Goal: Task Accomplishment & Management: Manage account settings

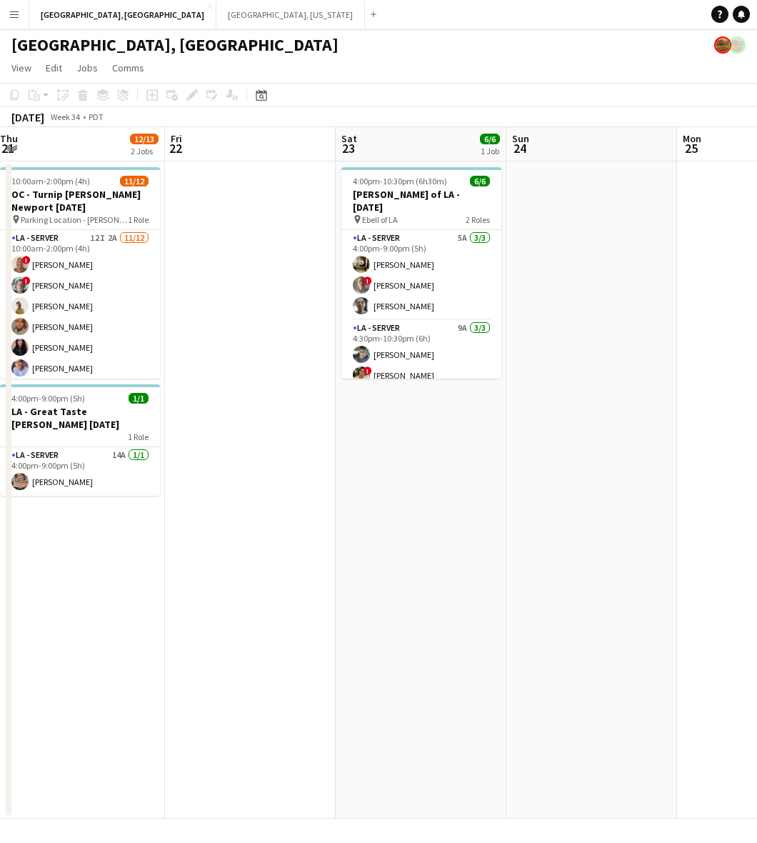
scroll to position [0, 529]
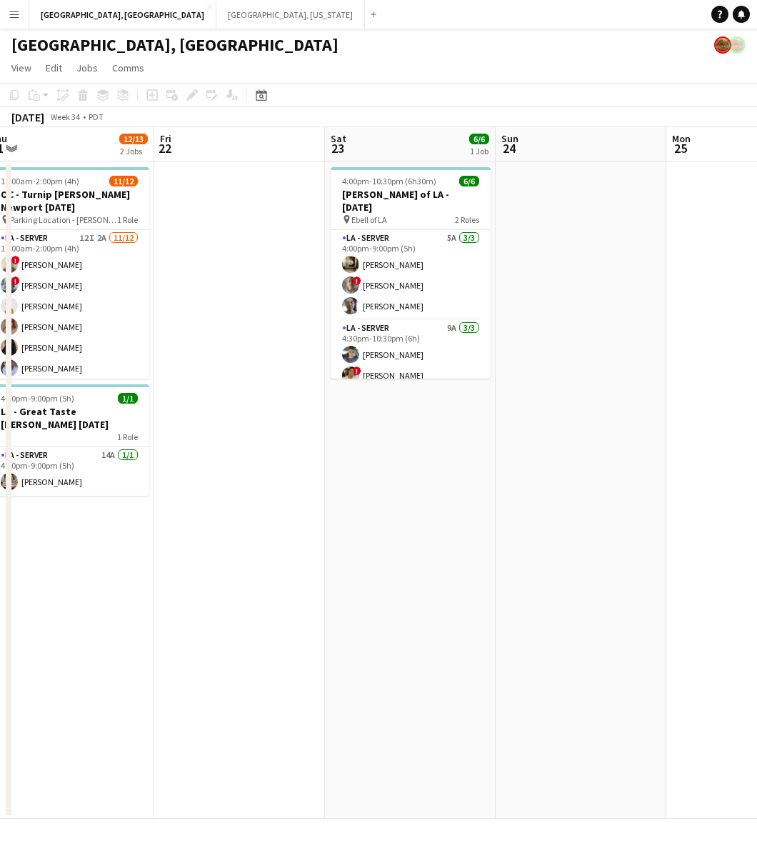
click at [223, 522] on app-calendar-viewport "Mon 18 Tue 19 Wed 20 Thu 21 12/13 2 Jobs Fri 22 Sat 23 6/6 1 Job Sun 24 Mon 25 …" at bounding box center [378, 473] width 757 height 692
click at [217, 9] on button "Nashville, Tennessee Close" at bounding box center [291, 15] width 149 height 28
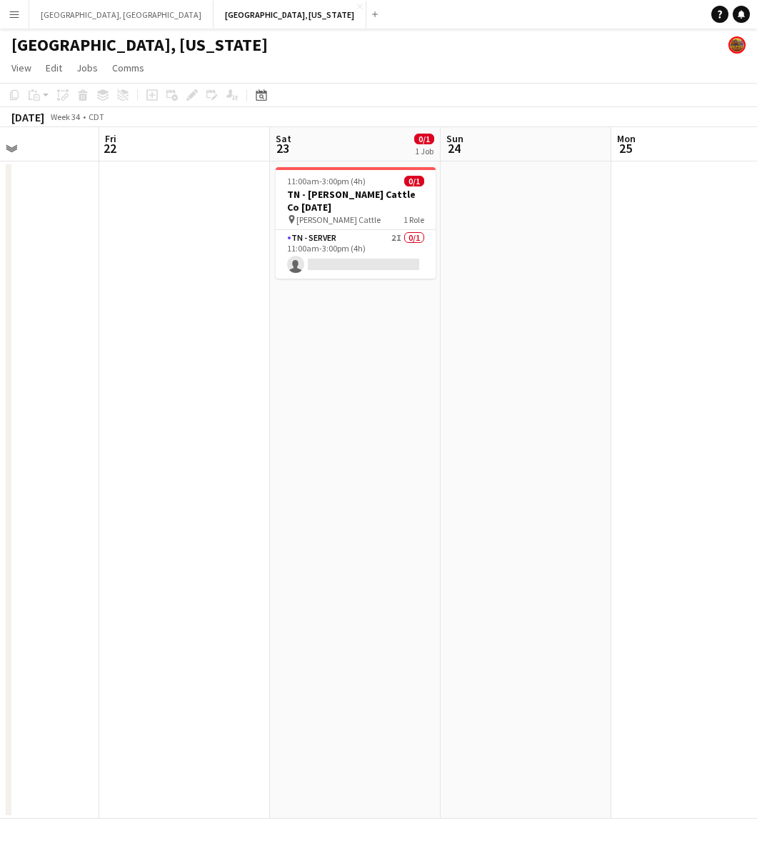
scroll to position [0, 343]
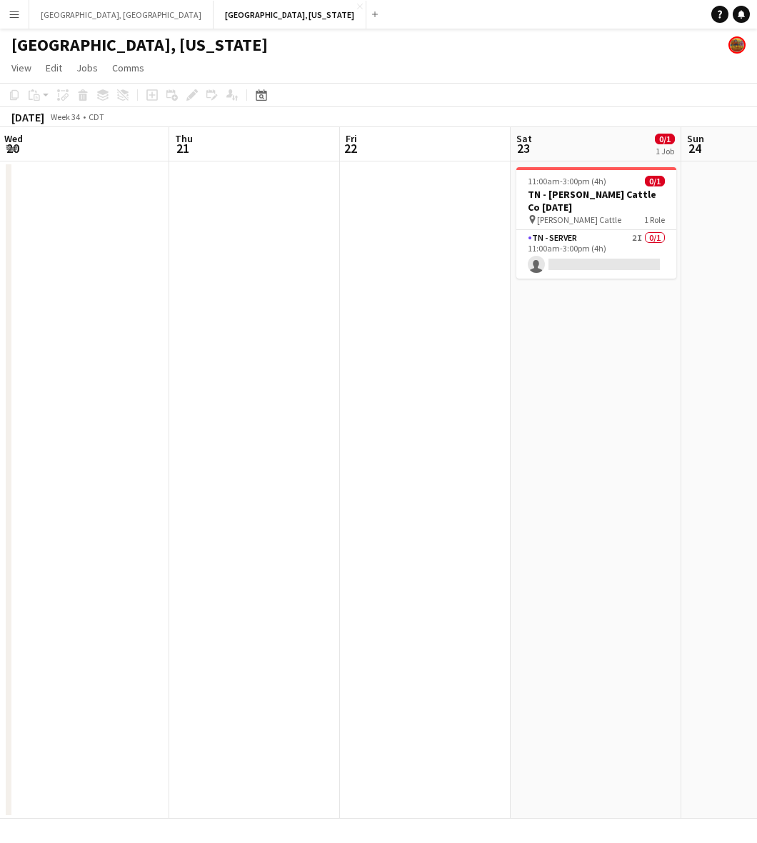
drag, startPoint x: 386, startPoint y: 322, endPoint x: 144, endPoint y: 377, distance: 248.3
click at [144, 377] on app-calendar-viewport "Mon 18 Tue 19 Wed 20 Thu 21 Fri 22 Sat 23 0/1 1 Job Sun 24 Mon 25 Tue 26 Wed 27…" at bounding box center [378, 473] width 757 height 692
drag, startPoint x: 61, startPoint y: 9, endPoint x: 76, endPoint y: 15, distance: 16.7
click at [61, 9] on button "Los Angeles, CA Close" at bounding box center [121, 15] width 184 height 28
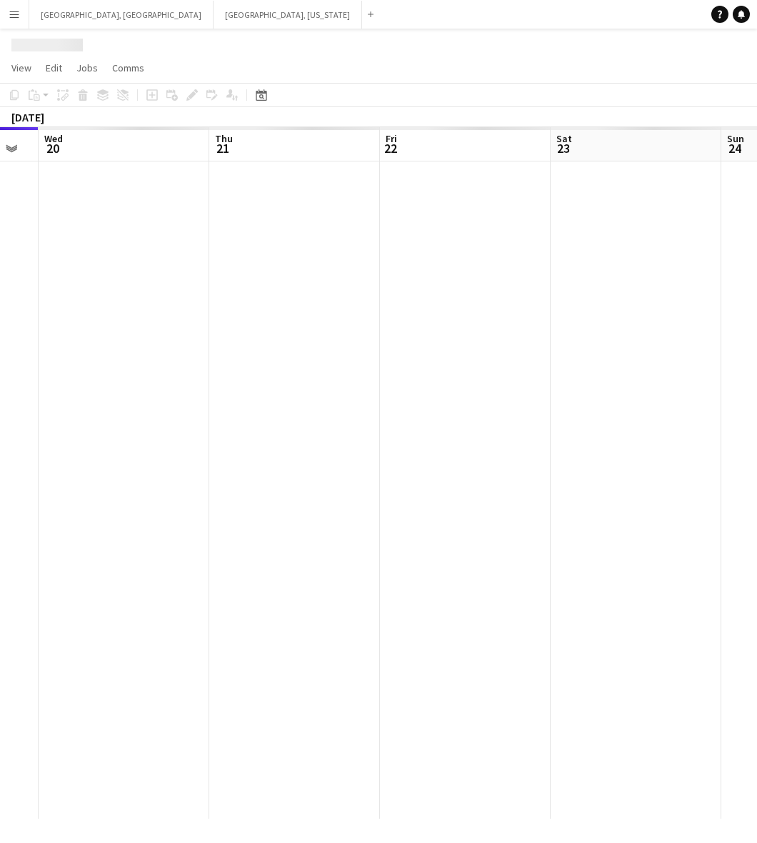
drag, startPoint x: 236, startPoint y: 409, endPoint x: 167, endPoint y: 415, distance: 69.6
click at [170, 415] on app-calendar-viewport "Sat 16 Sun 17 Mon 18 Tue 19 Wed 20 Thu 21 Fri 22 Sat 23 Sun 24 Mon 25" at bounding box center [378, 473] width 757 height 692
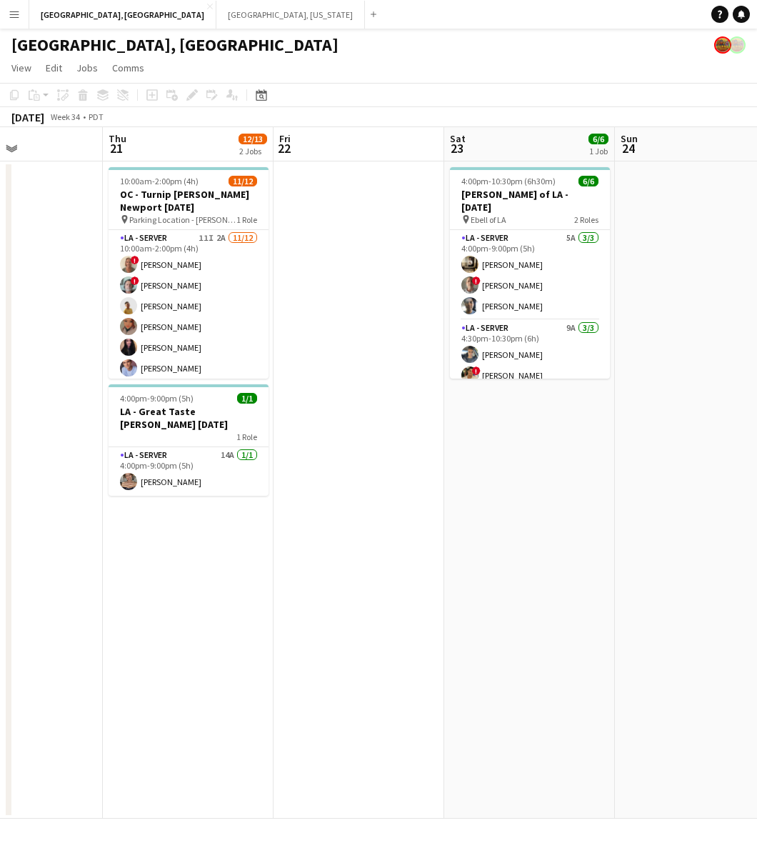
drag, startPoint x: 556, startPoint y: 381, endPoint x: -35, endPoint y: 552, distance: 615.4
click at [0, 552] on html "Menu Boards Boards Boards All jobs Status Workforce Workforce My Workforce Recr…" at bounding box center [378, 421] width 757 height 843
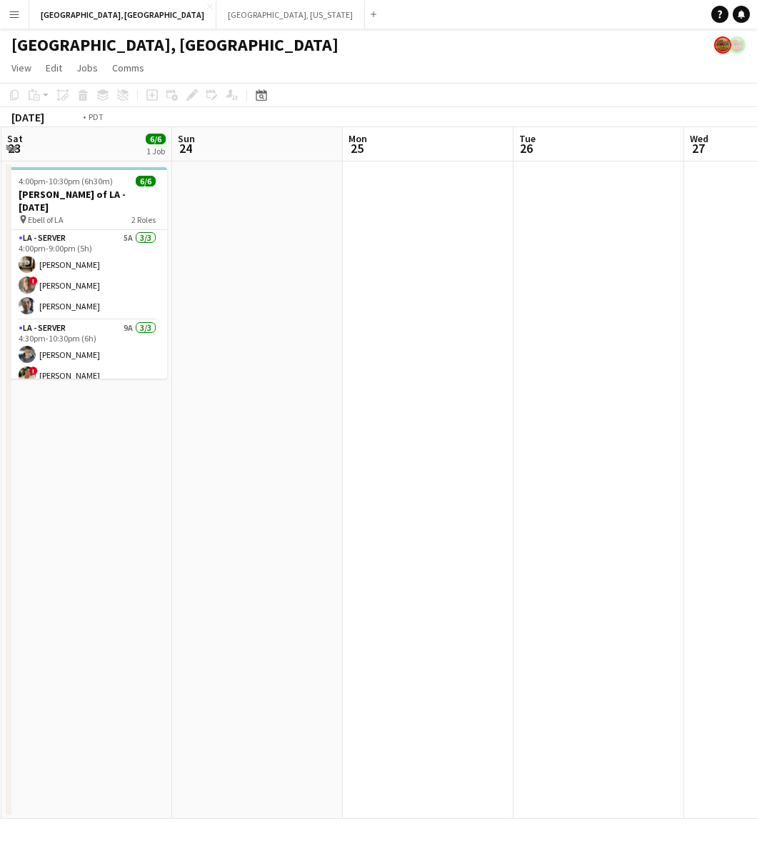
drag, startPoint x: 474, startPoint y: 515, endPoint x: 90, endPoint y: 522, distance: 383.8
click at [96, 522] on app-calendar-viewport "Wed 20 Thu 21 12/13 2 Jobs Fri 22 Sat 23 6/6 1 Job Sun 24 Mon 25 Tue 26 Wed 27 …" at bounding box center [378, 473] width 757 height 692
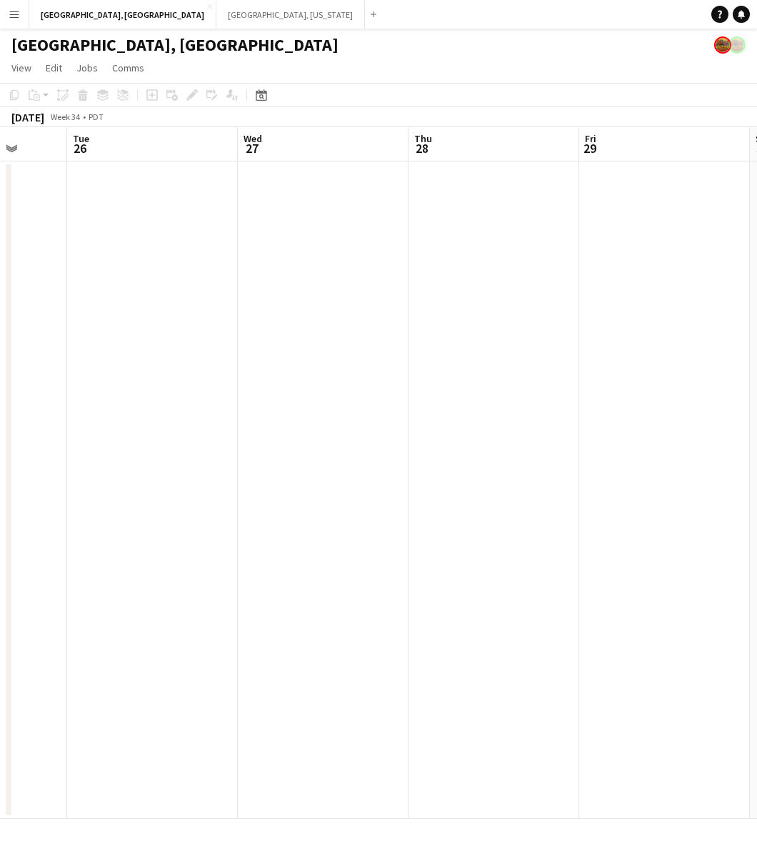
click at [219, 544] on app-calendar-viewport "Fri 22 Sat 23 6/6 1 Job Sun 24 Mon 25 Tue 26 Wed 27 Thu 28 Fri 29 Sat 30 Sun 31…" at bounding box center [378, 473] width 757 height 692
click at [382, 552] on app-calendar-viewport "Sun 24 Mon 25 Tue 26 Wed 27 Thu 28 Fri 29 Sat 30 Sun 31 Mon 1 Tue 2" at bounding box center [378, 473] width 757 height 692
drag, startPoint x: 587, startPoint y: 554, endPoint x: 337, endPoint y: 554, distance: 249.4
click at [337, 554] on app-calendar-viewport "Tue 26 Wed 27 Thu 28 Fri 29 Sat 30 Sun 31 Mon 1 Tue 2 Wed 3 Thu 4" at bounding box center [378, 473] width 757 height 692
drag, startPoint x: 530, startPoint y: 543, endPoint x: 192, endPoint y: 559, distance: 338.4
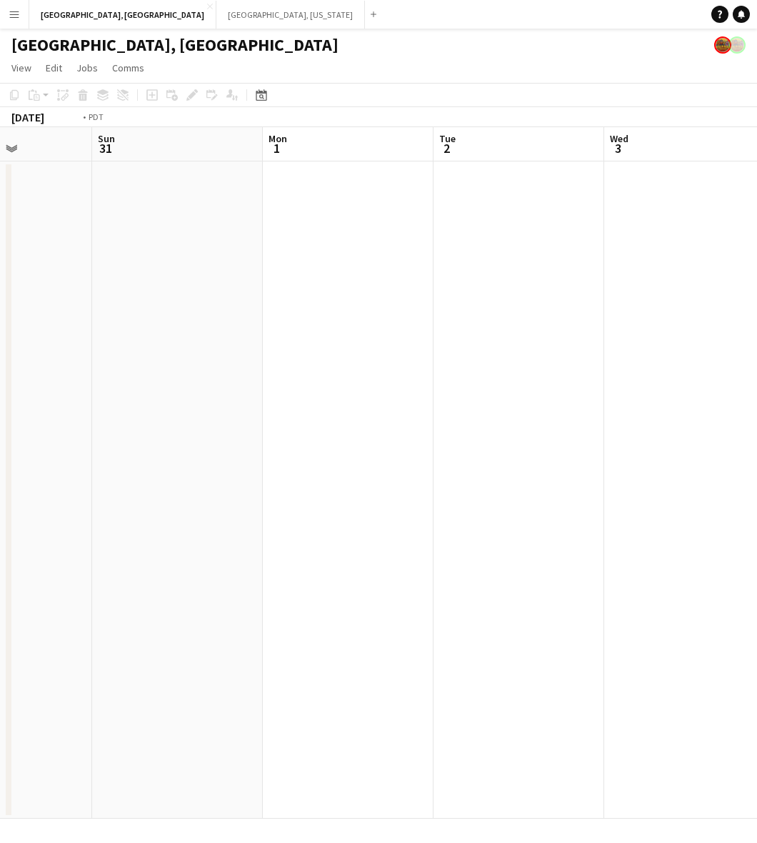
click at [162, 559] on app-calendar-viewport "Thu 28 Fri 29 Sat 30 Sun 31 Mon 1 Tue 2 Wed 3 Thu 4 Fri 5 Sat 6" at bounding box center [378, 473] width 757 height 692
drag, startPoint x: 576, startPoint y: 524, endPoint x: 399, endPoint y: 537, distance: 177.7
click at [387, 537] on app-calendar-viewport "Sat 30 Sun 31 Mon 1 Tue 2 Wed 3 Thu 4 Fri 5 Sat 6 Sun 7 Mon 8" at bounding box center [378, 473] width 757 height 692
drag, startPoint x: 663, startPoint y: 511, endPoint x: 331, endPoint y: 551, distance: 334.7
click at [327, 550] on app-calendar-viewport "Mon 1 Tue 2 Wed 3 Thu 4 Fri 5 Sat 6 Sun 7 Mon 8 Tue 9 Wed 10" at bounding box center [378, 473] width 757 height 692
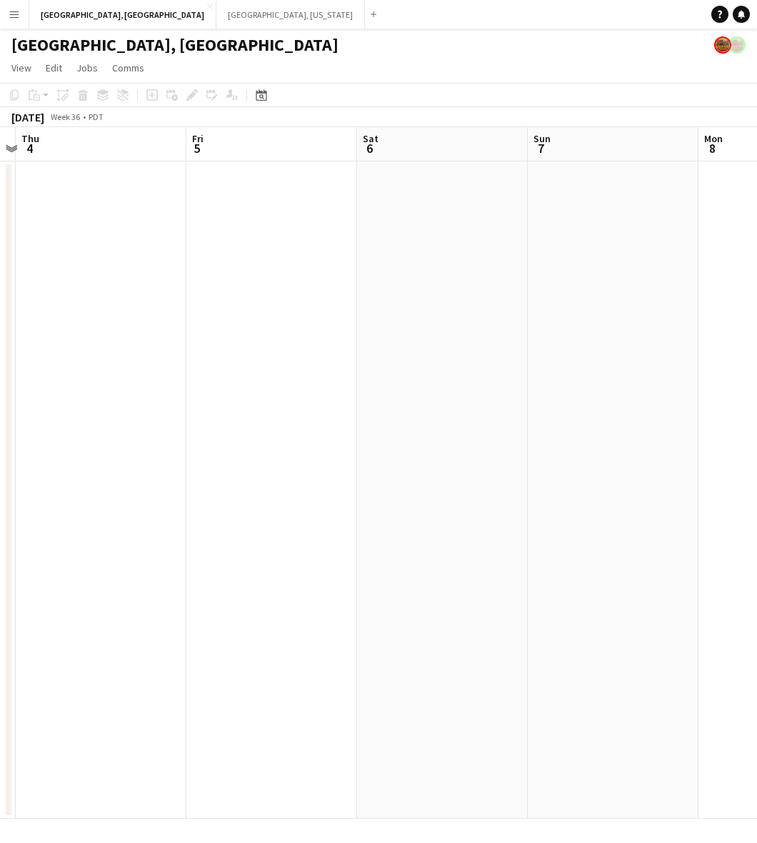
drag, startPoint x: 537, startPoint y: 545, endPoint x: 262, endPoint y: 567, distance: 276.0
click at [258, 566] on app-calendar-viewport "Mon 1 Tue 2 Wed 3 Thu 4 Fri 5 Sat 6 Sun 7 Mon 8 Tue 9 Wed 10" at bounding box center [378, 473] width 757 height 692
drag, startPoint x: 566, startPoint y: 554, endPoint x: 390, endPoint y: 587, distance: 179.0
click at [390, 587] on app-calendar-viewport "Wed 3 Thu 4 Fri 5 Sat 6 Sun 7 Mon 8 Tue 9 Wed 10 Thu 11 Fri 12" at bounding box center [378, 473] width 757 height 692
drag, startPoint x: 619, startPoint y: 572, endPoint x: 234, endPoint y: 607, distance: 386.8
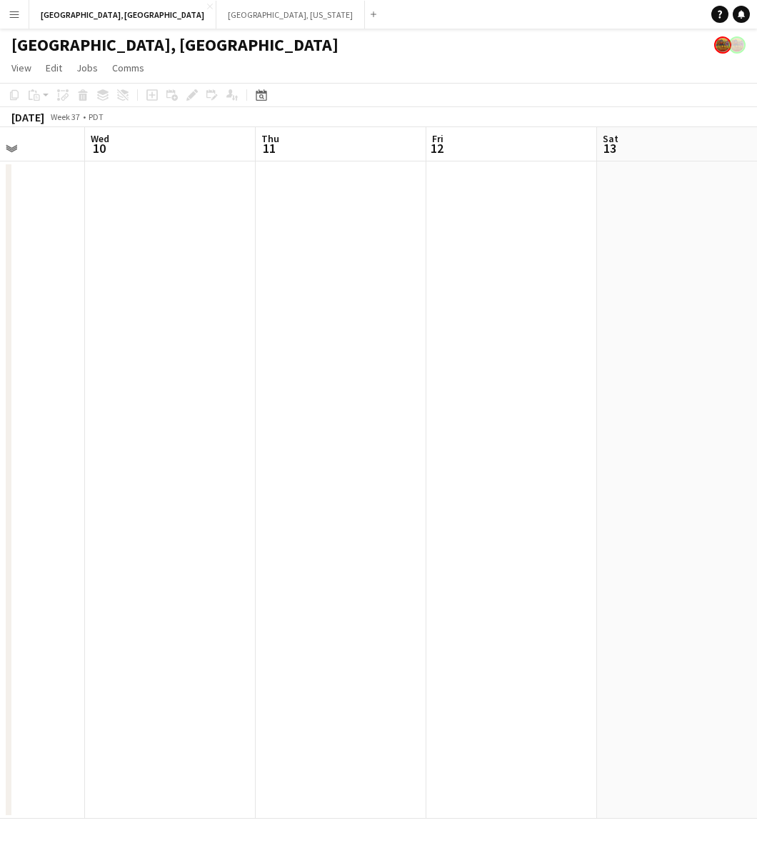
click at [234, 607] on app-calendar-viewport "Sun 7 Mon 8 Tue 9 Wed 10 Thu 11 Fri 12 Sat 13 Sun 14 Mon 15 Tue 16" at bounding box center [378, 473] width 757 height 692
drag, startPoint x: 542, startPoint y: 581, endPoint x: 552, endPoint y: 575, distance: 11.5
click at [243, 602] on app-calendar-viewport "Sun 7 Mon 8 Tue 9 Wed 10 Thu 11 Fri 12 Sat 13 Sun 14 Mon 15 Tue 16" at bounding box center [378, 473] width 757 height 692
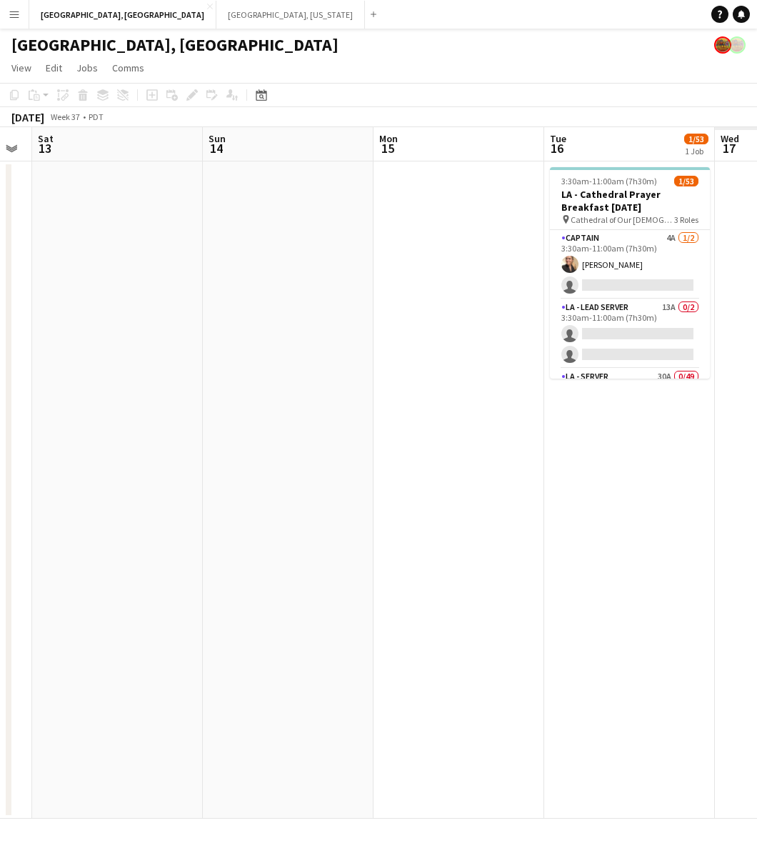
drag, startPoint x: 572, startPoint y: 567, endPoint x: 416, endPoint y: 583, distance: 157.4
click at [416, 583] on app-calendar-viewport "Tue 9 Wed 10 Thu 11 Fri 12 Sat 13 Sun 14 Mon 15 Tue 16 1/53 1 Job Wed 17 Thu 18…" at bounding box center [378, 473] width 757 height 692
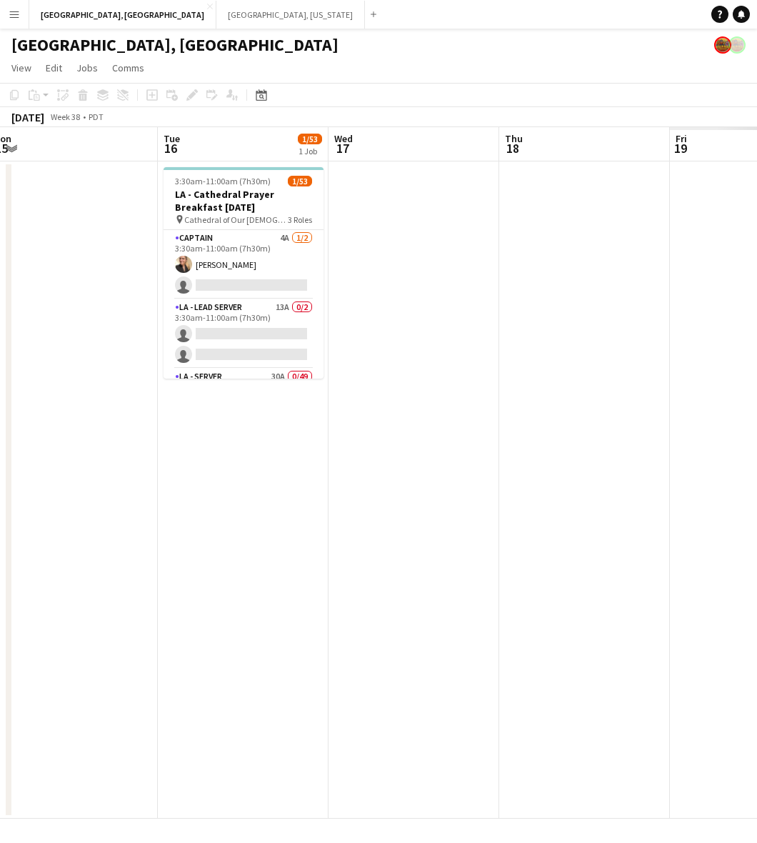
scroll to position [0, 356]
drag, startPoint x: 548, startPoint y: 558, endPoint x: 227, endPoint y: 602, distance: 323.9
click at [227, 602] on app-calendar-viewport "Sat 13 Sun 14 Mon 15 Tue 16 1/53 1 Job Wed 17 Thu 18 Fri 19 Sat 20 1/13 2 Jobs …" at bounding box center [378, 473] width 757 height 692
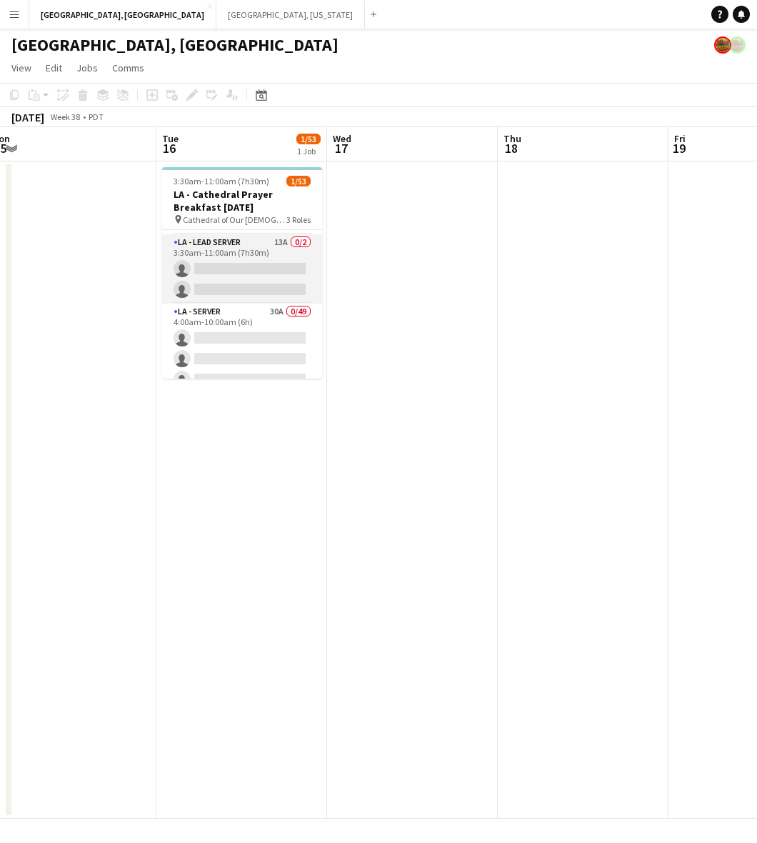
scroll to position [89, 0]
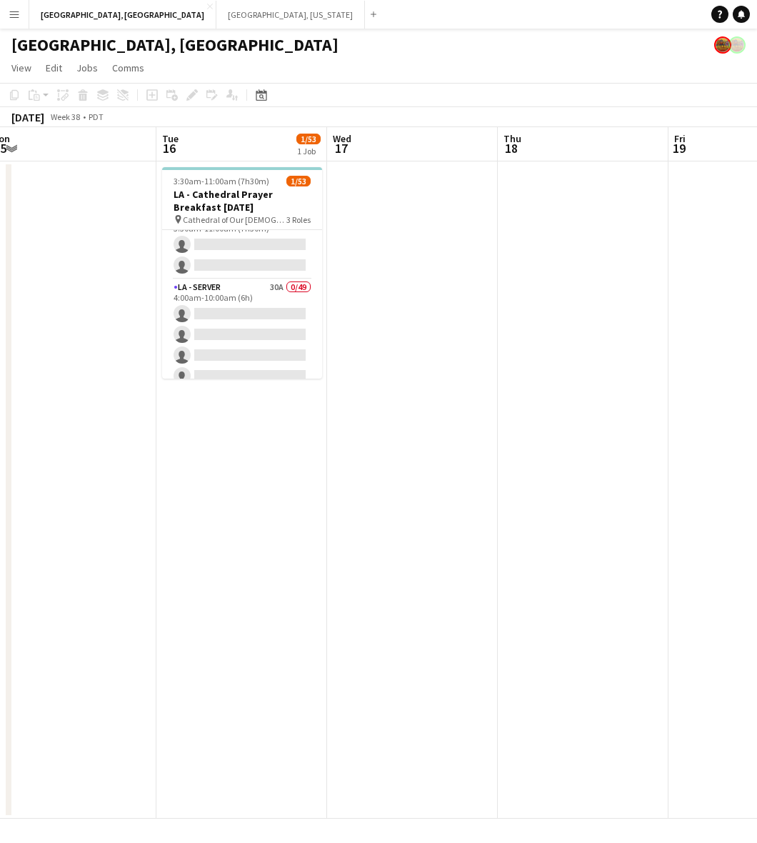
drag, startPoint x: 630, startPoint y: 269, endPoint x: 71, endPoint y: 419, distance: 578.6
click at [71, 419] on app-calendar-viewport "Sat 13 Sun 14 Mon 15 Tue 16 1/53 1 Job Wed 17 Thu 18 Fri 19 Sat 20 1/13 2 Jobs …" at bounding box center [378, 473] width 757 height 692
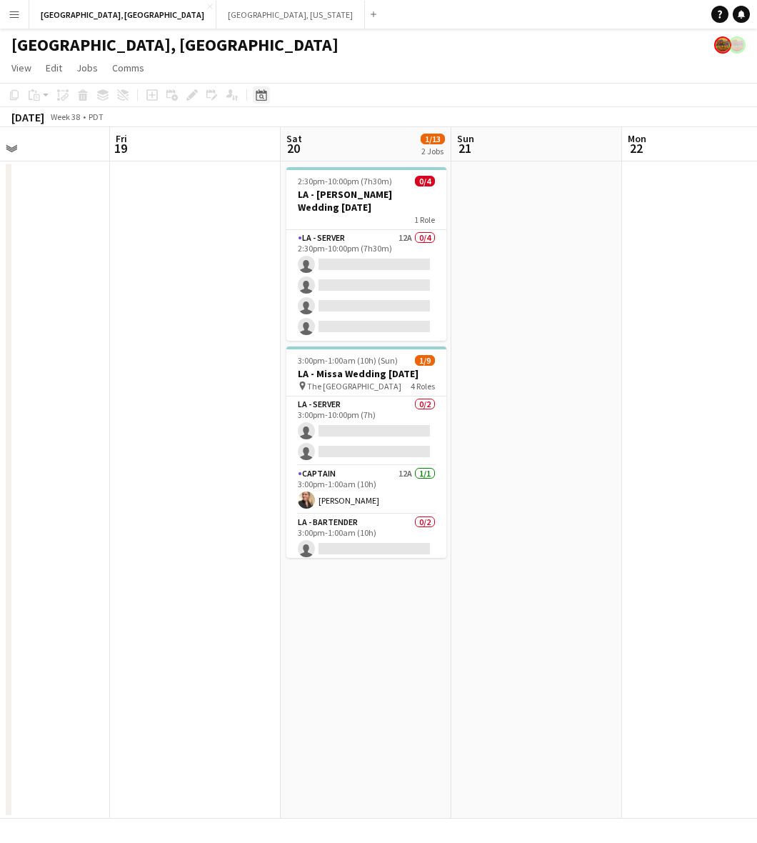
click at [262, 94] on icon "Date picker" at bounding box center [261, 94] width 11 height 11
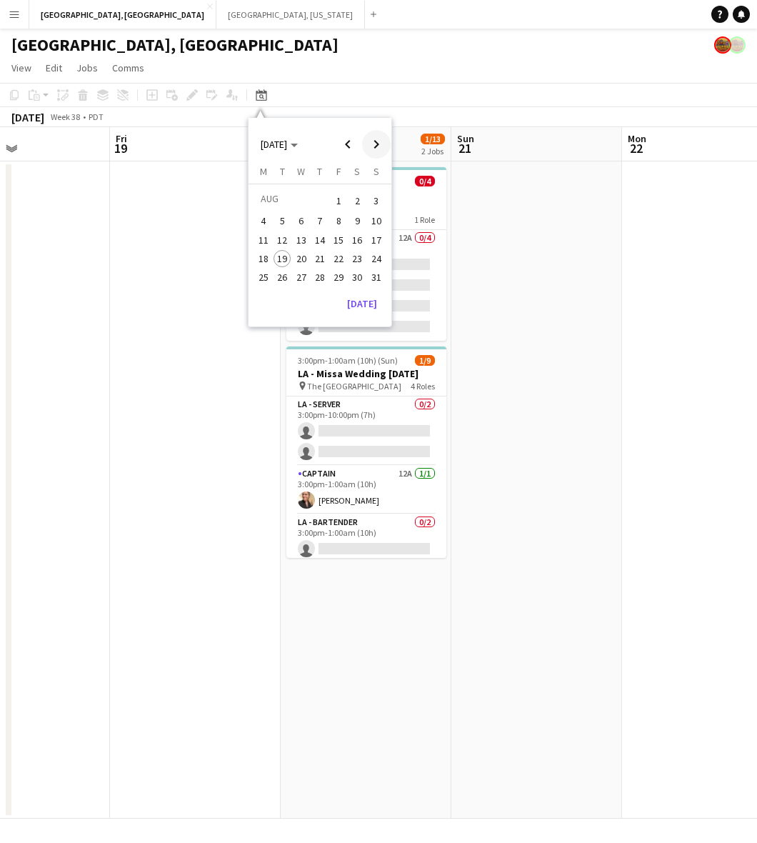
click at [375, 141] on span "Next month" at bounding box center [376, 144] width 29 height 29
click at [374, 141] on span "Next month" at bounding box center [376, 144] width 29 height 29
click at [302, 254] on span "15" at bounding box center [301, 255] width 17 height 17
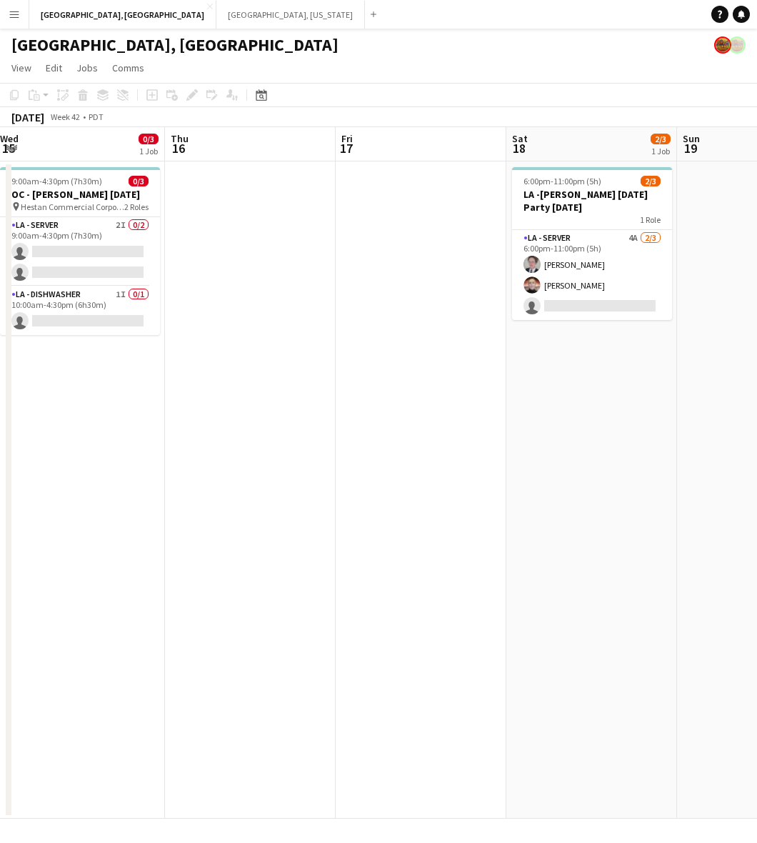
scroll to position [0, 444]
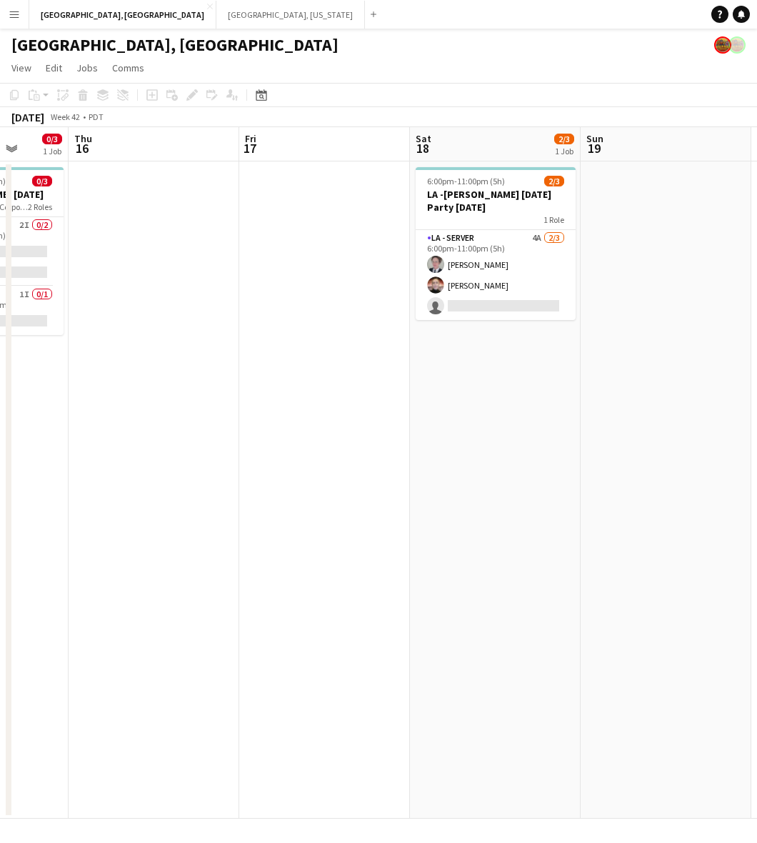
drag, startPoint x: 527, startPoint y: 229, endPoint x: 233, endPoint y: 279, distance: 298.8
click at [233, 279] on app-calendar-viewport "Mon 13 Tue 14 Wed 15 0/3 1 Job Thu 16 Fri 17 Sat 18 2/3 1 Job Sun 19 Mon 20 Tue…" at bounding box center [378, 473] width 757 height 692
drag, startPoint x: 175, startPoint y: 16, endPoint x: 206, endPoint y: 19, distance: 30.9
click at [217, 16] on button "Nashville, Tennessee Close" at bounding box center [291, 15] width 149 height 28
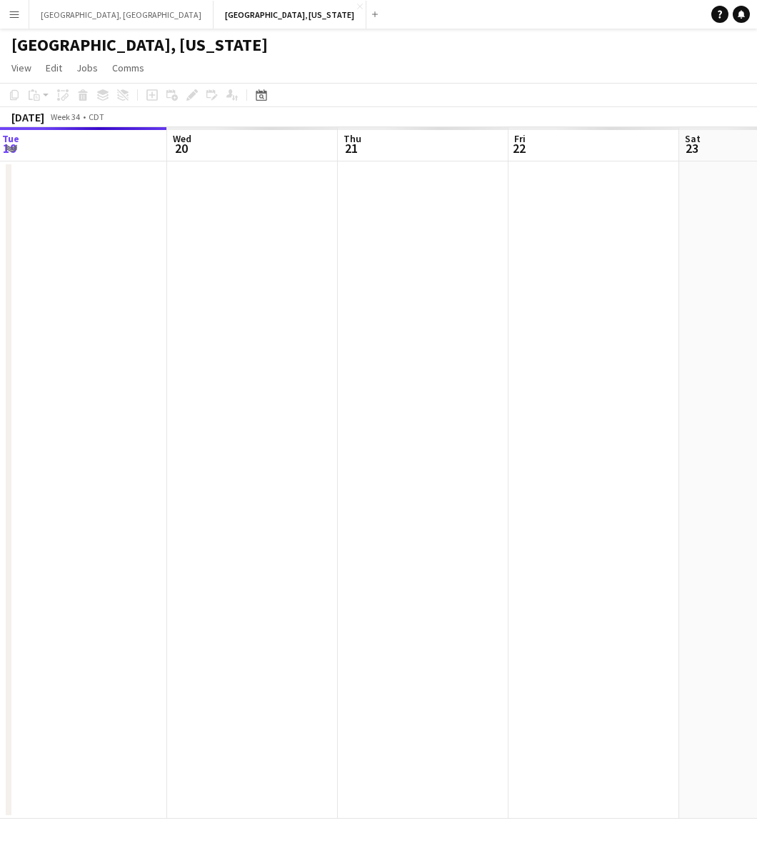
scroll to position [0, 569]
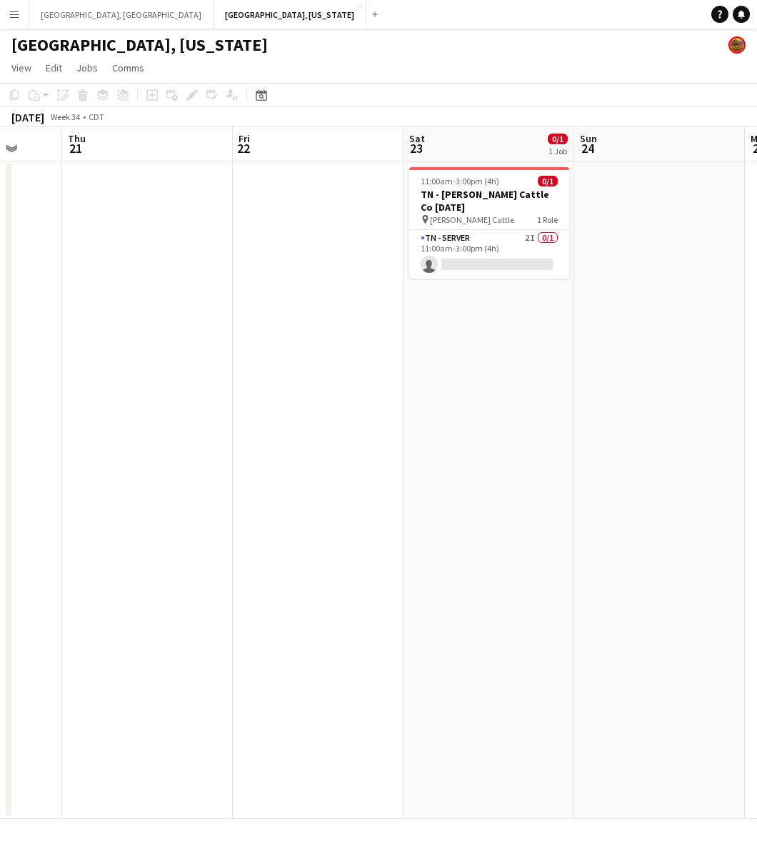
click at [0, 280] on html "Menu Boards Boards Boards All jobs Status Workforce Workforce My Workforce Recr…" at bounding box center [378, 421] width 757 height 843
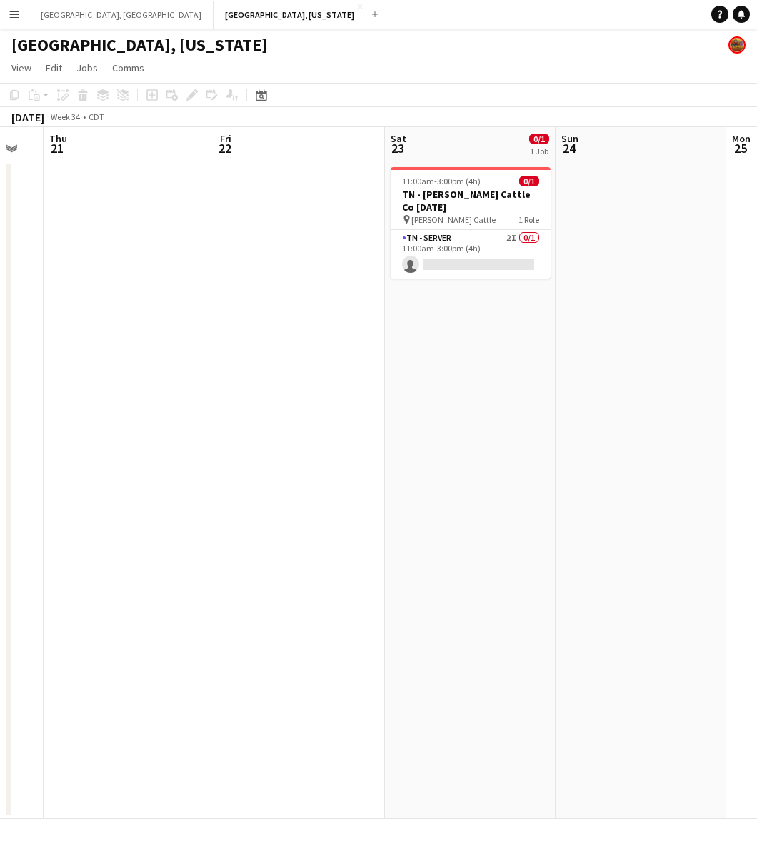
drag, startPoint x: 451, startPoint y: 294, endPoint x: 432, endPoint y: 293, distance: 18.6
click at [432, 293] on app-calendar-viewport "Mon 18 Tue 19 Wed 20 Thu 21 Fri 22 Sat 23 0/1 1 Job Sun 24 Mon 25 Tue 26 Wed 27…" at bounding box center [378, 473] width 757 height 692
click at [47, 12] on button "Los Angeles, CA Close" at bounding box center [121, 15] width 184 height 28
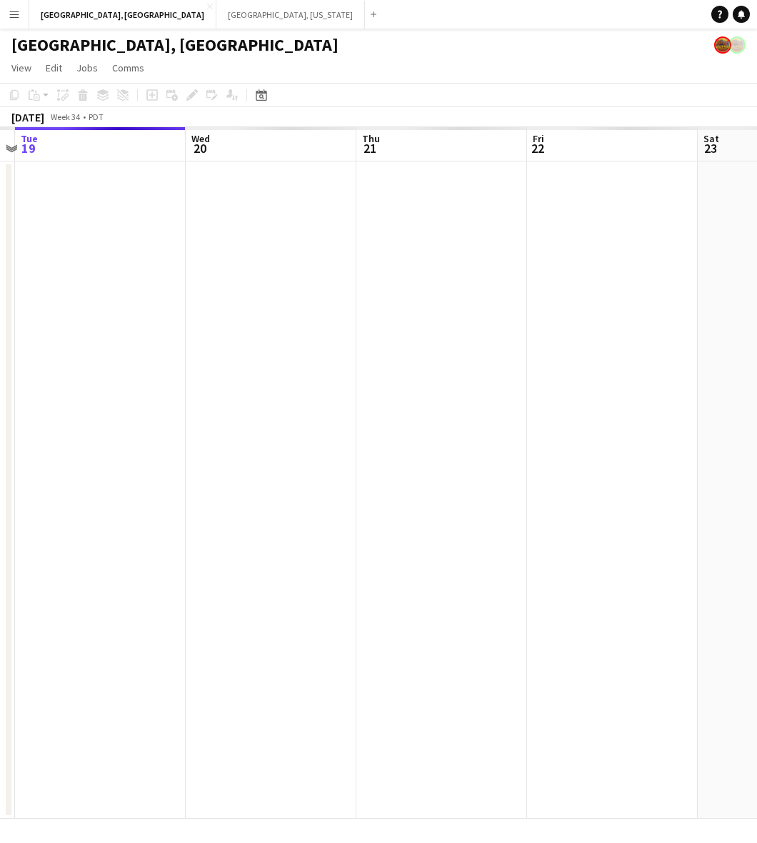
scroll to position [0, 532]
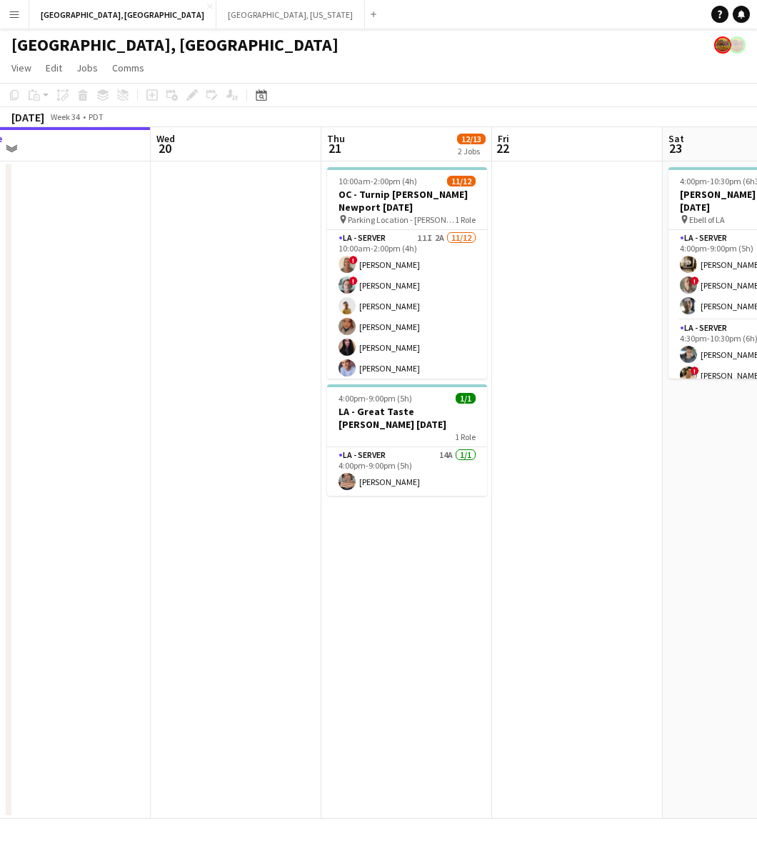
drag, startPoint x: 233, startPoint y: 325, endPoint x: 198, endPoint y: 333, distance: 35.9
click at [198, 333] on app-calendar-viewport "Sat 16 18/18 4 Jobs Sun 17 Mon 18 Tue 19 Wed 20 Thu 21 12/13 2 Jobs Fri 22 Sat …" at bounding box center [378, 473] width 757 height 692
drag, startPoint x: 427, startPoint y: 274, endPoint x: 505, endPoint y: 230, distance: 89.3
click at [427, 274] on app-card-role "LA - Server 11I 2A 11/12 10:00am-2:00pm (4h) ! Sherrel Gonzalez ! George Gonzal…" at bounding box center [407, 368] width 160 height 277
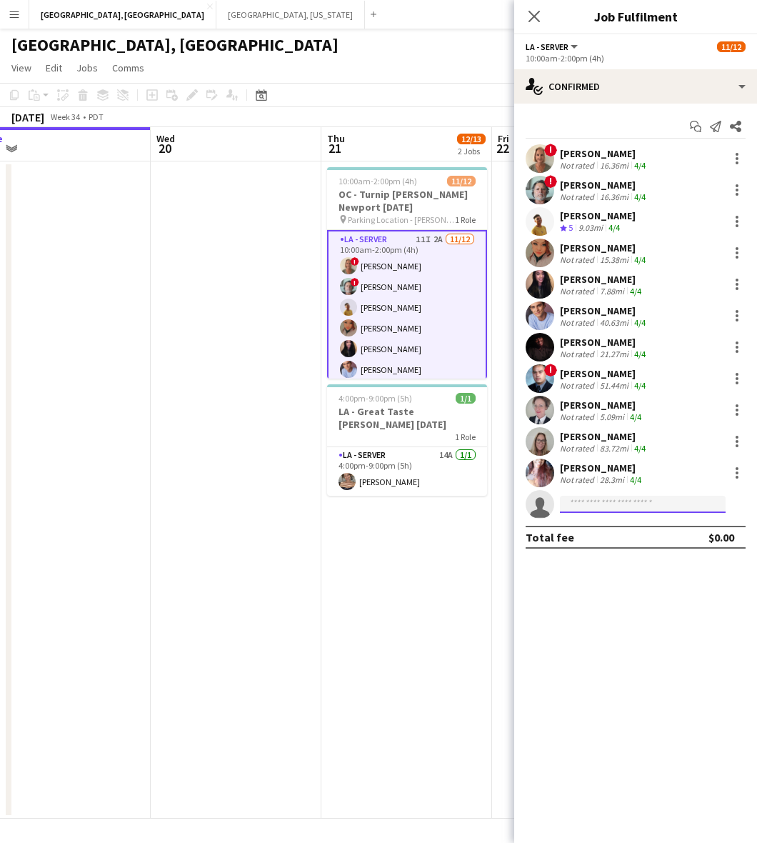
click at [611, 507] on input at bounding box center [643, 504] width 166 height 17
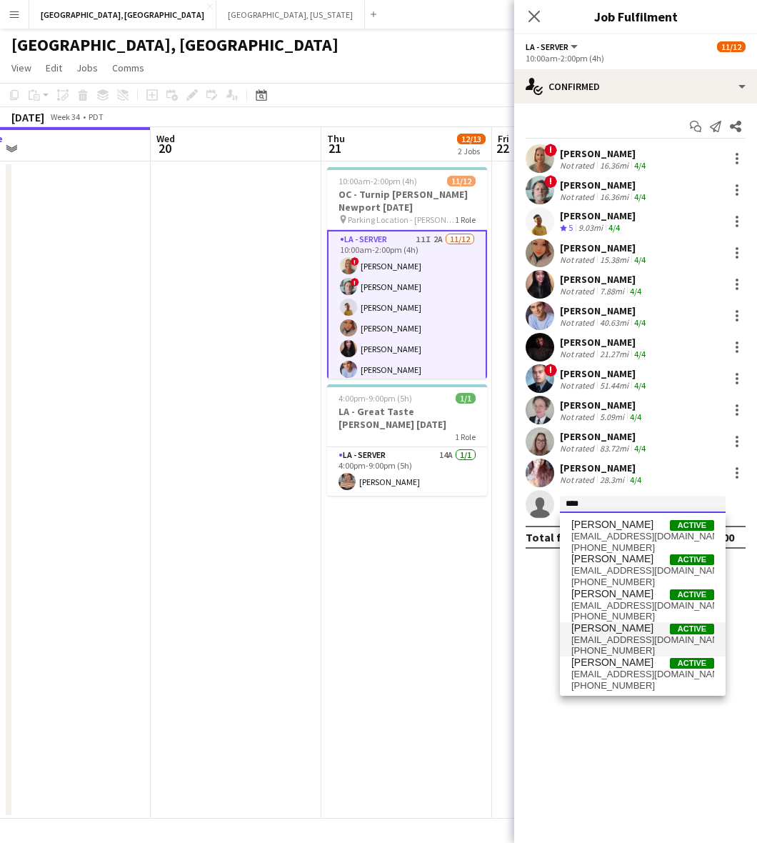
type input "****"
click at [631, 627] on span "Jose Bustamante" at bounding box center [613, 628] width 82 height 12
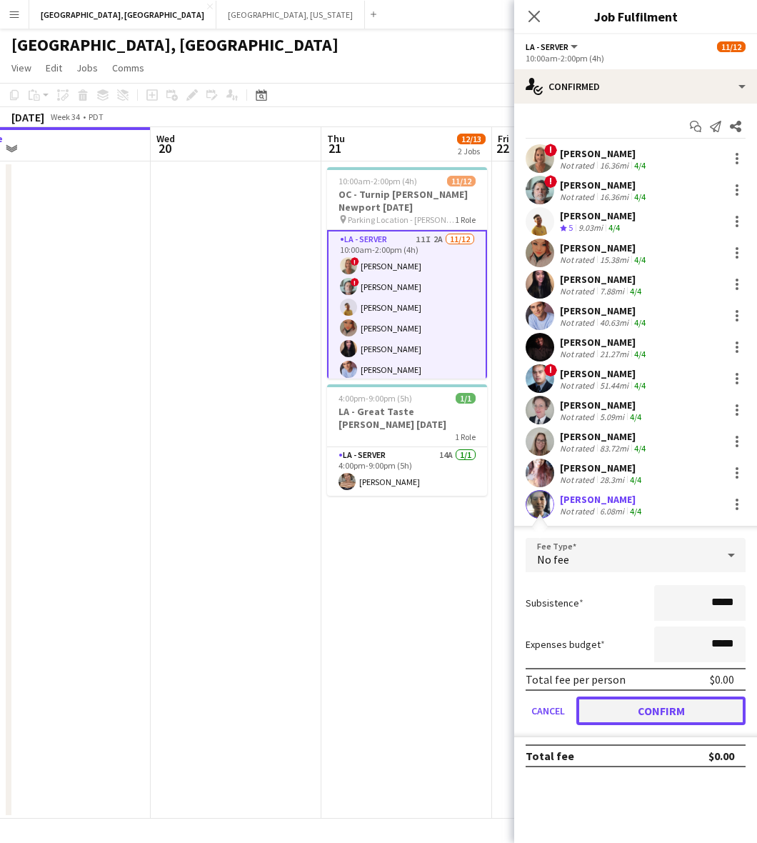
click at [615, 716] on button "Confirm" at bounding box center [661, 711] width 169 height 29
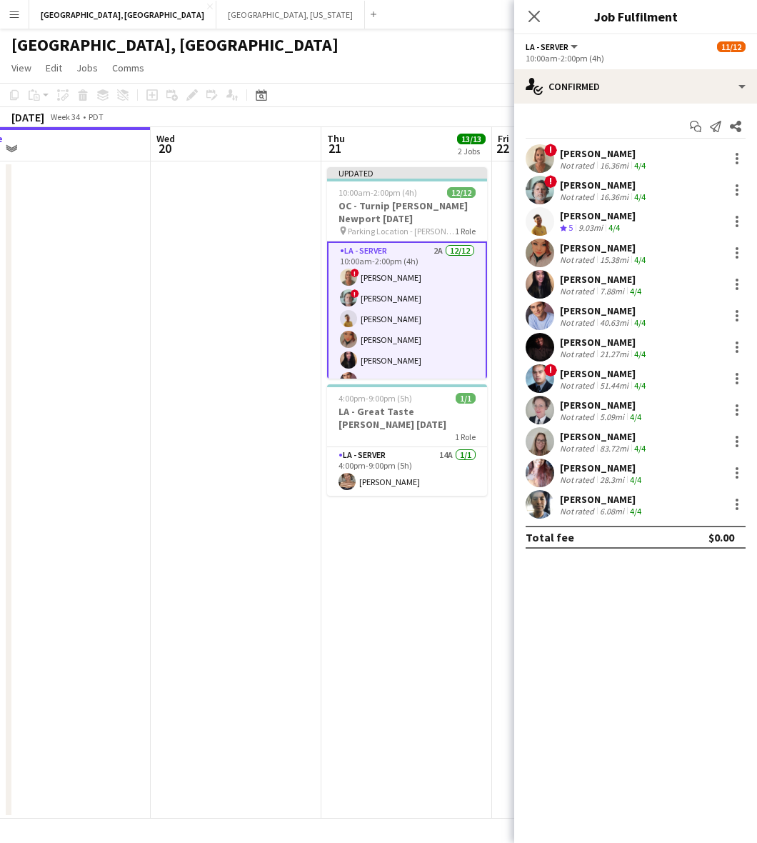
click at [436, 676] on app-date-cell "Updated 10:00am-2:00pm (4h) 12/12 OC - Turnip Hoag Newport 8.21.25 pin Parking …" at bounding box center [407, 490] width 171 height 657
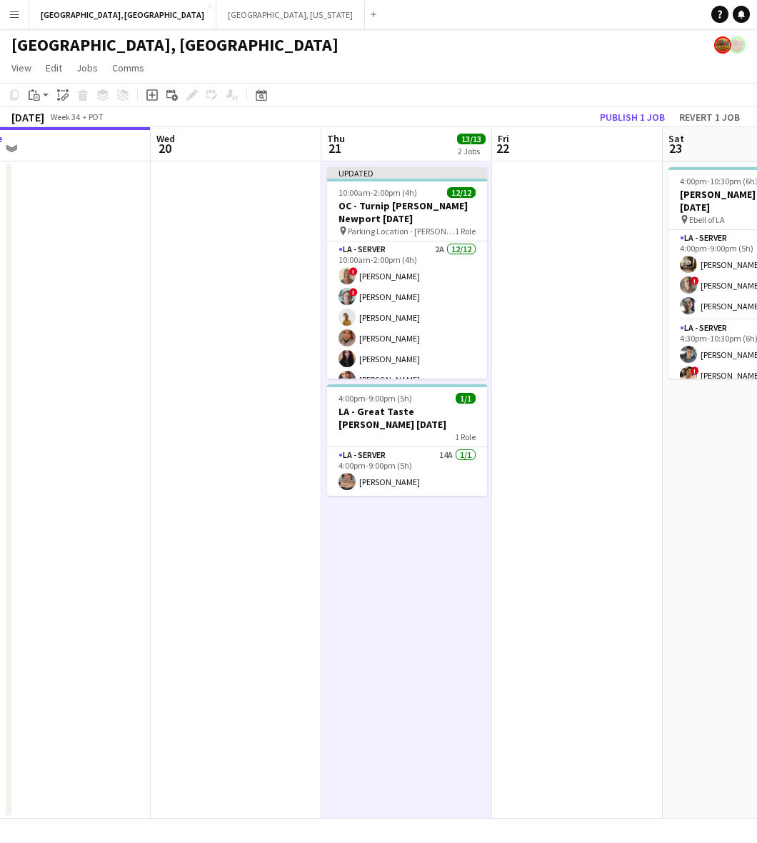
click at [610, 129] on app-board-header-date "Fri 22" at bounding box center [577, 144] width 171 height 34
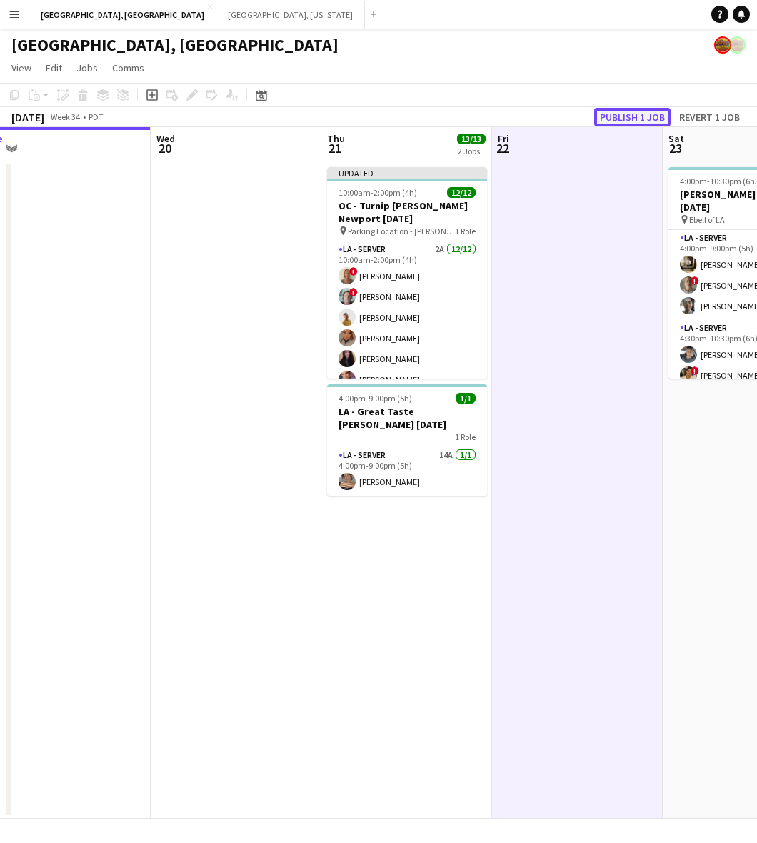
click at [612, 121] on button "Publish 1 job" at bounding box center [633, 117] width 76 height 19
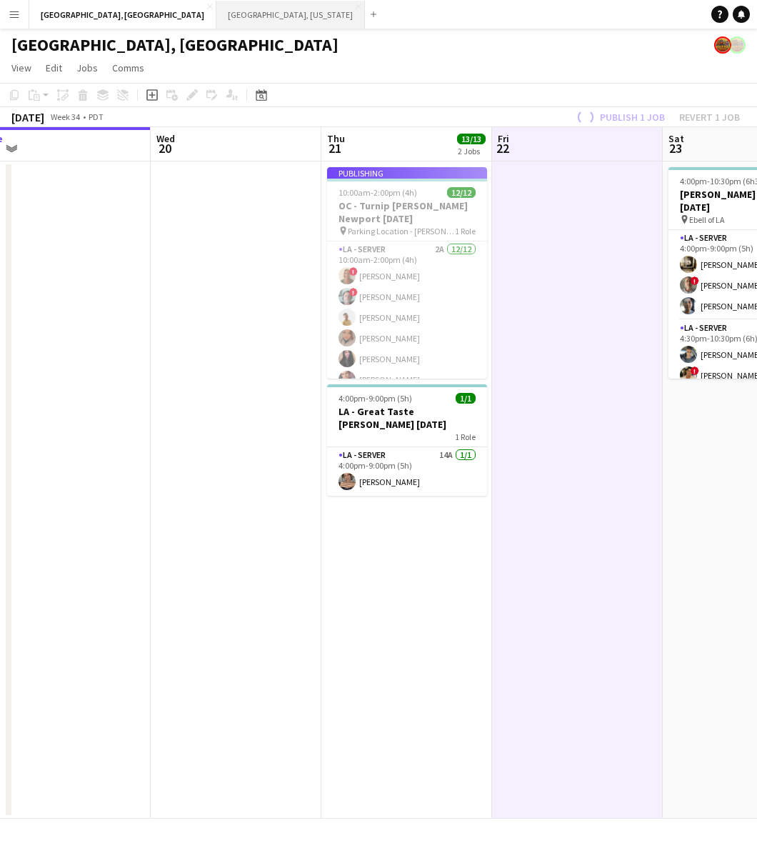
click at [217, 4] on button "Nashville, Tennessee Close" at bounding box center [291, 15] width 149 height 28
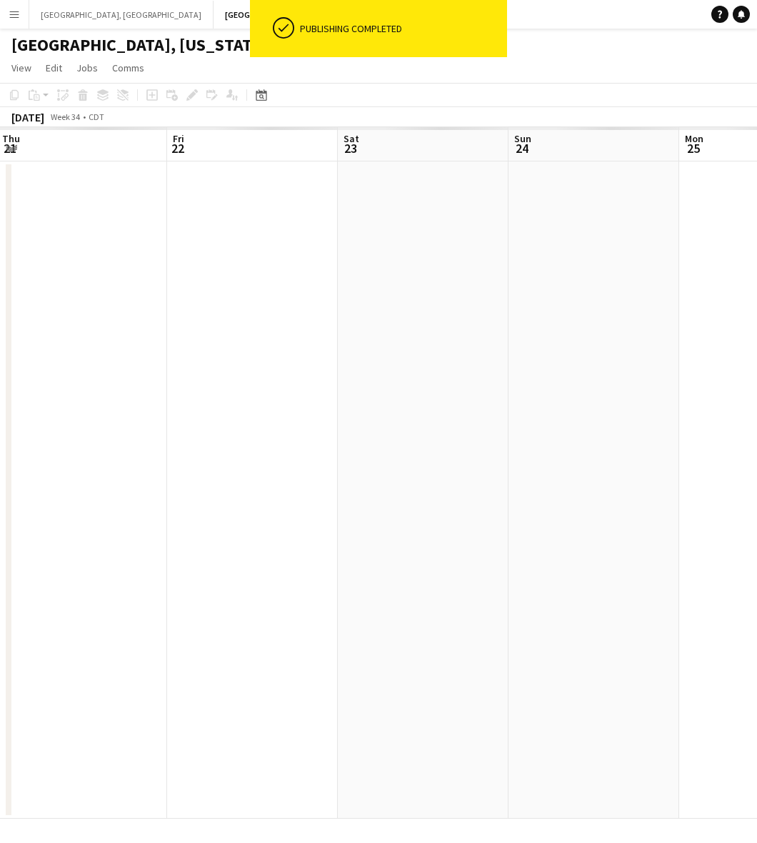
click at [0, 390] on html "ok-circled Publishing completed Menu Boards Boards Boards All jobs Status Workf…" at bounding box center [378, 421] width 757 height 843
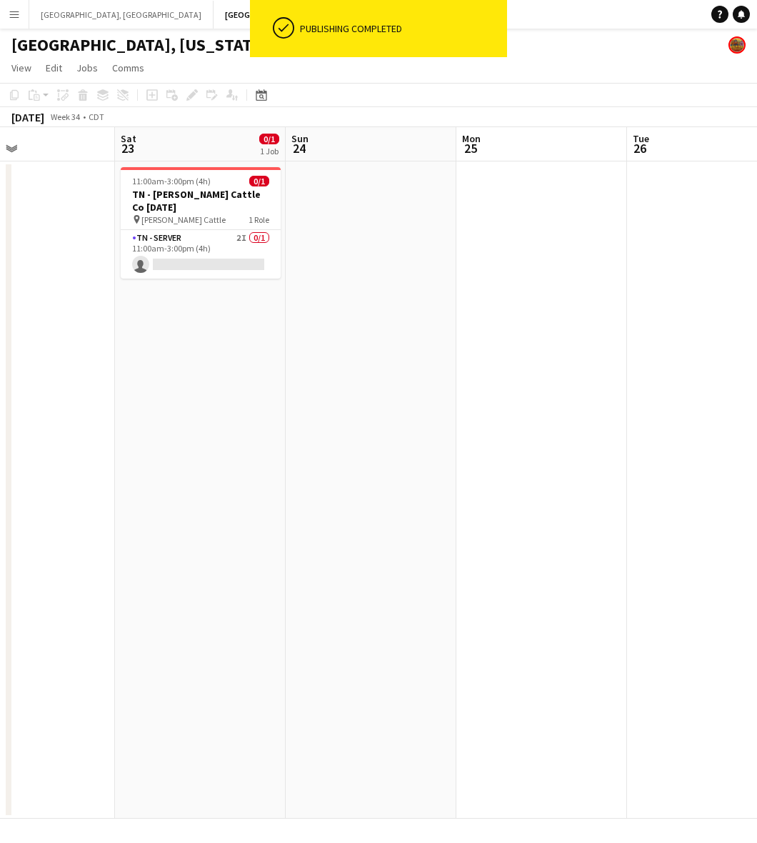
scroll to position [0, 320]
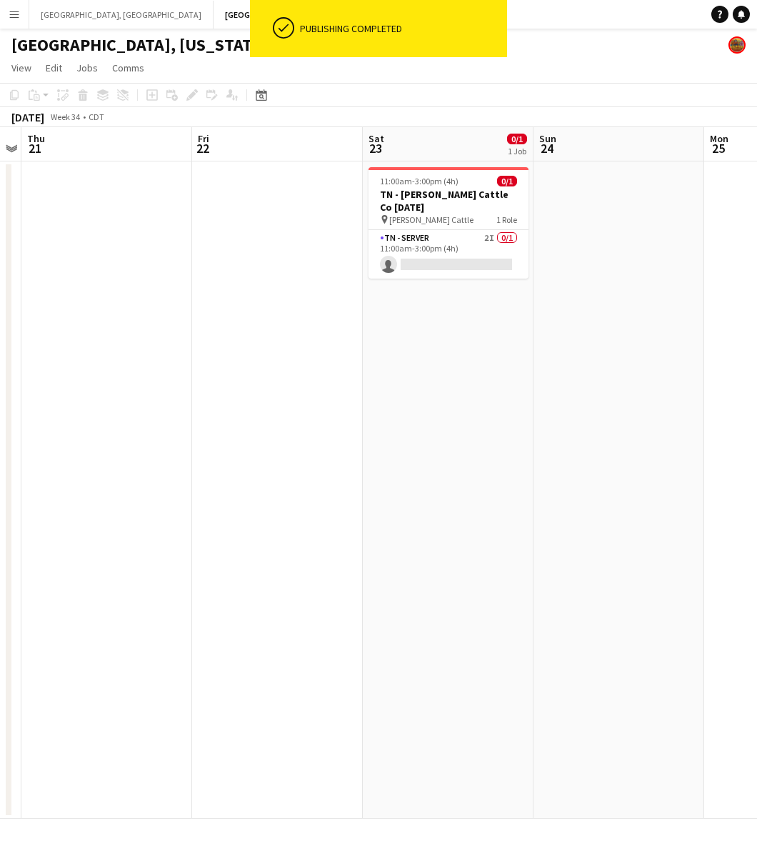
drag, startPoint x: 350, startPoint y: 412, endPoint x: 609, endPoint y: 412, distance: 258.7
click at [609, 412] on app-calendar-viewport "Tue 19 Wed 20 Thu 21 Fri 22 Sat 23 0/1 1 Job Sun 24 Mon 25 Tue 26 Wed 27 Thu 28…" at bounding box center [378, 473] width 757 height 692
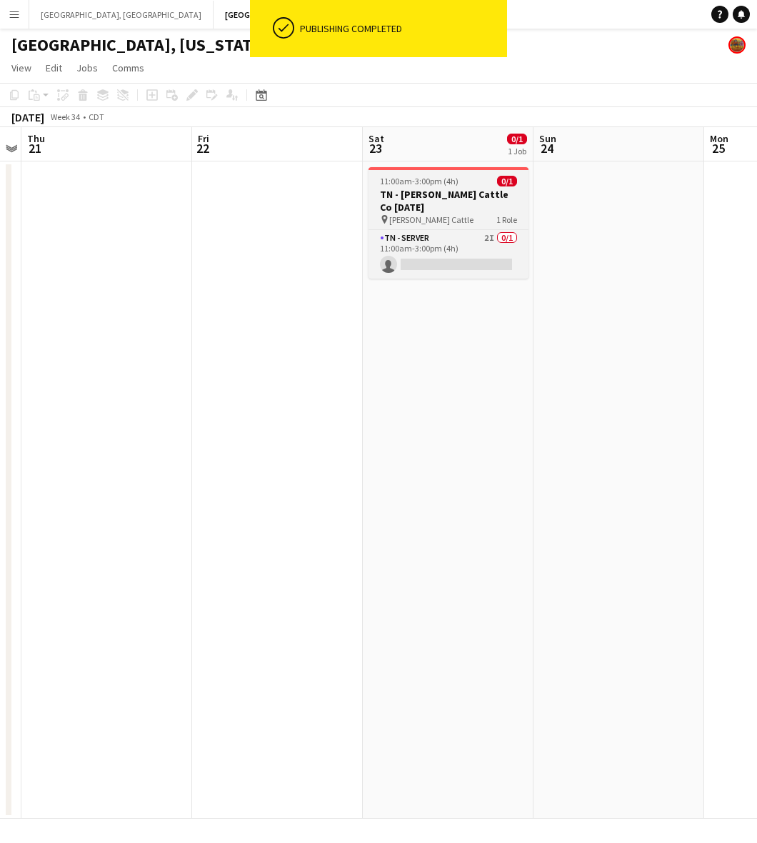
click at [475, 214] on div "pin Semler Cattle 1 Role" at bounding box center [449, 219] width 160 height 11
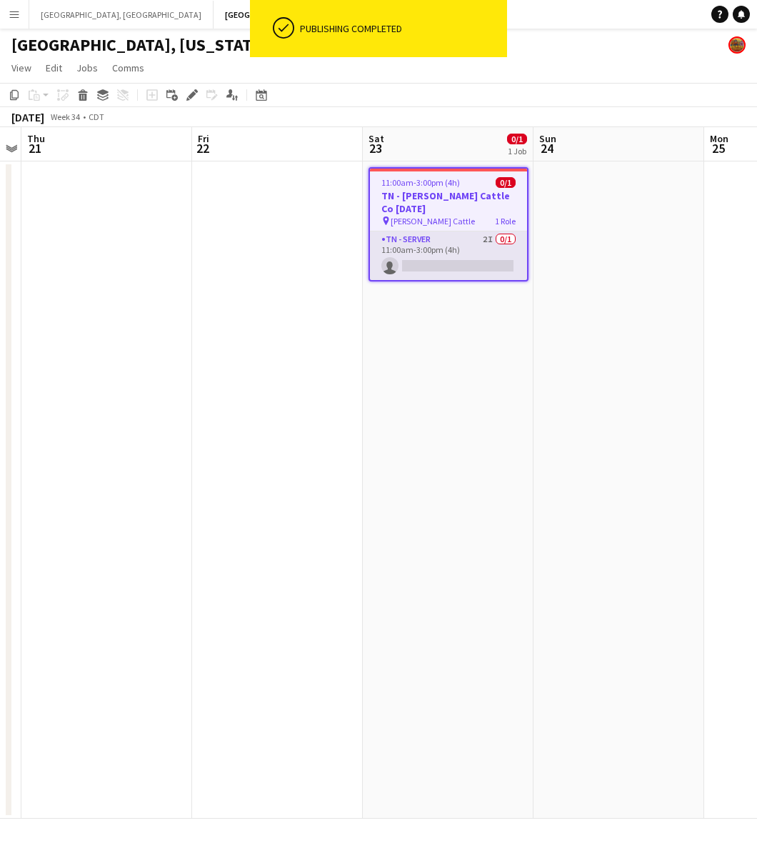
click at [470, 242] on app-card-role "TN - Server 2I 0/1 11:00am-3:00pm (4h) single-neutral-actions" at bounding box center [448, 256] width 157 height 49
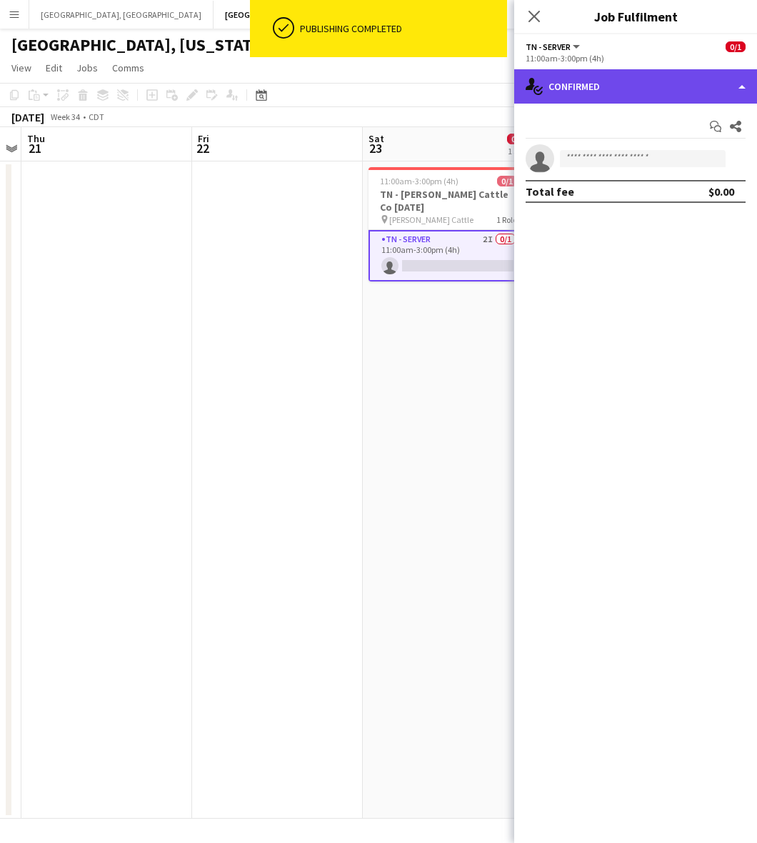
click at [633, 81] on div "single-neutral-actions-check-2 Confirmed" at bounding box center [636, 86] width 243 height 34
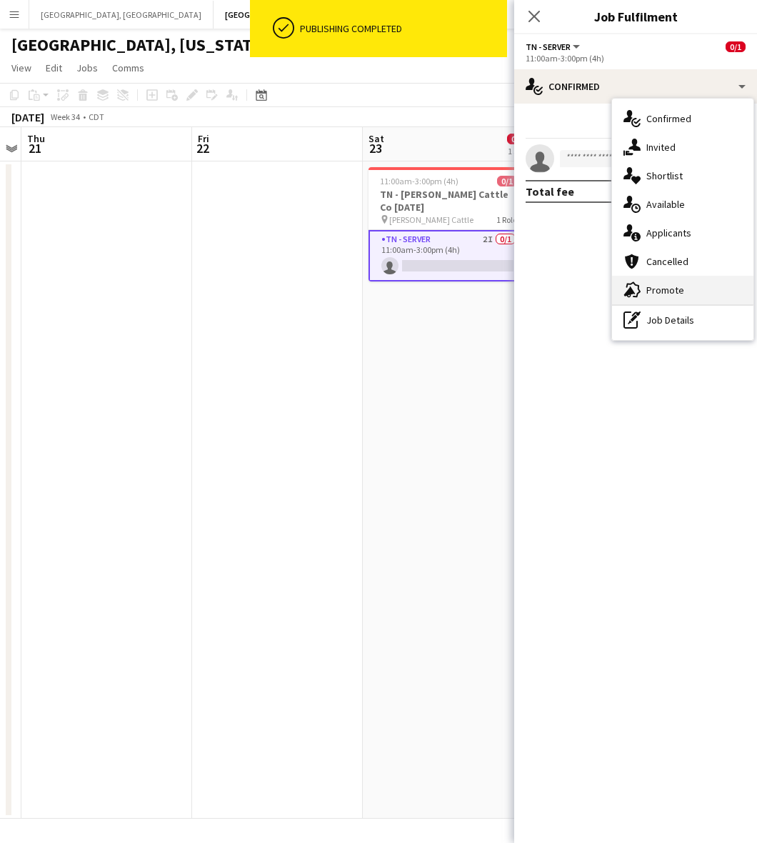
click at [681, 284] on div "advertising-megaphone Promote" at bounding box center [682, 290] width 141 height 29
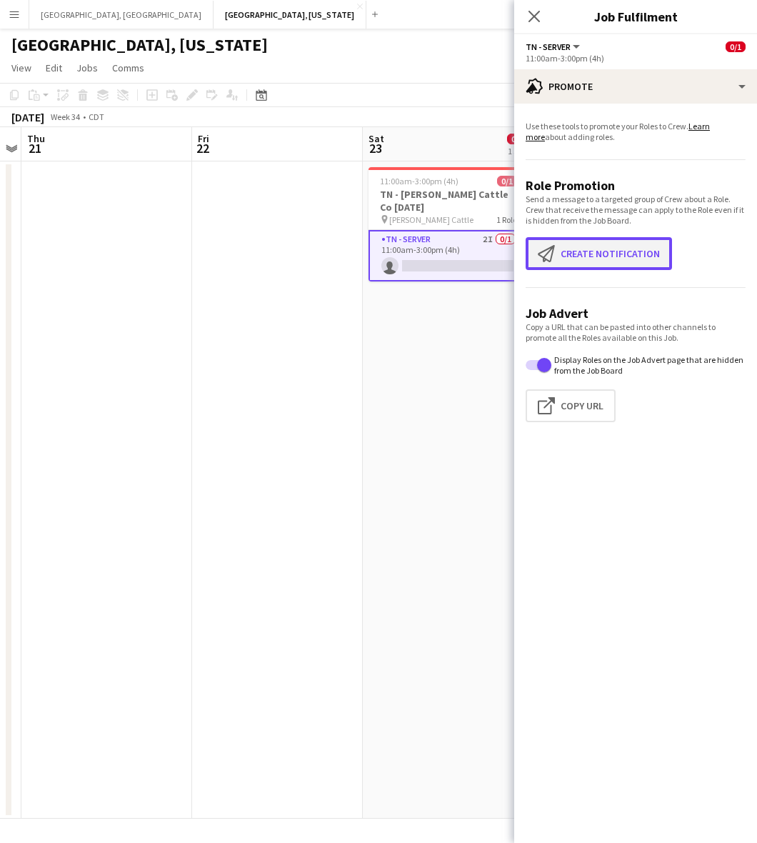
click at [641, 249] on button "Create notification Create notification" at bounding box center [599, 253] width 146 height 33
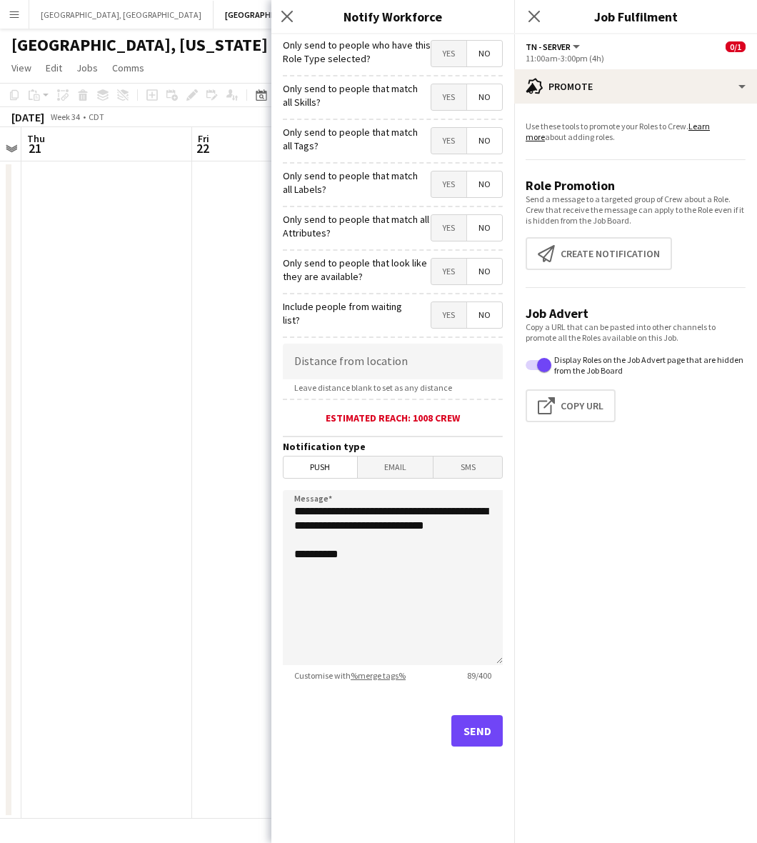
click at [447, 61] on span "Yes" at bounding box center [449, 54] width 35 height 26
click at [482, 730] on button "Send" at bounding box center [477, 730] width 51 height 31
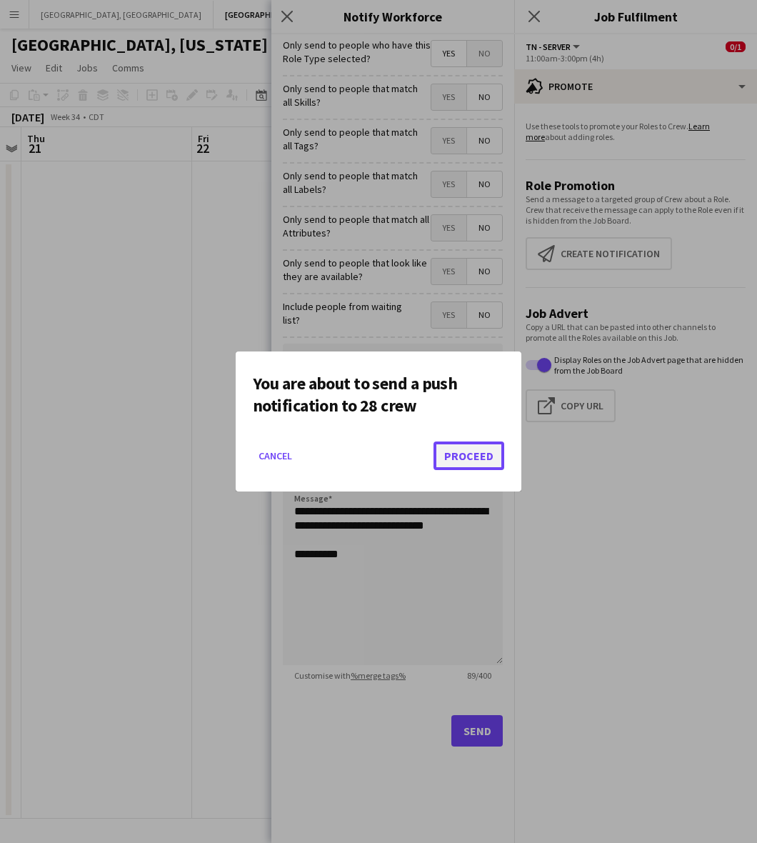
click at [443, 452] on button "Proceed" at bounding box center [469, 456] width 71 height 29
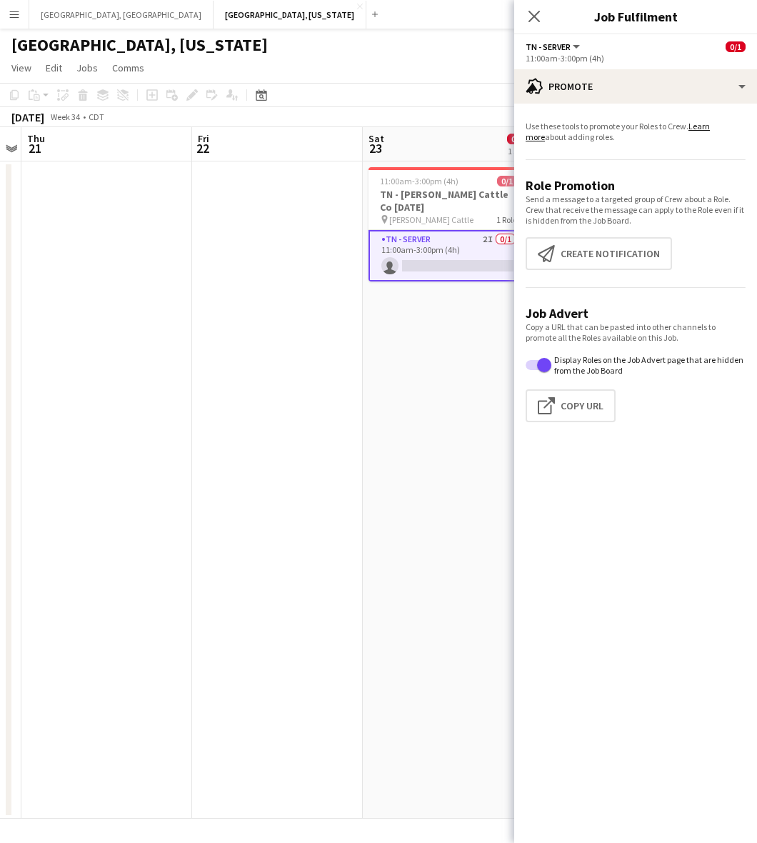
click at [245, 222] on app-date-cell at bounding box center [277, 490] width 171 height 657
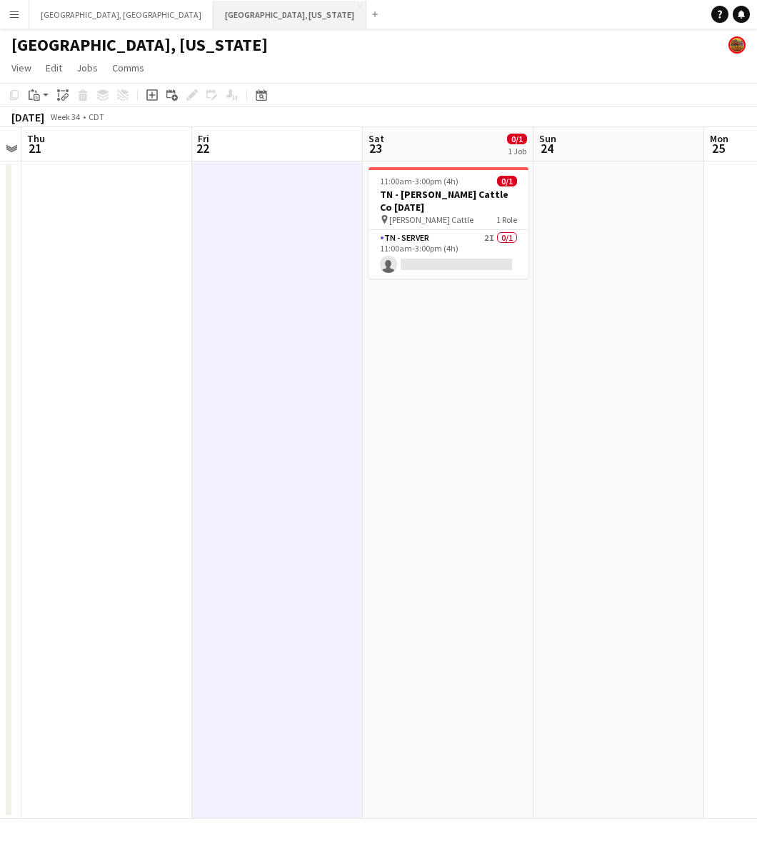
click at [214, 19] on button "Nashville, Tennessee Close" at bounding box center [290, 15] width 153 height 28
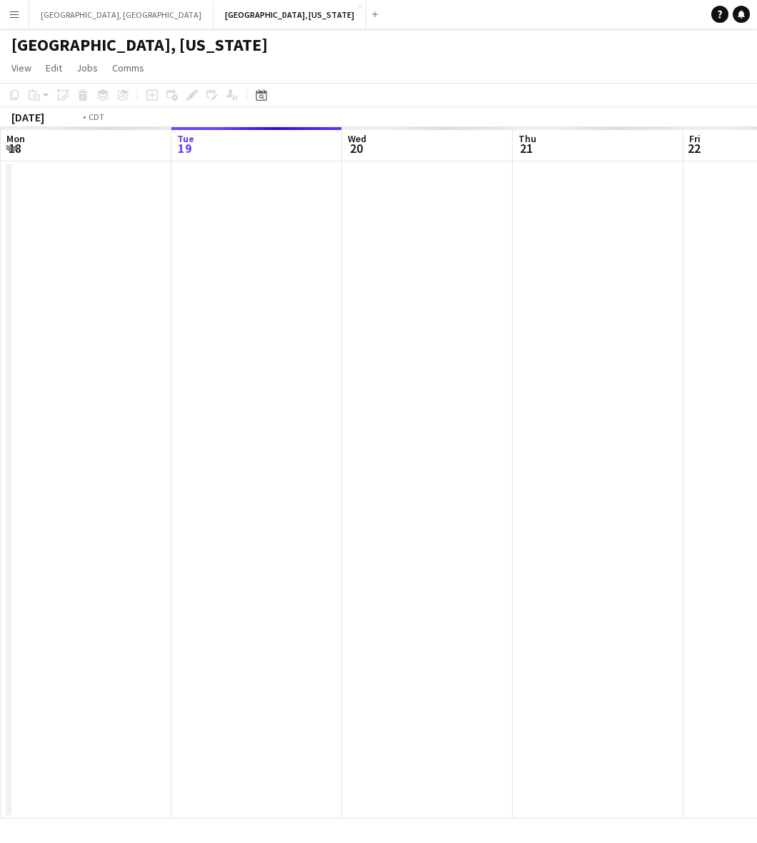
click at [248, 476] on app-calendar-viewport "Sat 16 Sun 17 Mon 18 Tue 19 Wed 20 Thu 21 Fri 22 Sat 23 Sun 24 Mon 25" at bounding box center [378, 473] width 757 height 692
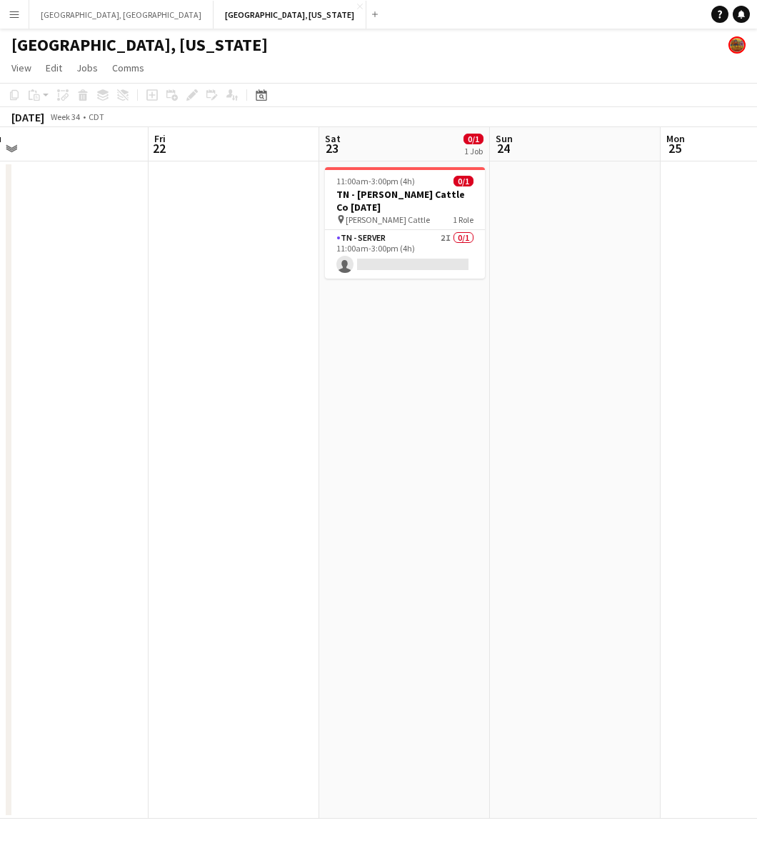
drag, startPoint x: 555, startPoint y: 451, endPoint x: 505, endPoint y: 450, distance: 49.3
click at [314, 475] on app-calendar-viewport "Mon 18 Tue 19 Wed 20 Thu 21 Fri 22 Sat 23 0/1 1 Job Sun 24 Mon 25 Tue 26 Wed 27…" at bounding box center [378, 473] width 757 height 692
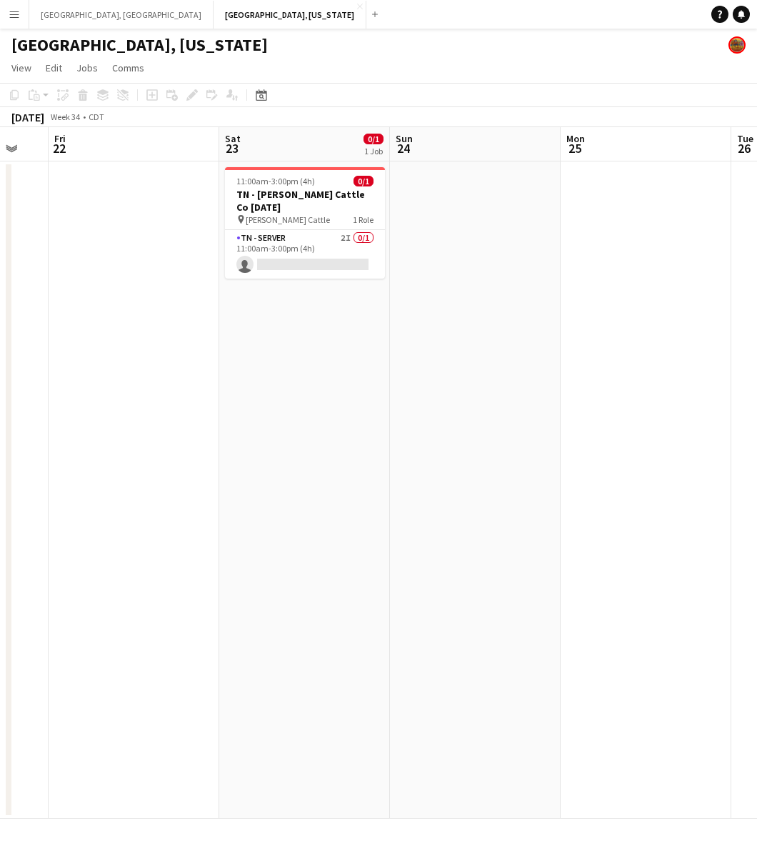
click at [380, 473] on app-calendar-viewport "Mon 18 Tue 19 Wed 20 Thu 21 Fri 22 Sat 23 0/1 1 Job Sun 24 Mon 25 Tue 26 Wed 27…" at bounding box center [378, 473] width 757 height 692
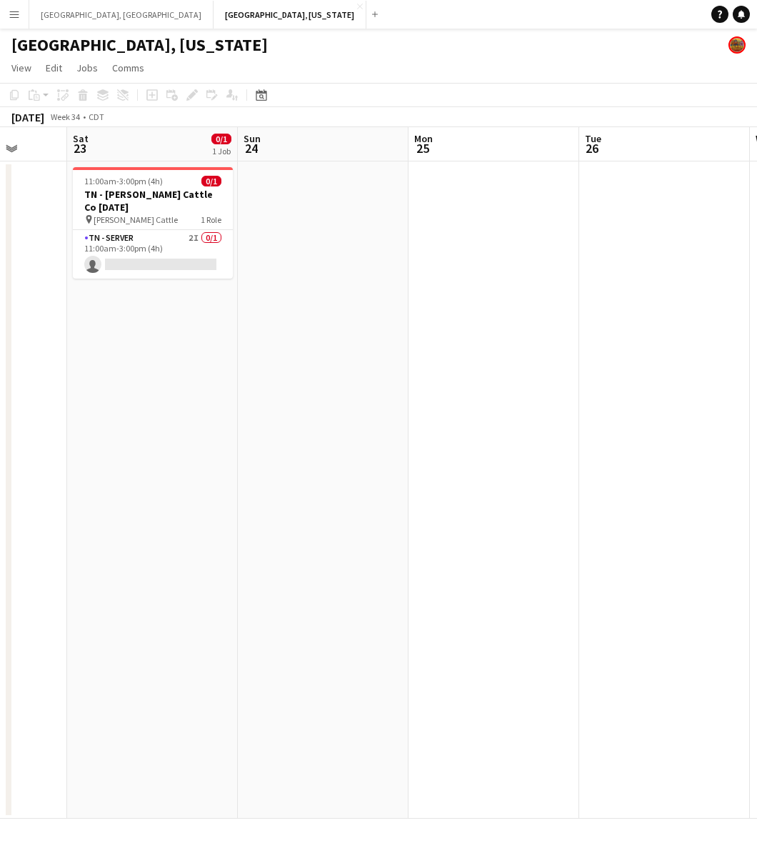
click at [212, 468] on app-calendar-viewport "Wed 20 Thu 21 Fri 22 Sat 23 0/1 1 Job Sun 24 Mon 25 Tue 26 Wed 27 Thu 28 Fri 29…" at bounding box center [378, 473] width 757 height 692
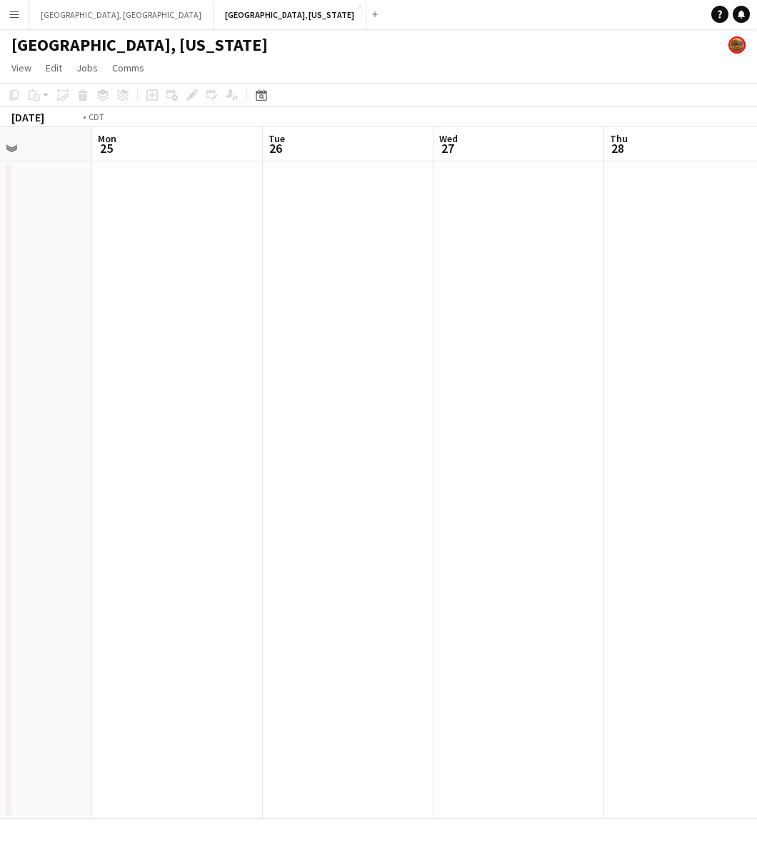
drag, startPoint x: 387, startPoint y: 405, endPoint x: 336, endPoint y: 429, distance: 56.3
click at [222, 434] on app-calendar-viewport "Fri 22 Sat 23 0/1 1 Job Sun 24 Mon 25 Tue 26 Wed 27 Thu 28 Fri 29 Sat 30 Sun 31…" at bounding box center [378, 473] width 757 height 692
drag, startPoint x: 594, startPoint y: 398, endPoint x: 394, endPoint y: 438, distance: 203.4
click at [404, 431] on app-calendar-viewport "Sun 24 Mon 25 Tue 26 Wed 27 Thu 28 Fri 29 Sat 30 Sun 31 Mon 1 Tue 2" at bounding box center [378, 473] width 757 height 692
drag, startPoint x: 709, startPoint y: 408, endPoint x: 482, endPoint y: 434, distance: 228.0
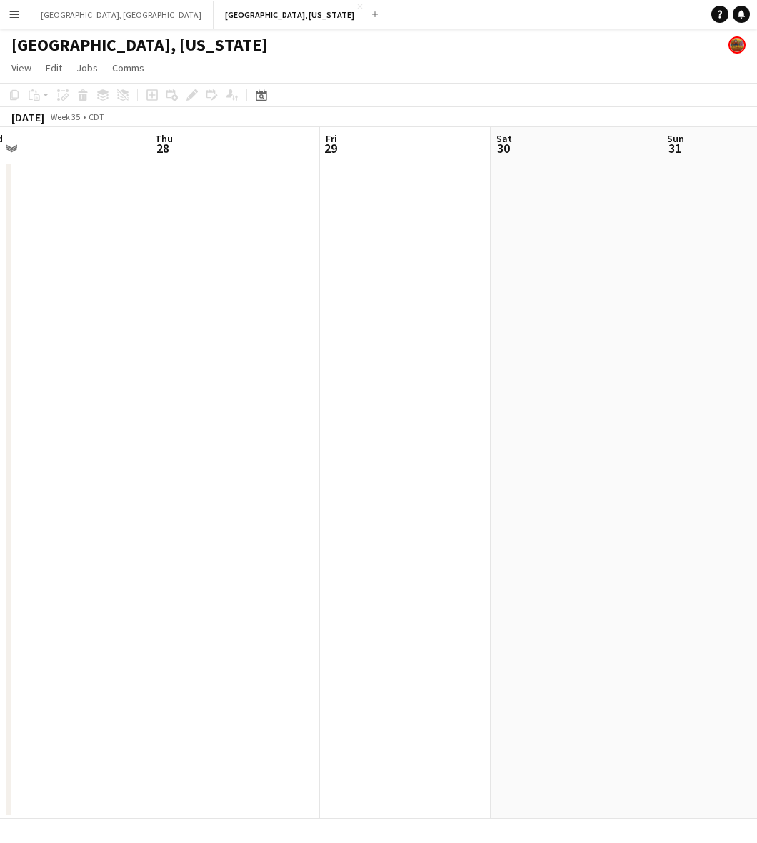
click at [535, 424] on app-calendar-viewport "Sun 24 Mon 25 Tue 26 Wed 27 Thu 28 Fri 29 Sat 30 Sun 31 Mon 1 Tue 2" at bounding box center [378, 473] width 757 height 692
drag, startPoint x: 563, startPoint y: 420, endPoint x: 84, endPoint y: 476, distance: 482.7
click at [91, 476] on app-calendar-viewport "Tue 26 Wed 27 Thu 28 Fri 29 Sat 30 Sun 31 Mon 1 Tue 2 Wed 3 Thu 4" at bounding box center [378, 473] width 757 height 692
drag, startPoint x: 444, startPoint y: 398, endPoint x: 336, endPoint y: 429, distance: 113.1
click at [383, 412] on app-calendar-viewport "Thu 28 Fri 29 Sat 30 Sun 31 Mon 1 Tue 2 Wed 3 Thu 4 Fri 5 Sat 6" at bounding box center [378, 473] width 757 height 692
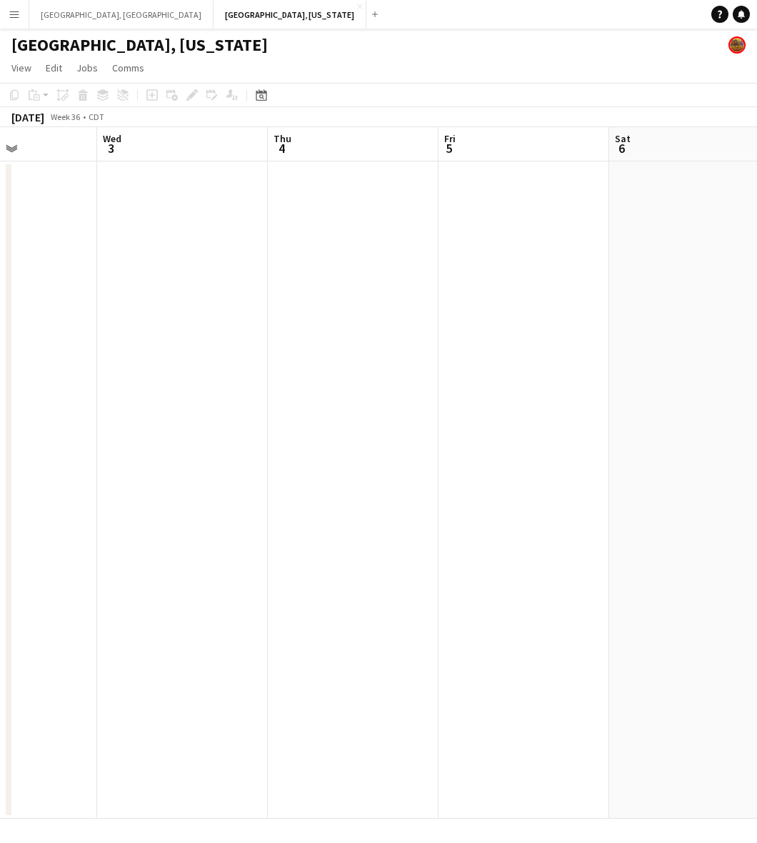
drag, startPoint x: 676, startPoint y: 392, endPoint x: 234, endPoint y: 457, distance: 447.2
click at [265, 455] on app-calendar-viewport "Sat 30 Sun 31 Mon 1 Tue 2 Wed 3 Thu 4 Fri 5 Sat 6 Sun 7 Mon 8" at bounding box center [378, 473] width 757 height 692
drag, startPoint x: 226, startPoint y: 457, endPoint x: 172, endPoint y: 462, distance: 54.5
click at [188, 459] on app-calendar-viewport "Mon 1 Tue 2 Wed 3 Thu 4 Fri 5 Sat 6 Sun 7 Mon 8 Tue 9 Wed 10" at bounding box center [378, 473] width 757 height 692
drag, startPoint x: 710, startPoint y: 376, endPoint x: 347, endPoint y: 434, distance: 367.6
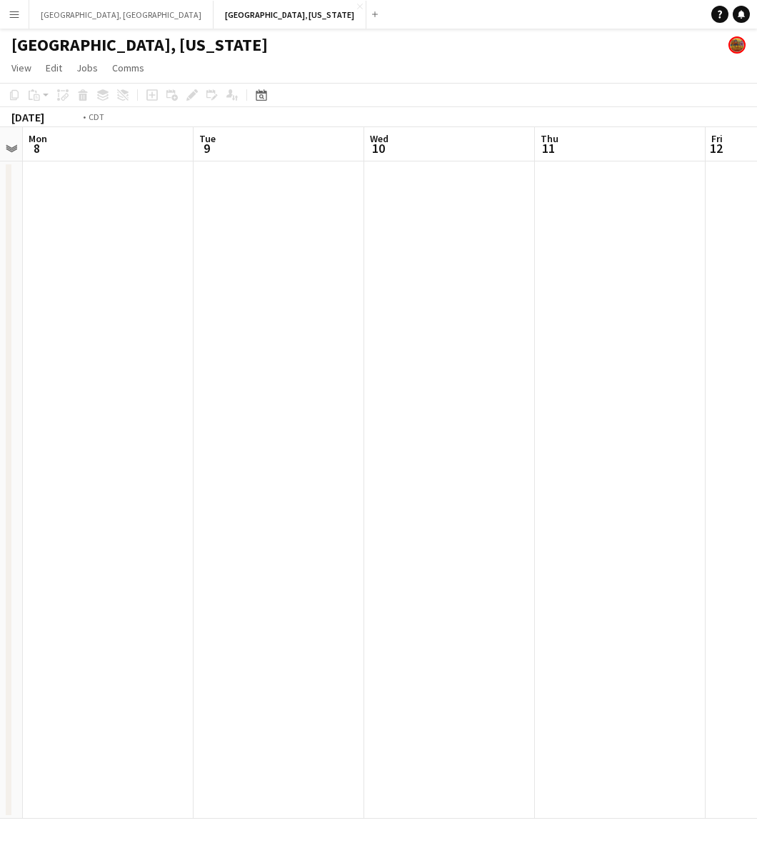
click at [329, 434] on app-calendar-viewport "Fri 5 Sat 6 Sun 7 Mon 8 Tue 9 Wed 10 Thu 11 Fri 12 Sat 13 Sun 14" at bounding box center [378, 473] width 757 height 692
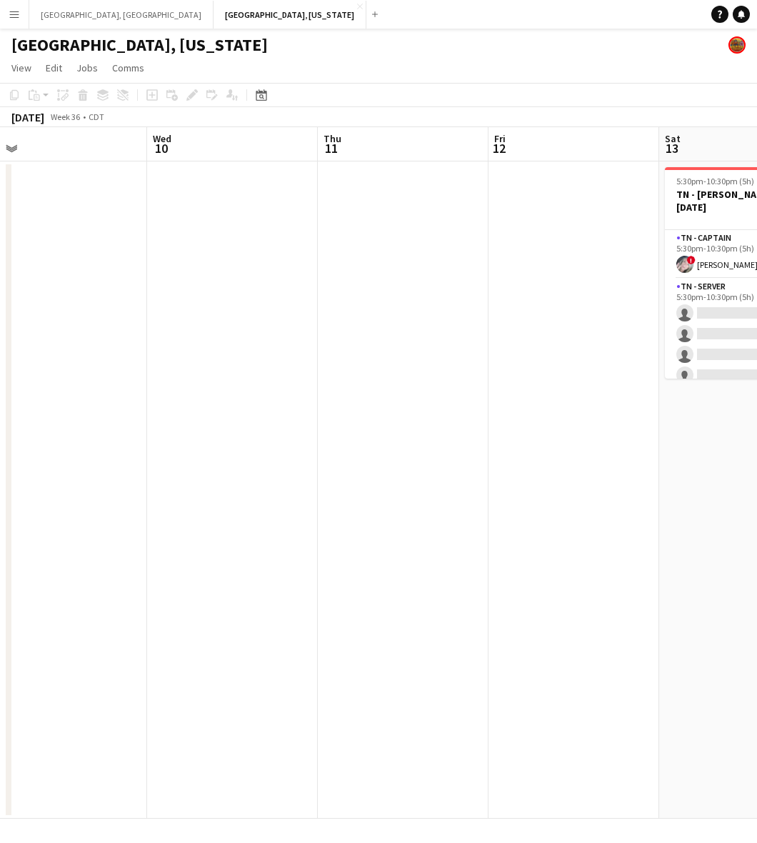
drag, startPoint x: 665, startPoint y: 395, endPoint x: 311, endPoint y: 443, distance: 357.7
click at [312, 442] on app-calendar-viewport "Sun 7 Mon 8 Tue 9 Wed 10 Thu 11 Fri 12 Sat 13 1/10 1 Job Sun 14 Mon 15 Tue 16 5…" at bounding box center [378, 473] width 757 height 692
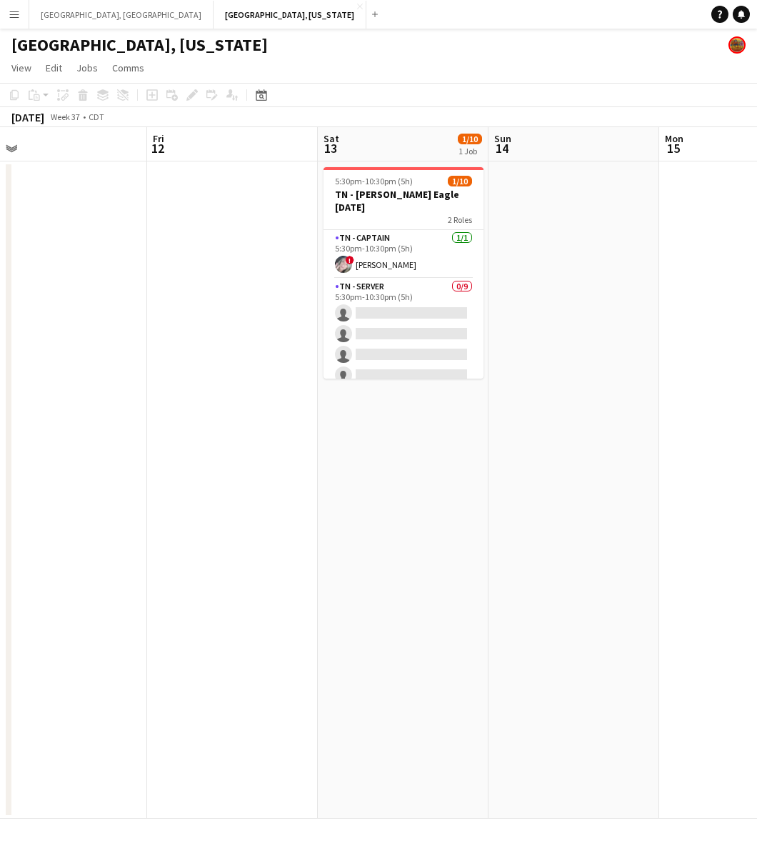
scroll to position [0, 419]
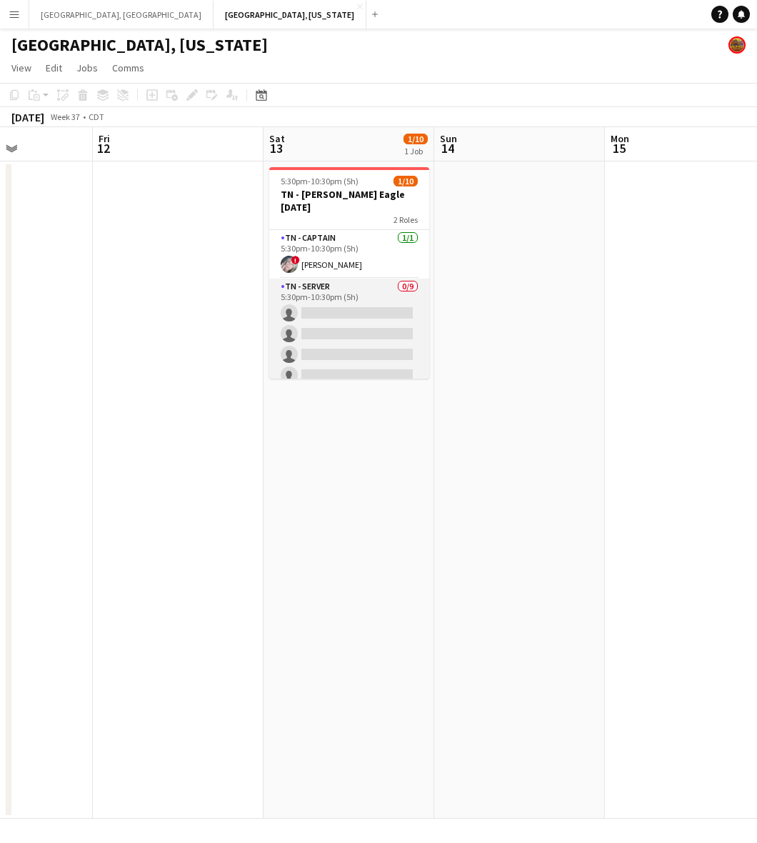
click at [388, 329] on app-card-role "TN - Server 0/9 5:30pm-10:30pm (5h) single-neutral-actions single-neutral-actio…" at bounding box center [349, 386] width 160 height 214
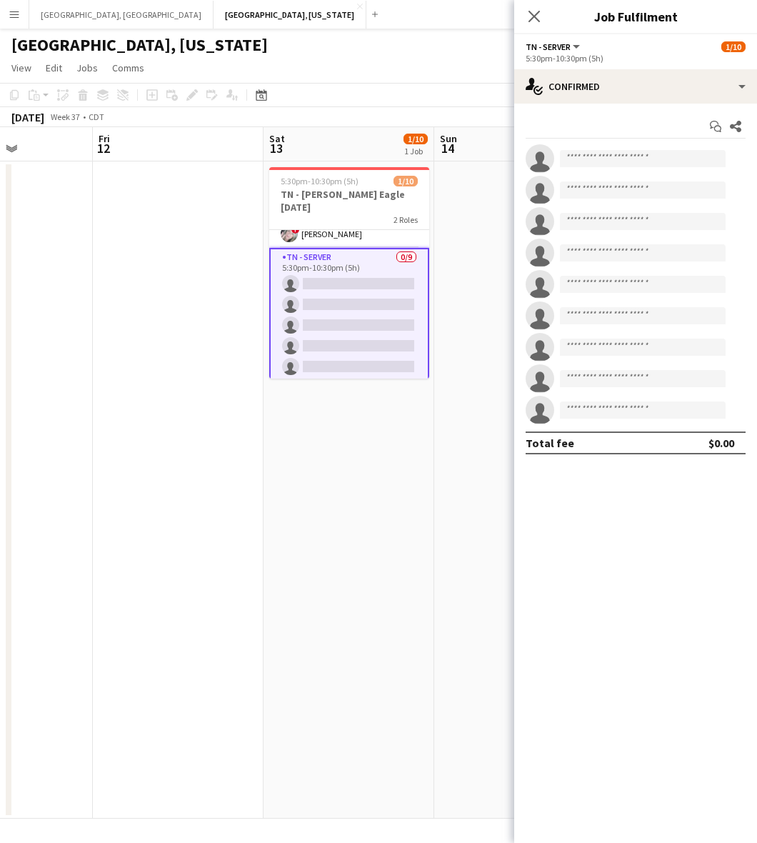
scroll to position [0, 0]
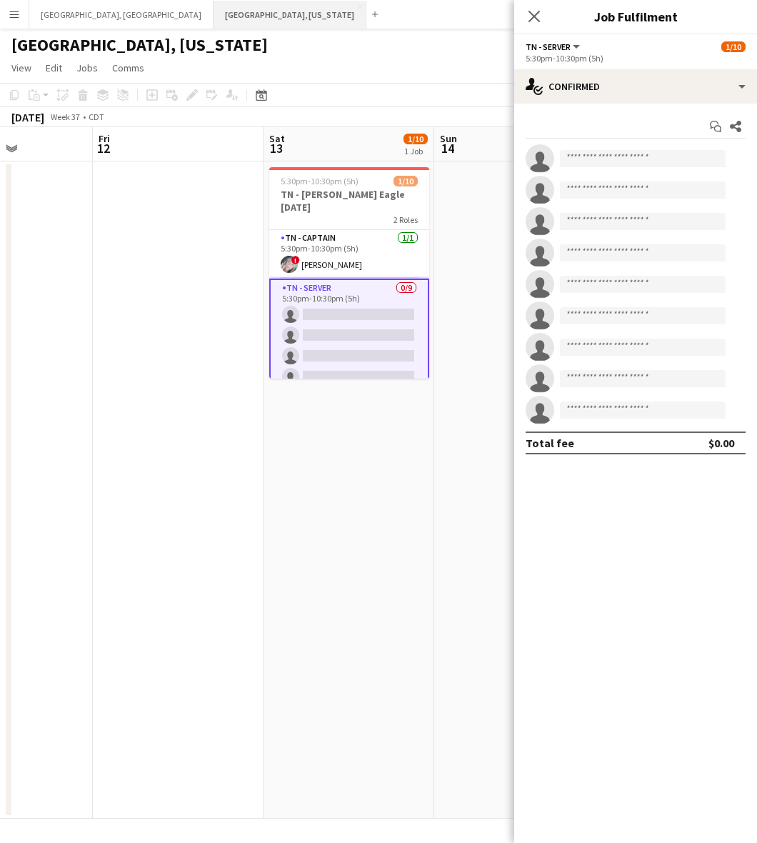
click at [214, 15] on button "Nashville, Tennessee Close" at bounding box center [290, 15] width 153 height 28
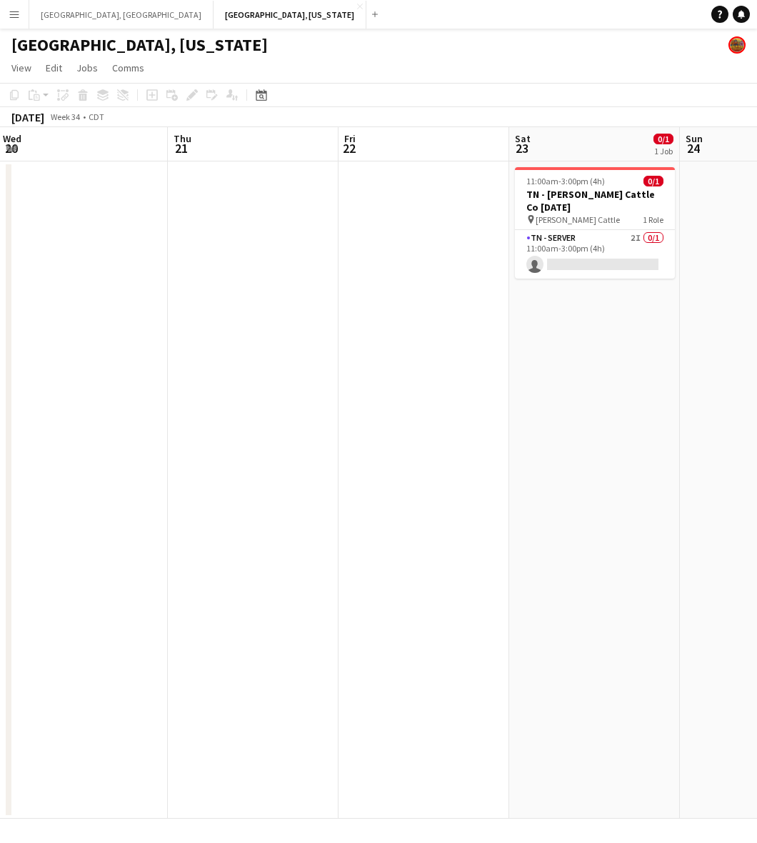
scroll to position [0, 522]
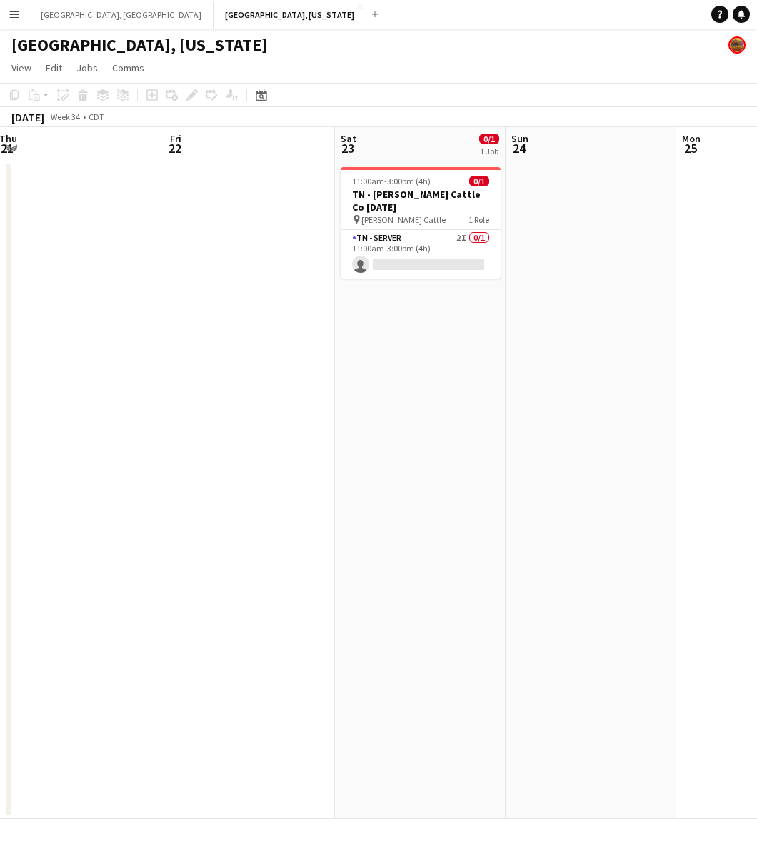
drag, startPoint x: 525, startPoint y: 376, endPoint x: 130, endPoint y: 431, distance: 399.0
click at [11, 483] on div "Mon 18 Tue 19 Wed 20 Thu 21 Fri 22 Sat 23 0/1 1 Job Sun 24 Mon 25 Tue 26 Wed 27…" at bounding box center [378, 473] width 757 height 692
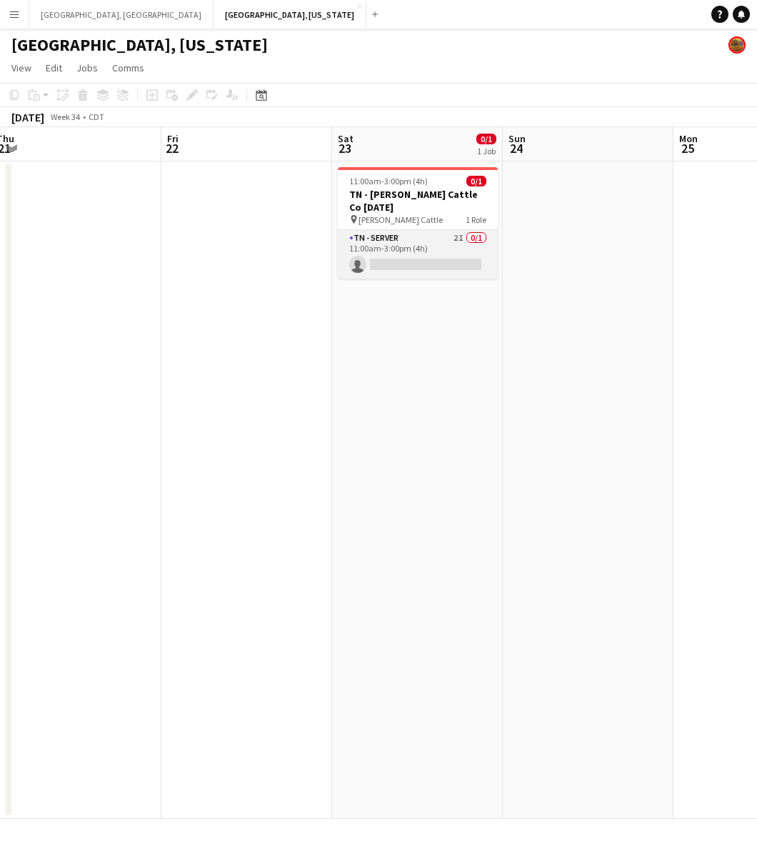
click at [426, 252] on app-card-role "TN - Server 2I 0/1 11:00am-3:00pm (4h) single-neutral-actions" at bounding box center [418, 254] width 160 height 49
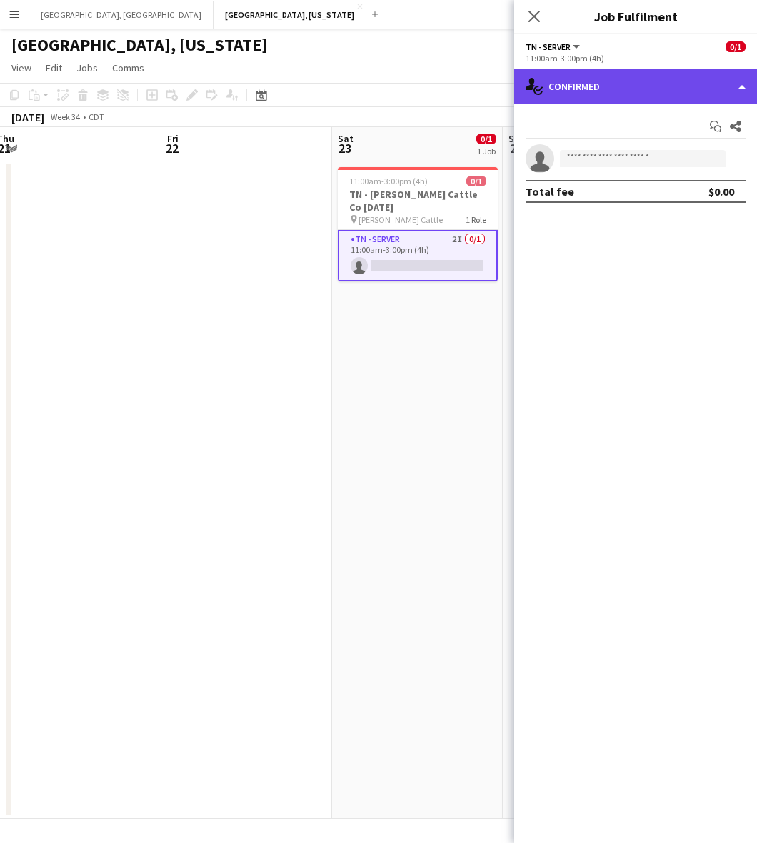
click at [627, 84] on div "single-neutral-actions-check-2 Confirmed" at bounding box center [636, 86] width 243 height 34
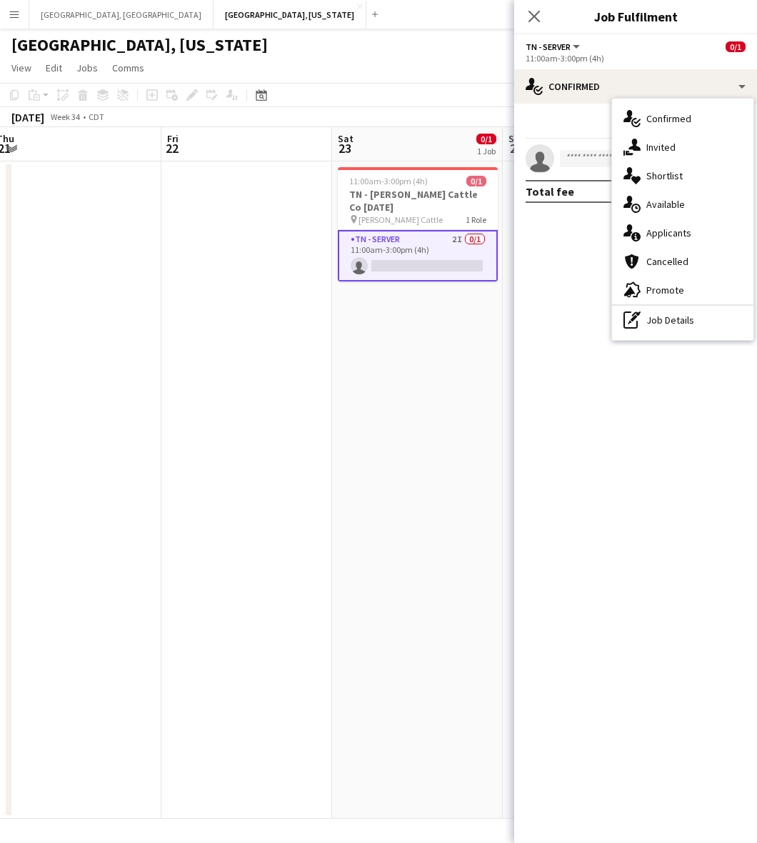
click at [666, 144] on div "single-neutral-actions-share-1 Invited" at bounding box center [682, 147] width 141 height 29
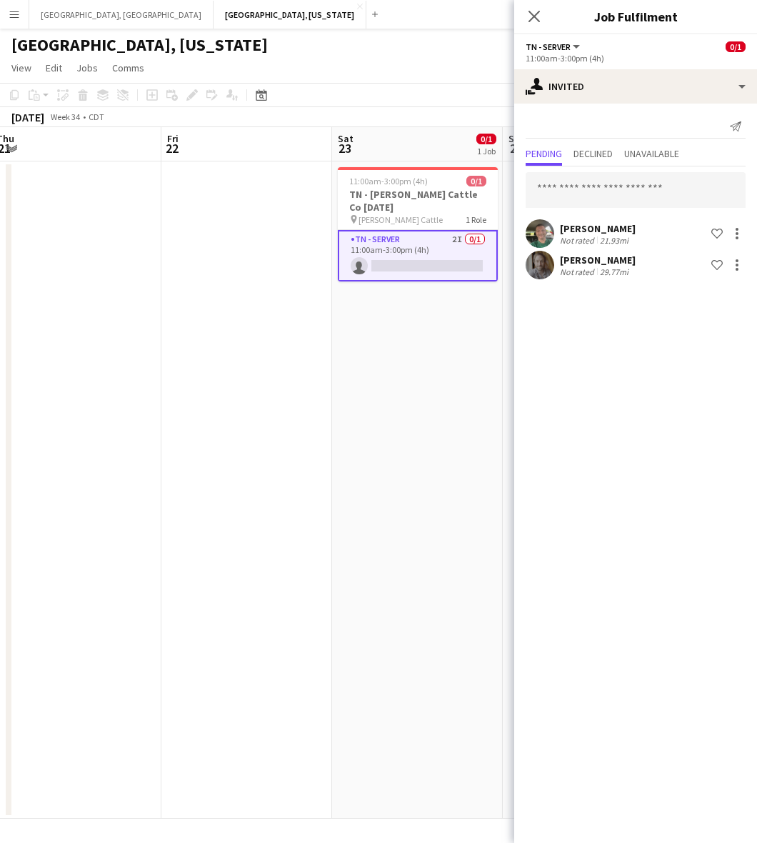
click at [552, 242] on div at bounding box center [540, 233] width 29 height 29
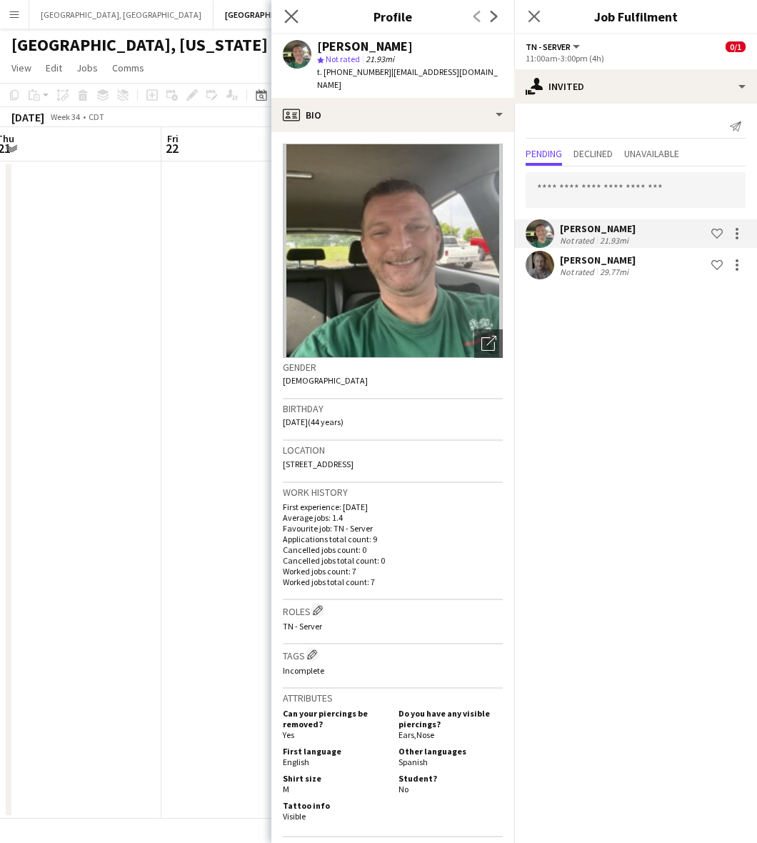
click at [284, 9] on icon "Close pop-in" at bounding box center [291, 16] width 14 height 14
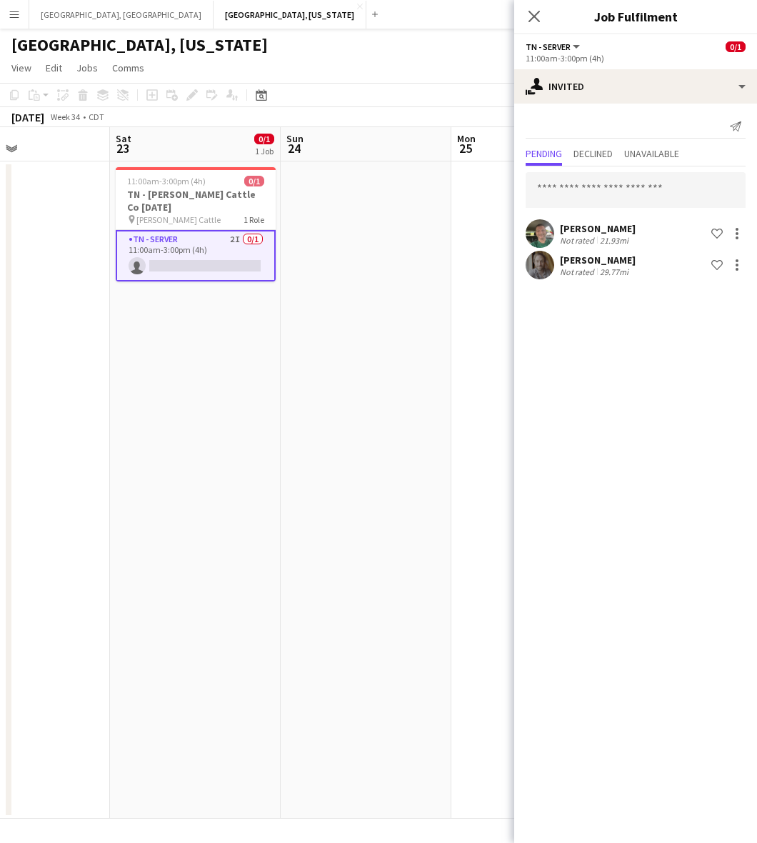
scroll to position [0, 437]
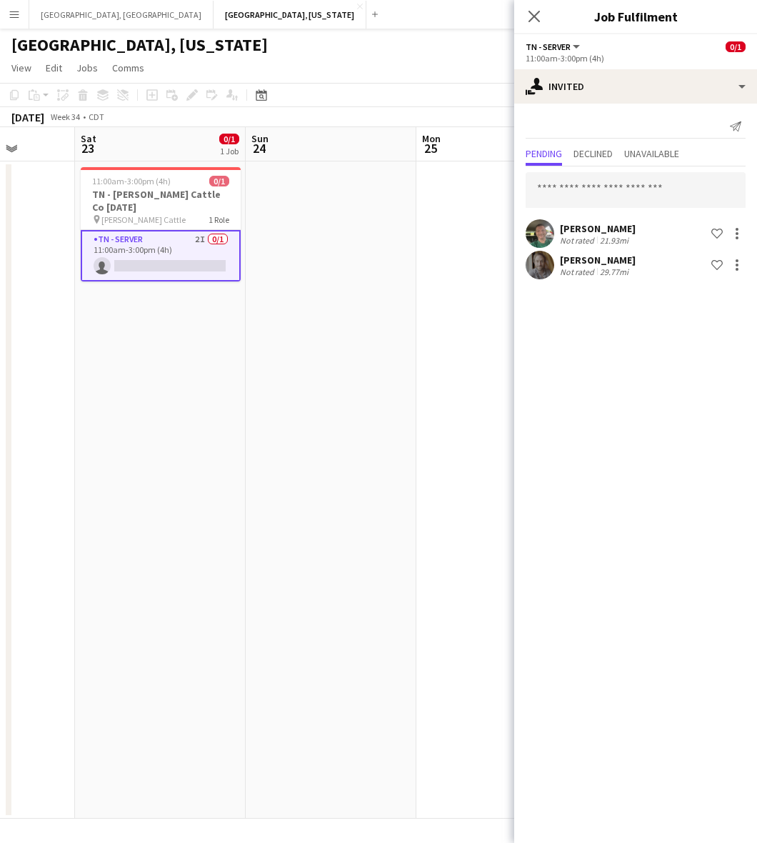
drag, startPoint x: 369, startPoint y: 317, endPoint x: 125, endPoint y: 347, distance: 245.5
click at [125, 347] on app-calendar-viewport "Wed 20 Thu 21 Fri 22 Sat 23 0/1 1 Job Sun 24 Mon 25 Tue 26 Wed 27 Thu 28 Fri 29…" at bounding box center [378, 473] width 757 height 692
click at [70, 19] on button "Los Angeles, CA Close" at bounding box center [121, 15] width 184 height 28
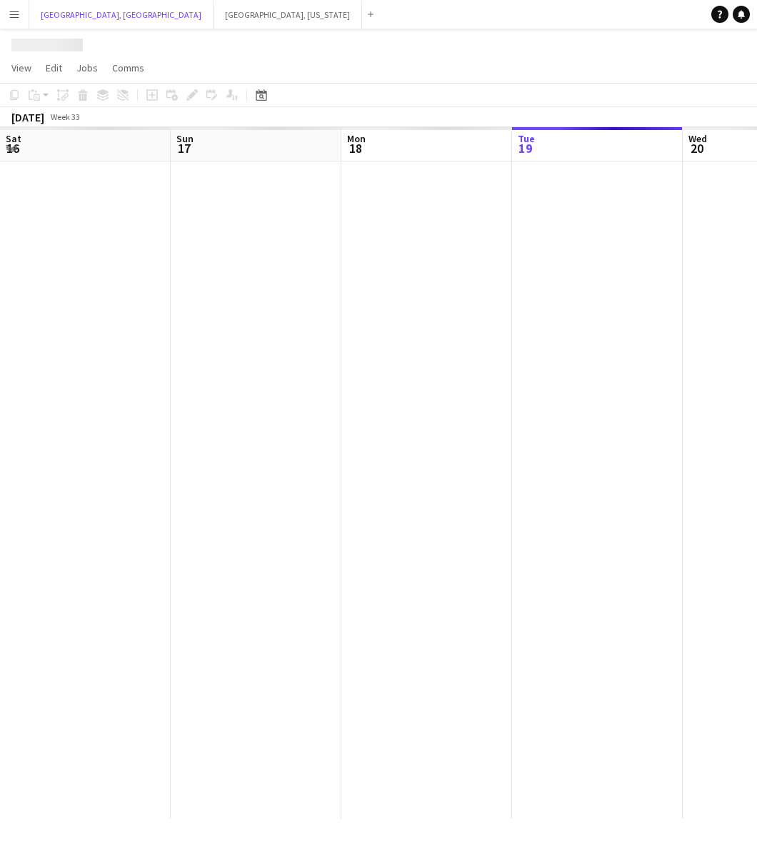
scroll to position [0, 341]
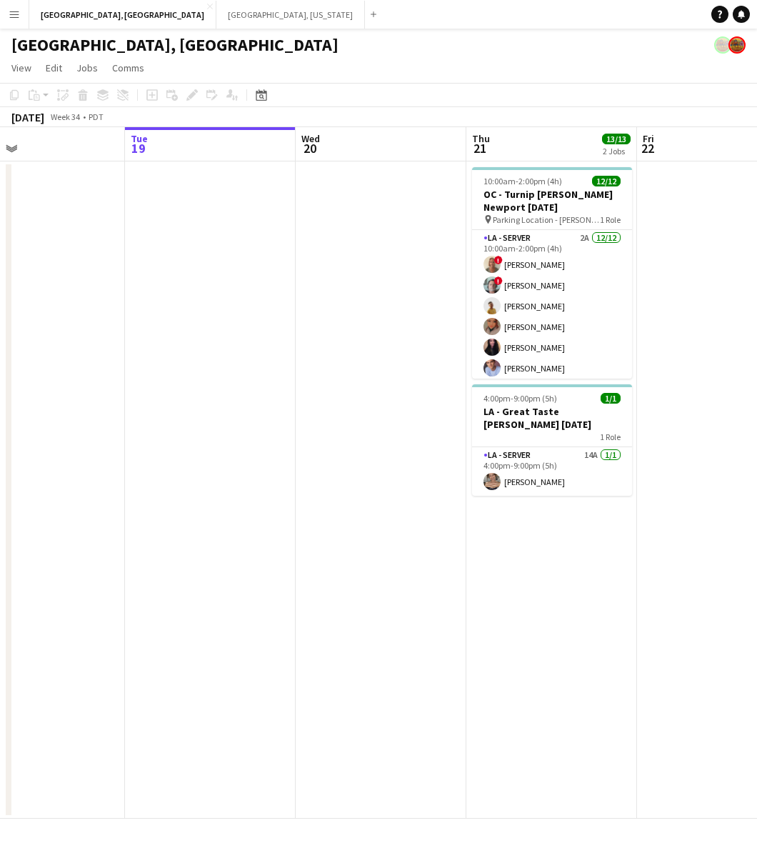
drag, startPoint x: 337, startPoint y: 551, endPoint x: 216, endPoint y: 597, distance: 130.1
click at [137, 615] on app-calendar-viewport "Sat 16 18/18 4 Jobs Sun 17 Mon 18 Tue 19 Wed 20 Thu 21 13/13 2 Jobs Fri 22 Sat …" at bounding box center [378, 473] width 757 height 692
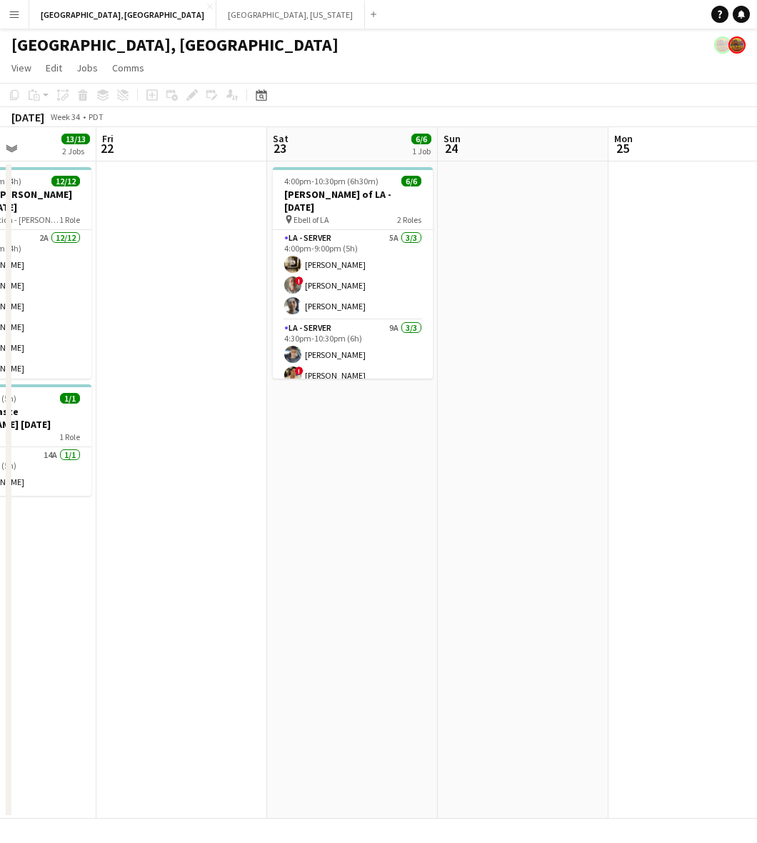
click at [306, 552] on app-calendar-viewport "Mon 18 Tue 19 Wed 20 Thu 21 13/13 2 Jobs Fri 22 Sat 23 6/6 1 Job Sun 24 Mon 25 …" at bounding box center [378, 473] width 757 height 692
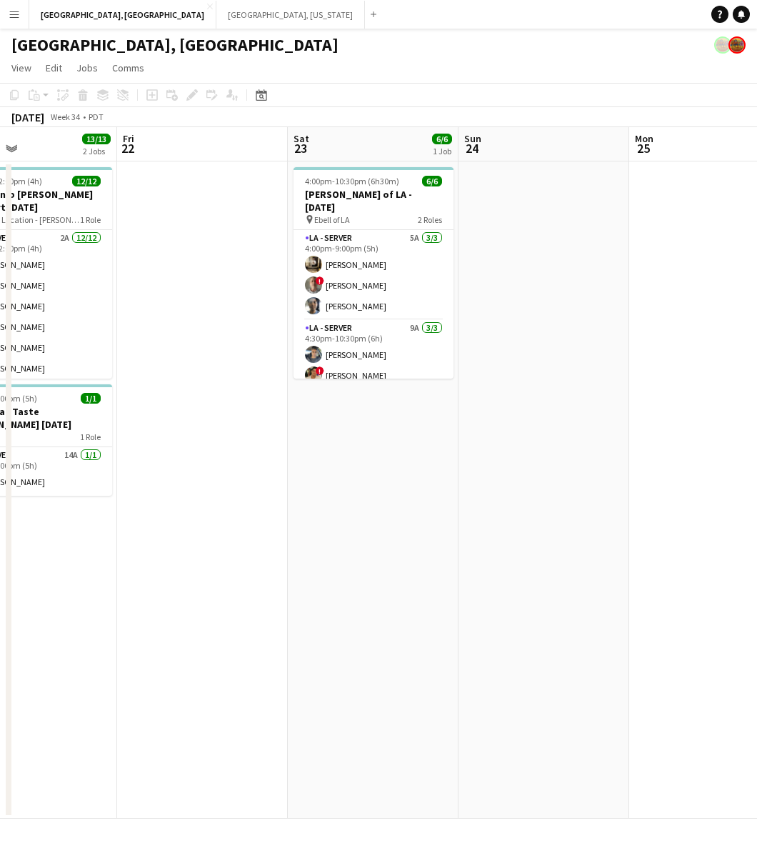
drag, startPoint x: 590, startPoint y: 431, endPoint x: 194, endPoint y: 527, distance: 406.8
click at [215, 525] on app-calendar-viewport "Mon 18 Tue 19 Wed 20 Thu 21 13/13 2 Jobs Fri 22 Sat 23 6/6 1 Job Sun 24 Mon 25 …" at bounding box center [378, 473] width 757 height 692
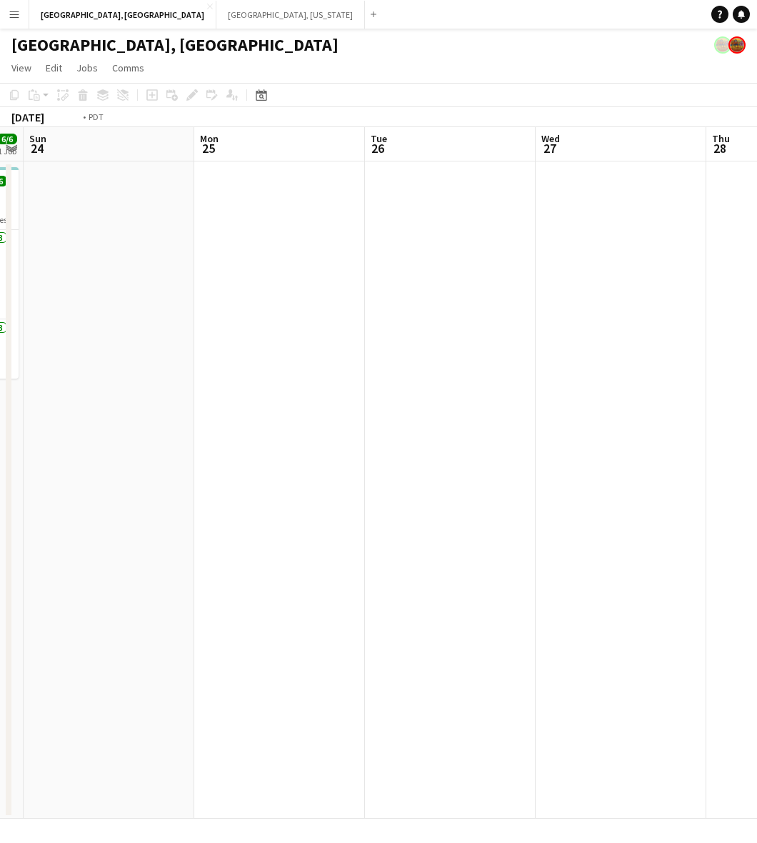
drag, startPoint x: 612, startPoint y: 401, endPoint x: 244, endPoint y: 480, distance: 375.6
click at [326, 472] on app-calendar-viewport "Wed 20 Thu 21 13/13 2 Jobs Fri 22 Sat 23 6/6 1 Job Sun 24 Mon 25 Tue 26 Wed 27 …" at bounding box center [378, 473] width 757 height 692
drag, startPoint x: 626, startPoint y: 391, endPoint x: 238, endPoint y: 470, distance: 396.1
click at [238, 470] on app-calendar-viewport "Fri 22 Sat 23 6/6 1 Job Sun 24 Mon 25 Tue 26 Wed 27 Thu 28 Fri 29 Sat 30 Sun 31…" at bounding box center [378, 473] width 757 height 692
drag, startPoint x: 612, startPoint y: 390, endPoint x: 208, endPoint y: 486, distance: 415.0
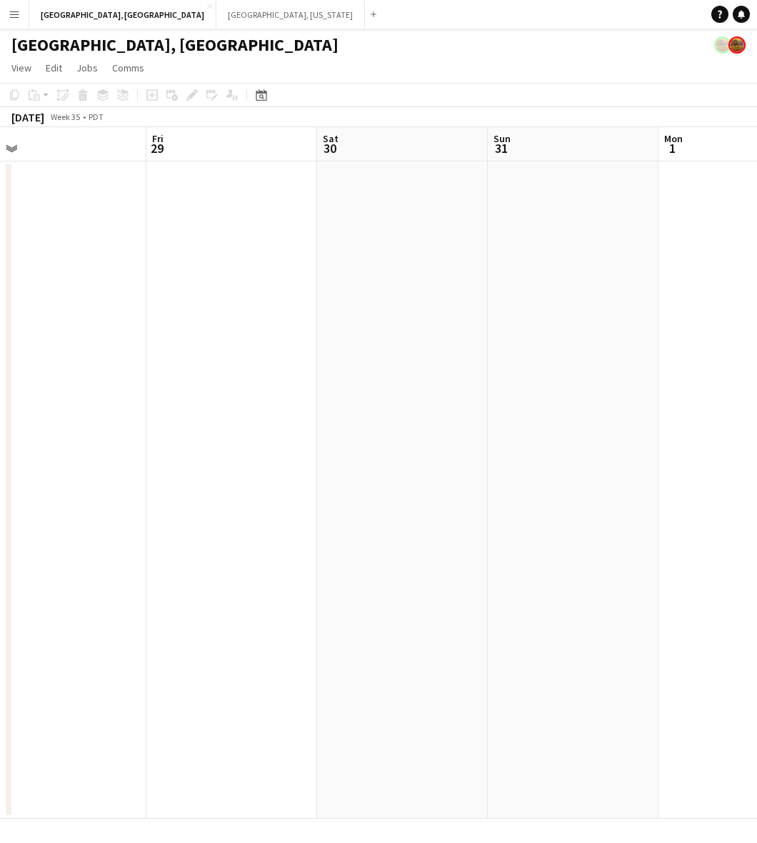
click at [209, 486] on app-calendar-viewport "Tue 26 Wed 27 Thu 28 Fri 29 Sat 30 Sun 31 Mon 1 Tue 2 Wed 3 Thu 4" at bounding box center [378, 473] width 757 height 692
click at [200, 487] on app-calendar-viewport "Thu 28 Fri 29 Sat 30 Sun 31 Mon 1 Tue 2 Wed 3 Thu 4 Fri 5 Sat 6" at bounding box center [378, 473] width 757 height 692
drag, startPoint x: 556, startPoint y: 404, endPoint x: 199, endPoint y: 501, distance: 370.3
click at [158, 520] on app-calendar-viewport "Mon 1 Tue 2 Wed 3 Thu 4 Fri 5 Sat 6 Sun 7 Mon 8 Tue 9 Wed 10" at bounding box center [378, 473] width 757 height 692
drag, startPoint x: 588, startPoint y: 418, endPoint x: 132, endPoint y: 475, distance: 459.5
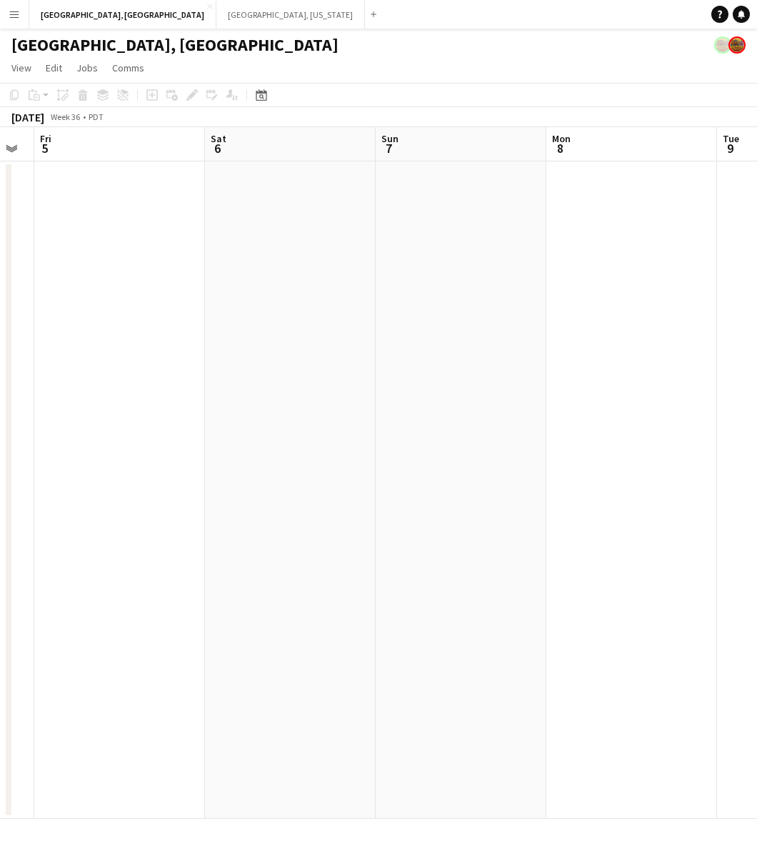
click at [141, 480] on app-calendar-viewport "Mon 1 Tue 2 Wed 3 Thu 4 Fri 5 Sat 6 Sun 7 Mon 8 Tue 9 Wed 10" at bounding box center [378, 473] width 757 height 692
click at [217, 11] on button "Nashville, Tennessee Close" at bounding box center [291, 15] width 149 height 28
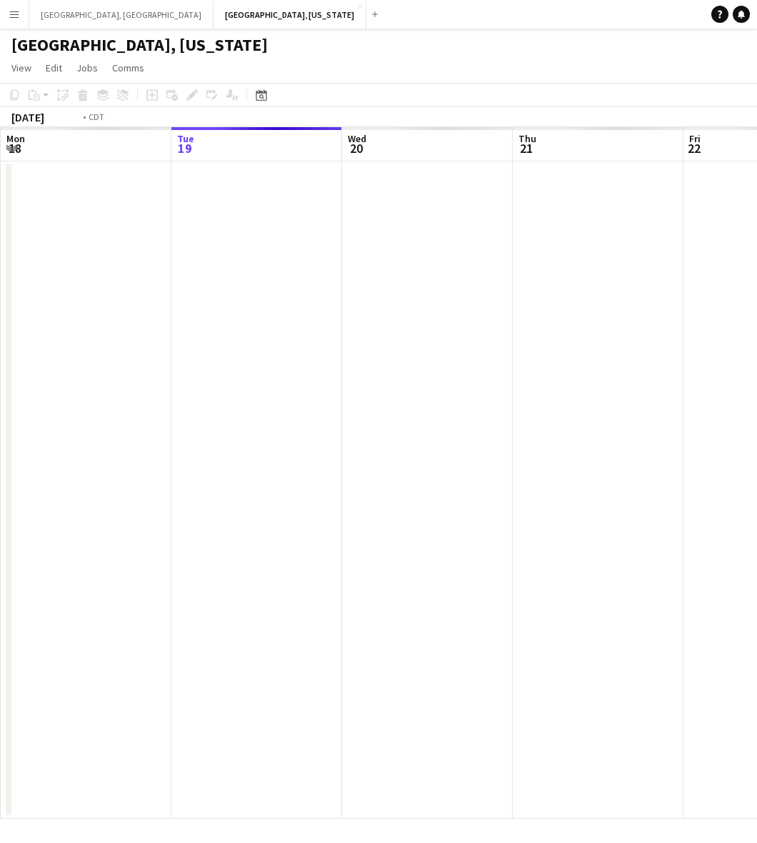
click at [347, 386] on app-calendar-viewport "Sat 16 Sun 17 Mon 18 Tue 19 Wed 20 Thu 21 Fri 22 Sat 23 Sun 24 Mon 25" at bounding box center [378, 473] width 757 height 692
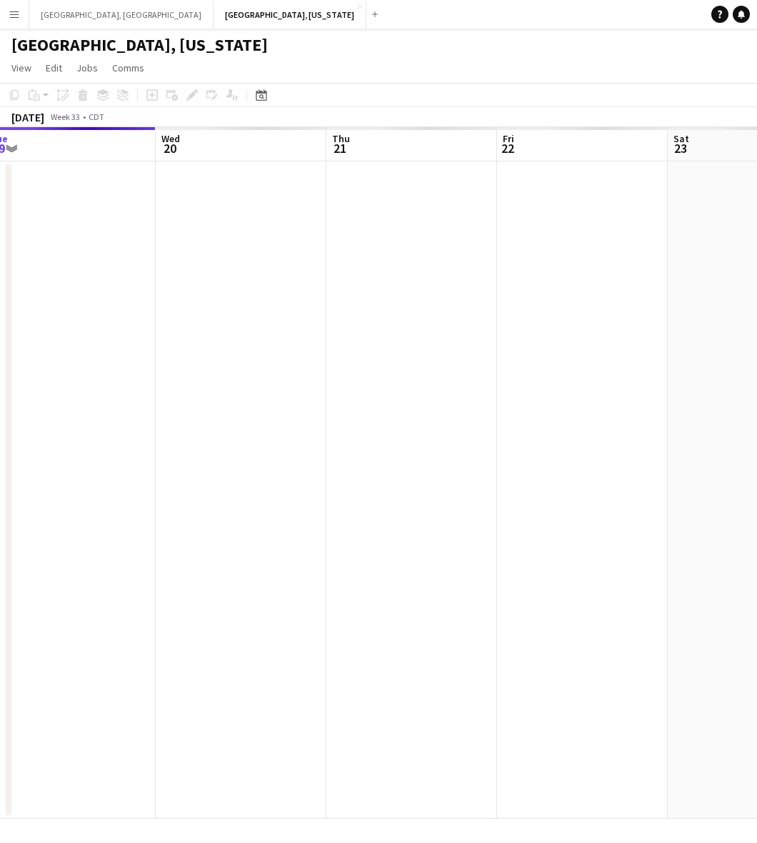
click at [431, 404] on app-calendar-viewport "Sat 16 Sun 17 Mon 18 Tue 19 Wed 20 Thu 21 Fri 22 Sat 23 Sun 24 Mon 25" at bounding box center [378, 473] width 757 height 692
drag, startPoint x: 600, startPoint y: 395, endPoint x: 480, endPoint y: 414, distance: 121.6
click at [509, 414] on app-calendar-viewport "Sat 16 Sun 17 Mon 18 Tue 19 Wed 20 Thu 21 Fri 22 Sat 23 Sun 24 Mon 25" at bounding box center [378, 473] width 757 height 692
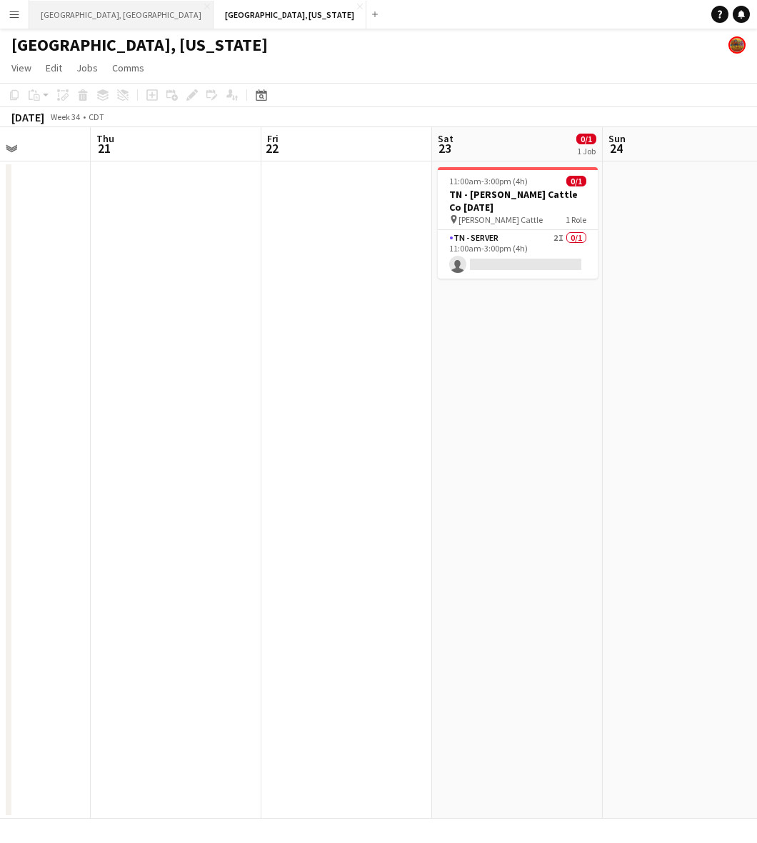
click at [83, 7] on button "Los Angeles, CA Close" at bounding box center [121, 15] width 184 height 28
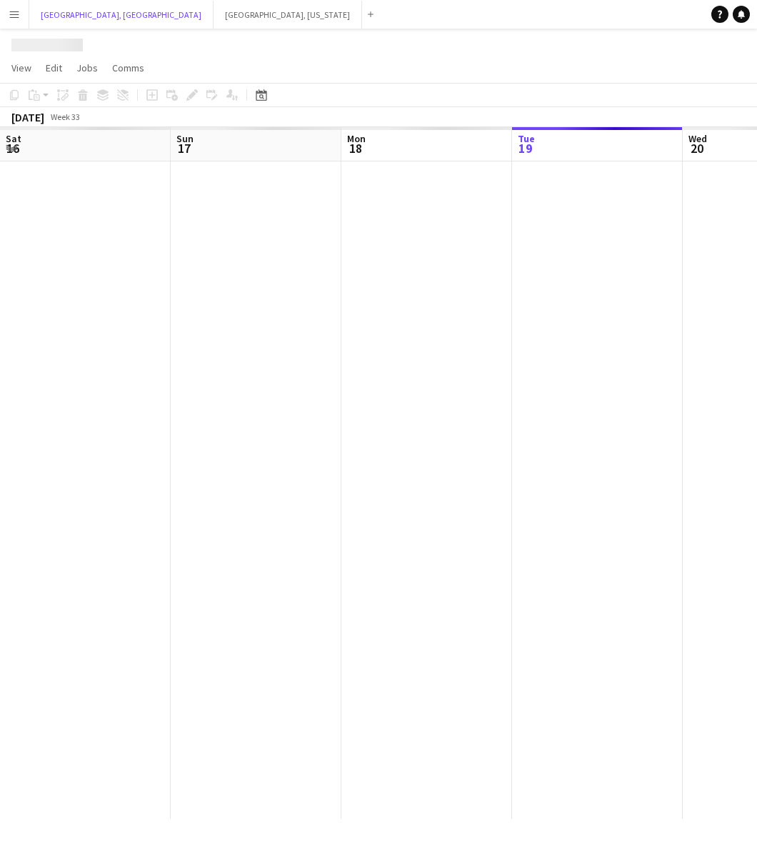
scroll to position [0, 341]
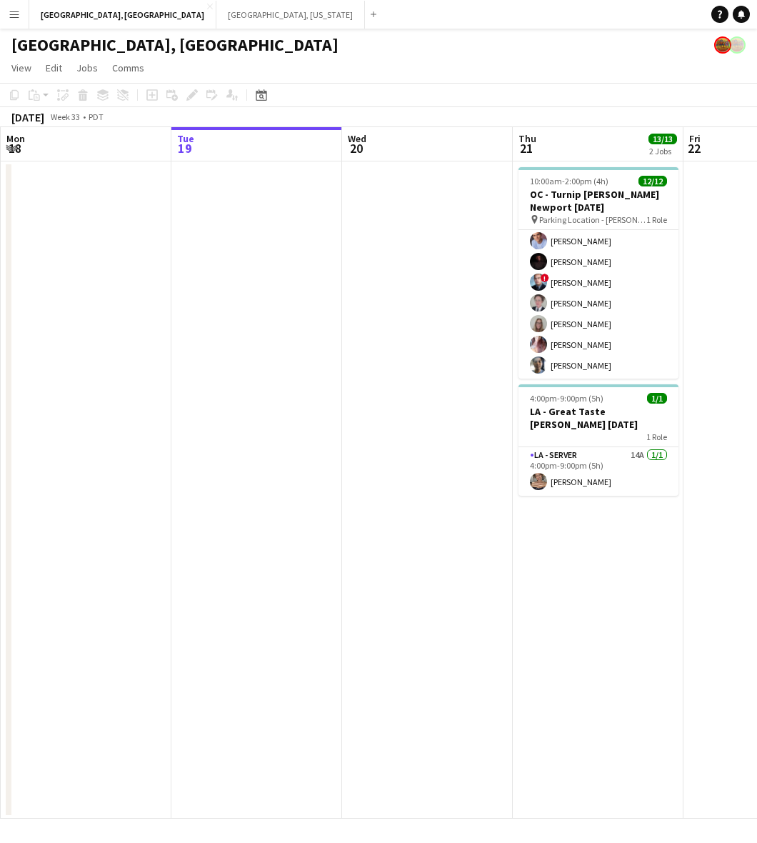
click at [626, 352] on app-card-role "LA - Server 2A 12/12 10:00am-2:00pm (4h) ! Sherrel Gonzalez ! George Gonzalez G…" at bounding box center [599, 241] width 160 height 277
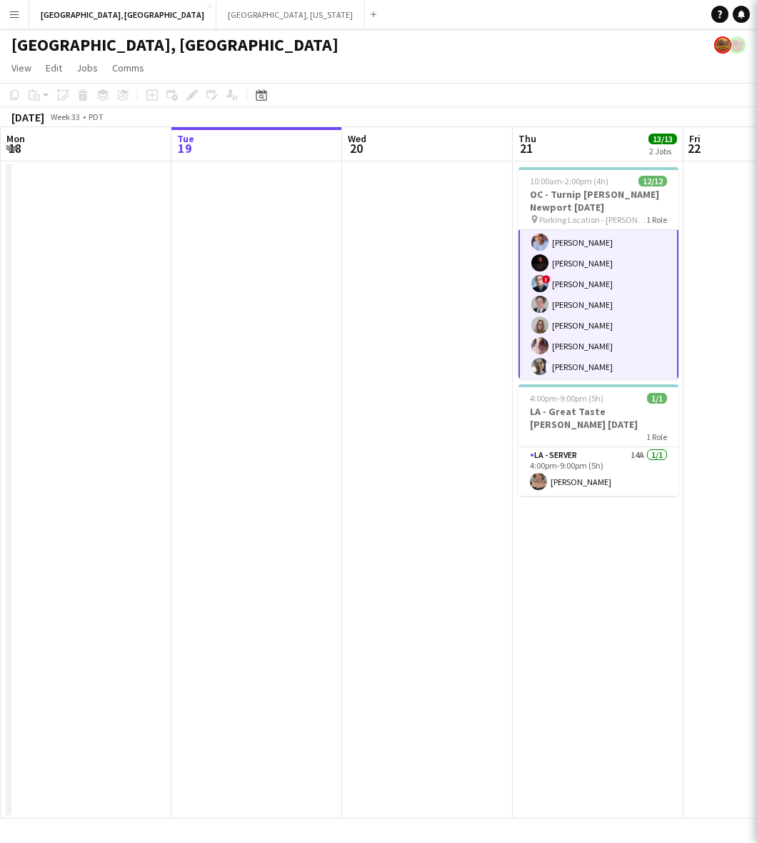
scroll to position [129, 0]
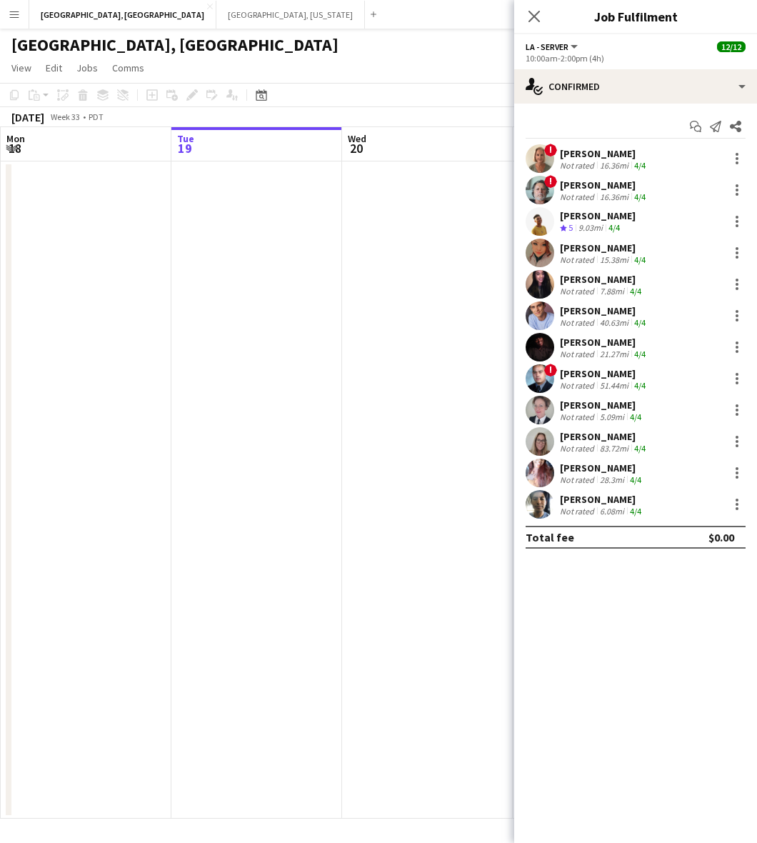
drag, startPoint x: 543, startPoint y: 505, endPoint x: 537, endPoint y: 494, distance: 12.5
click at [543, 505] on app-user-avatar at bounding box center [540, 504] width 29 height 29
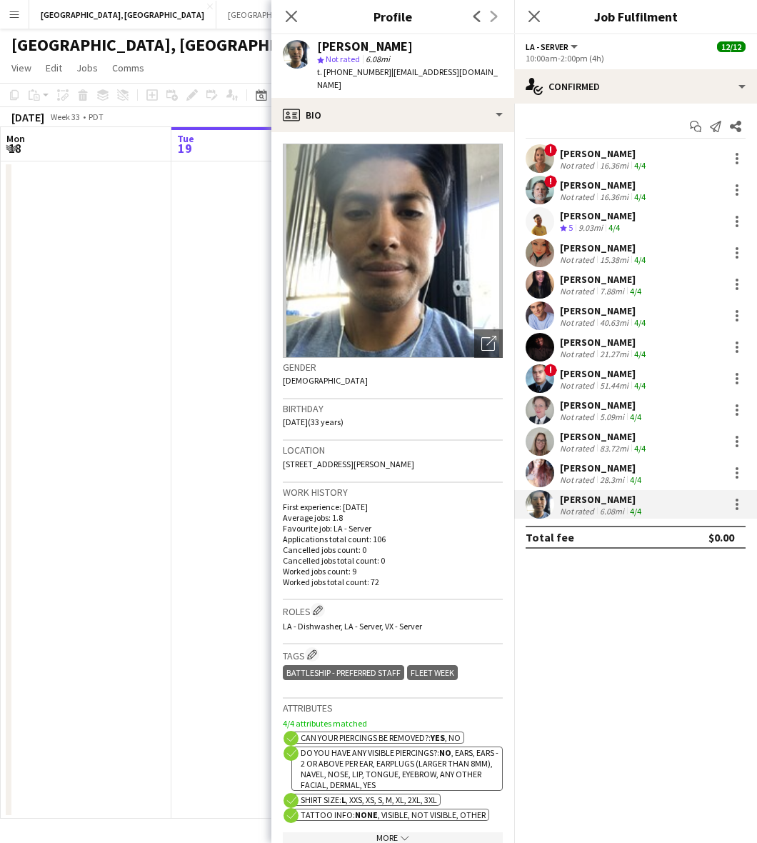
click at [342, 72] on span "t. +17146587592" at bounding box center [354, 71] width 74 height 11
copy span "17146587592"
drag, startPoint x: 234, startPoint y: 277, endPoint x: 240, endPoint y: 269, distance: 9.7
click at [234, 277] on app-date-cell at bounding box center [257, 490] width 171 height 657
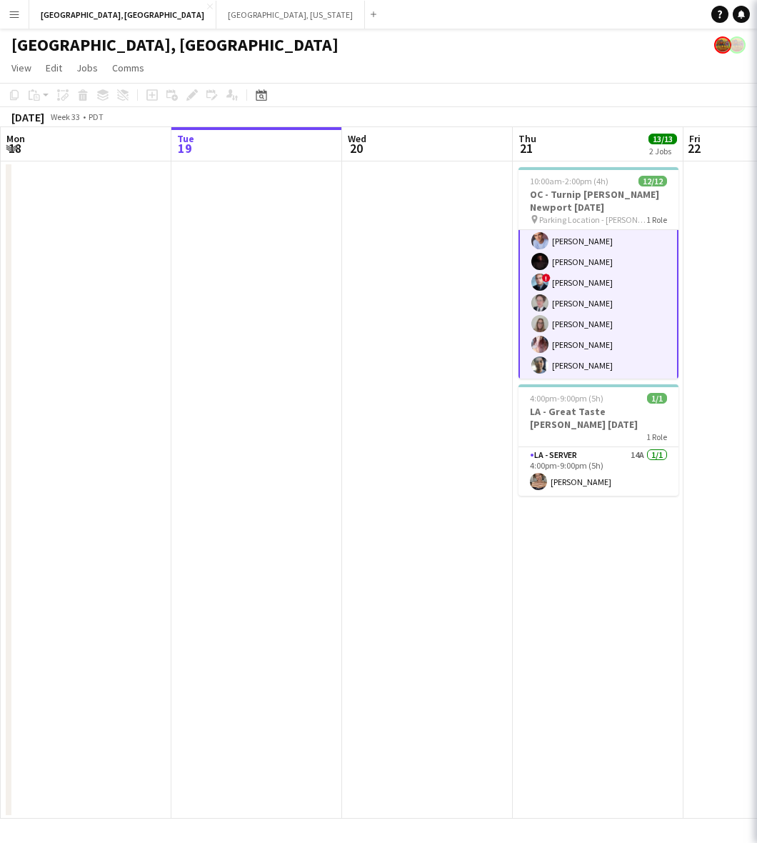
scroll to position [127, 0]
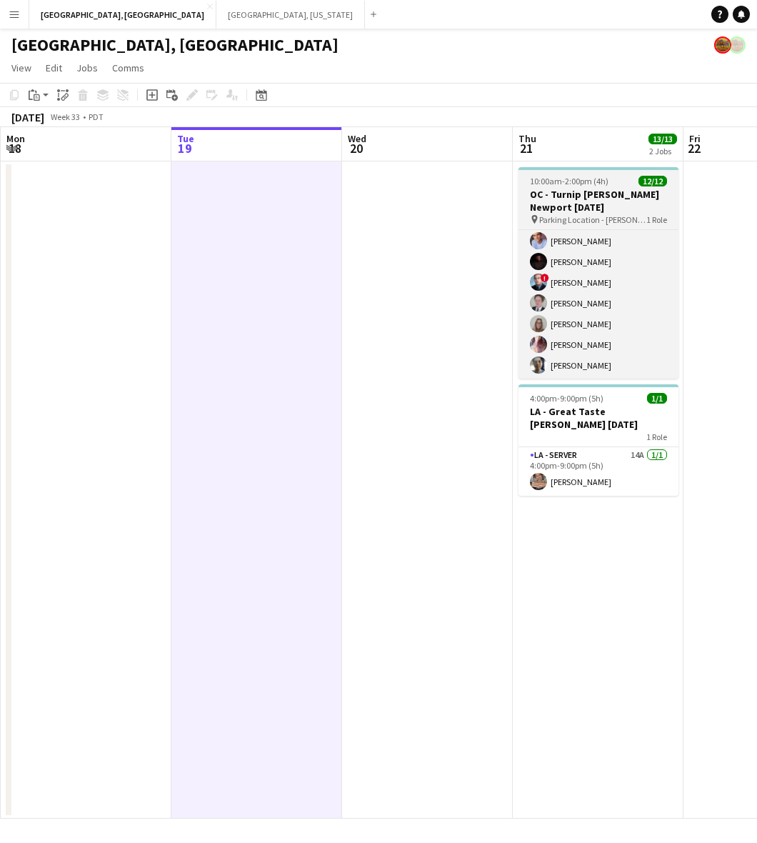
click at [580, 192] on h3 "OC - Turnip Hoag Newport 8.21.25" at bounding box center [599, 201] width 160 height 26
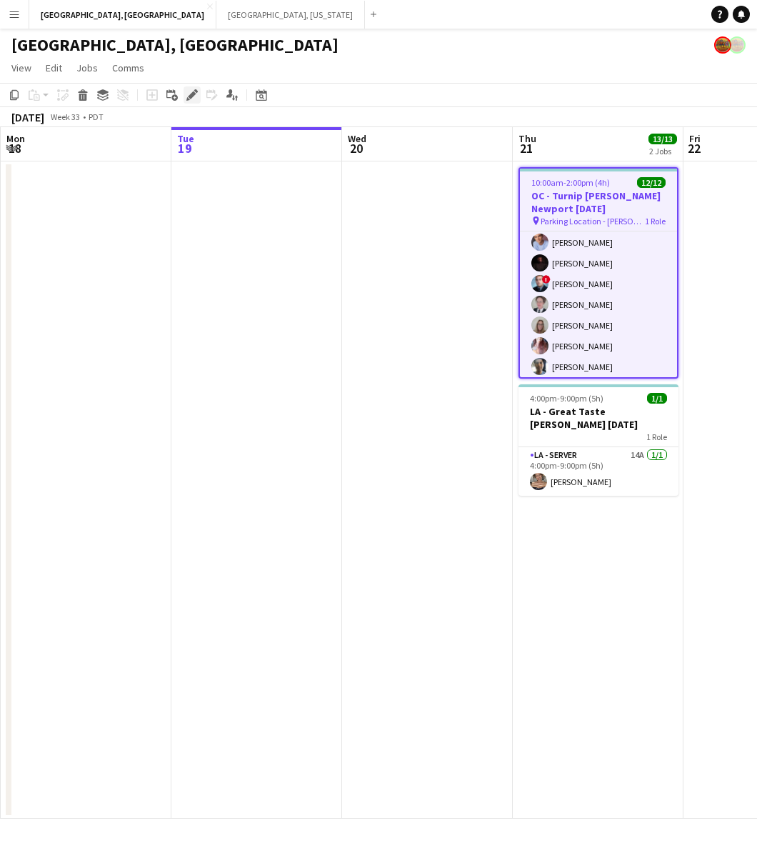
click at [186, 86] on div "Edit" at bounding box center [192, 94] width 17 height 17
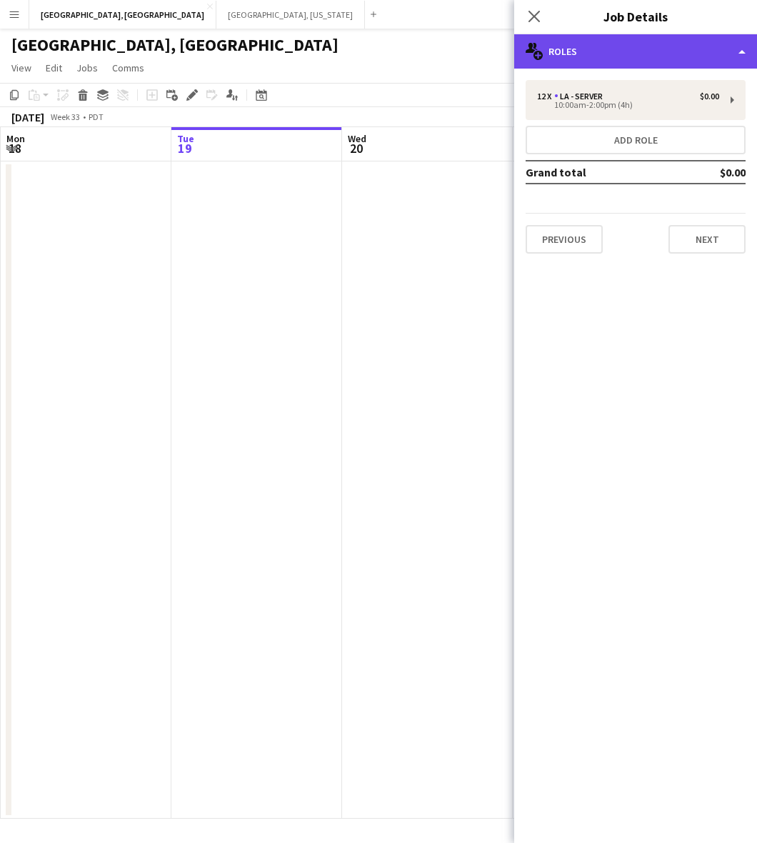
click at [577, 51] on div "multiple-users-add Roles" at bounding box center [636, 51] width 243 height 34
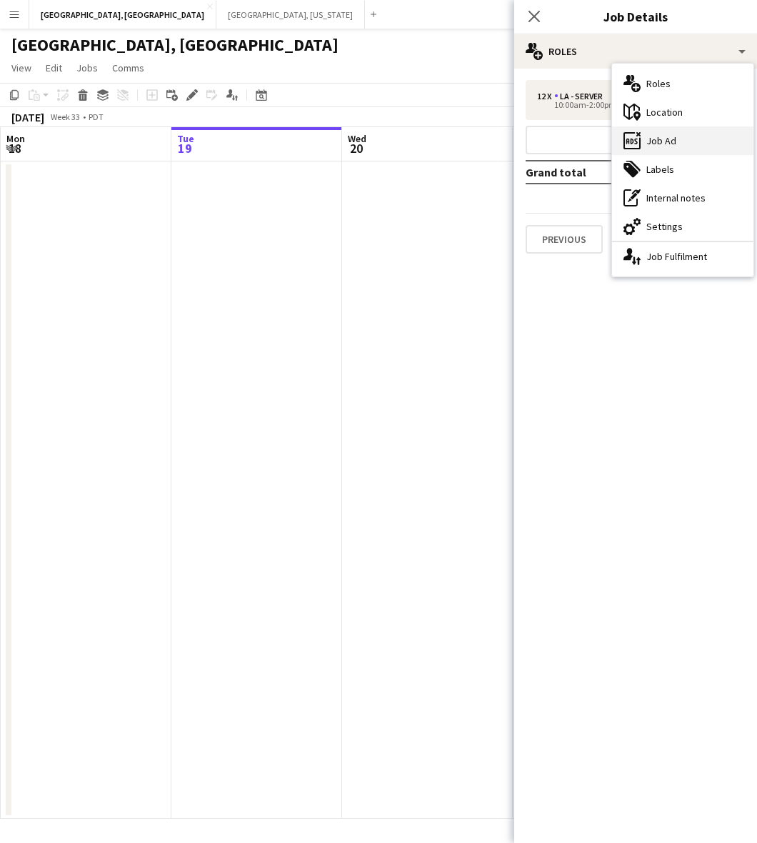
click at [647, 134] on div "ads-window Job Ad" at bounding box center [682, 140] width 141 height 29
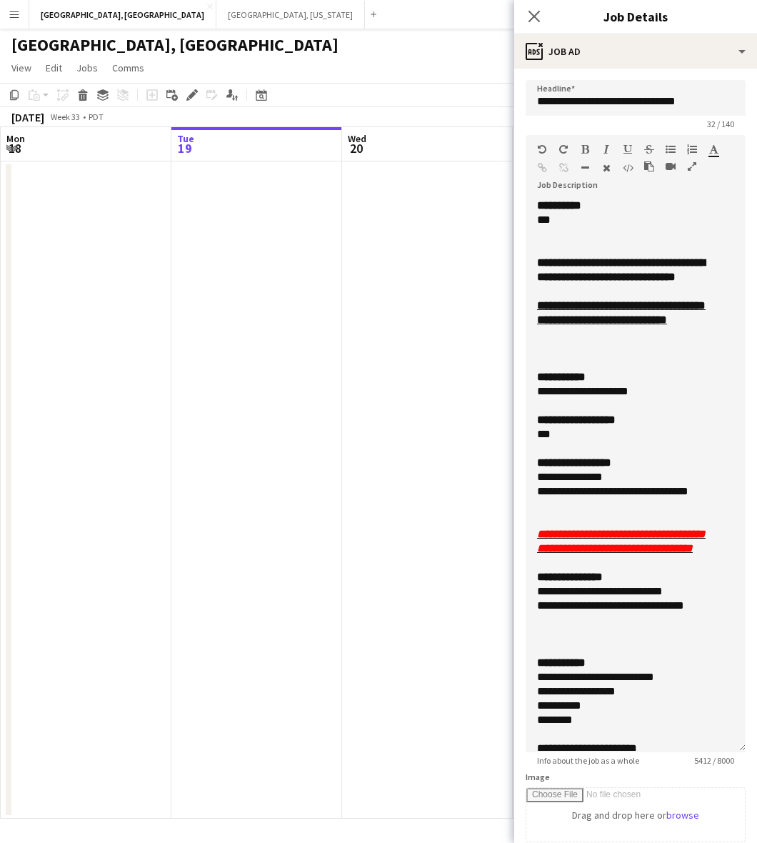
drag, startPoint x: 737, startPoint y: 274, endPoint x: 662, endPoint y: 886, distance: 617.0
click at [662, 843] on html "Menu Boards Boards Boards All jobs Status Workforce Workforce My Workforce Recr…" at bounding box center [378, 421] width 757 height 843
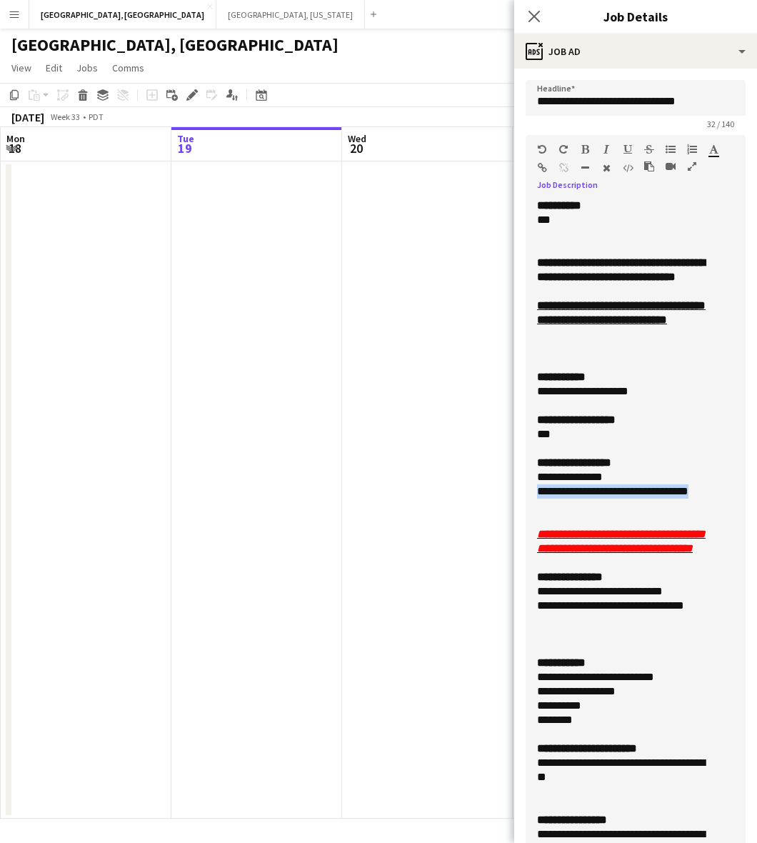
drag, startPoint x: 590, startPoint y: 533, endPoint x: 534, endPoint y: 522, distance: 57.5
click at [534, 522] on div "**********" at bounding box center [636, 547] width 220 height 697
click at [620, 642] on div at bounding box center [622, 634] width 171 height 14
drag, startPoint x: 556, startPoint y: 660, endPoint x: 524, endPoint y: 649, distance: 33.9
click at [524, 649] on form "**********" at bounding box center [636, 693] width 243 height 1227
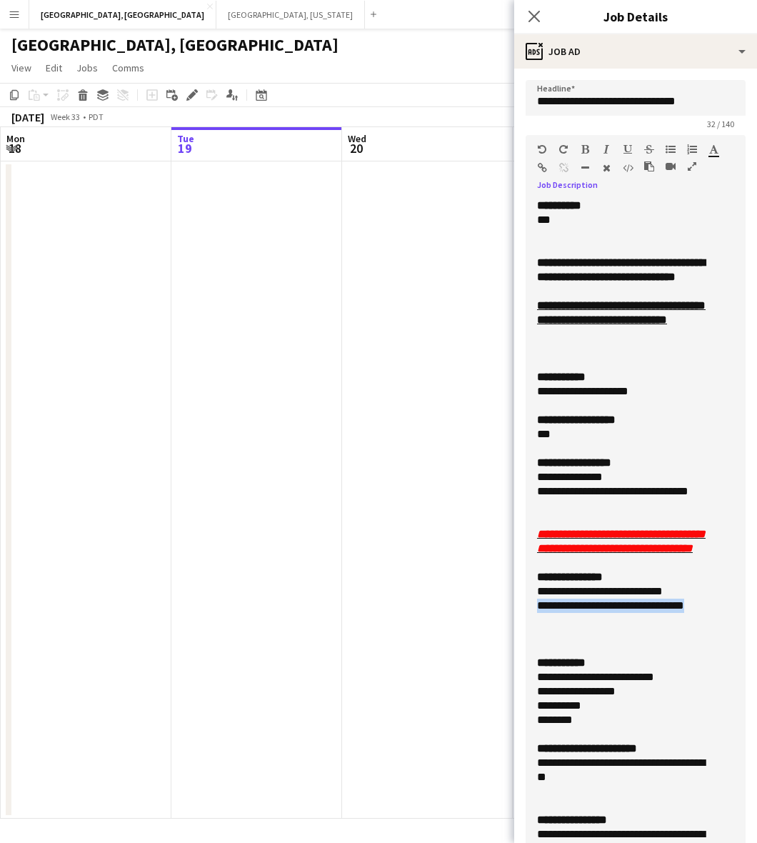
copy span "**********"
click at [501, 232] on app-date-cell at bounding box center [427, 490] width 171 height 657
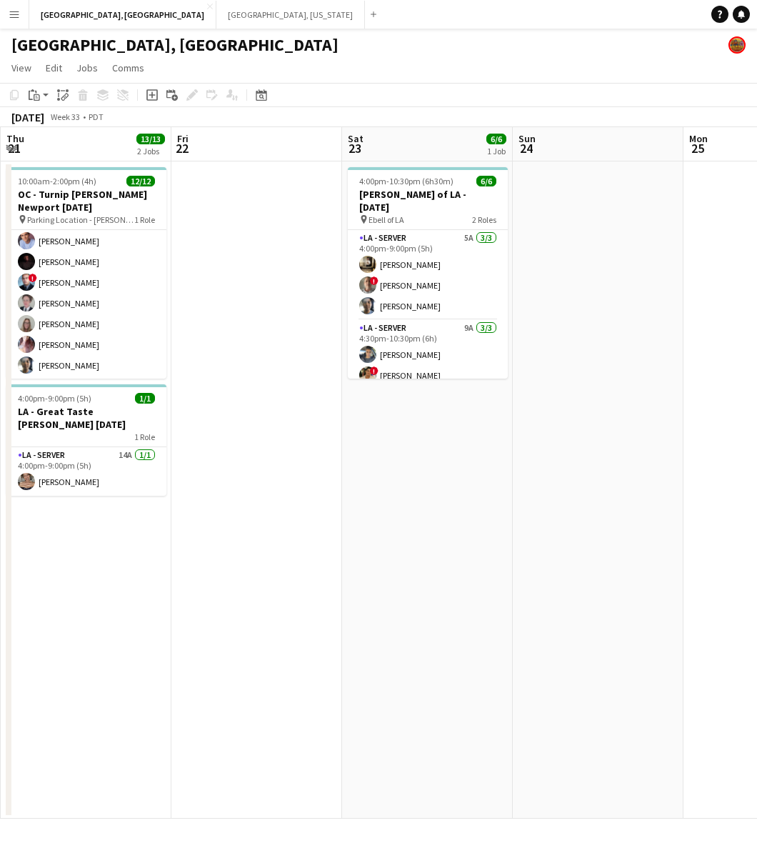
scroll to position [0, 437]
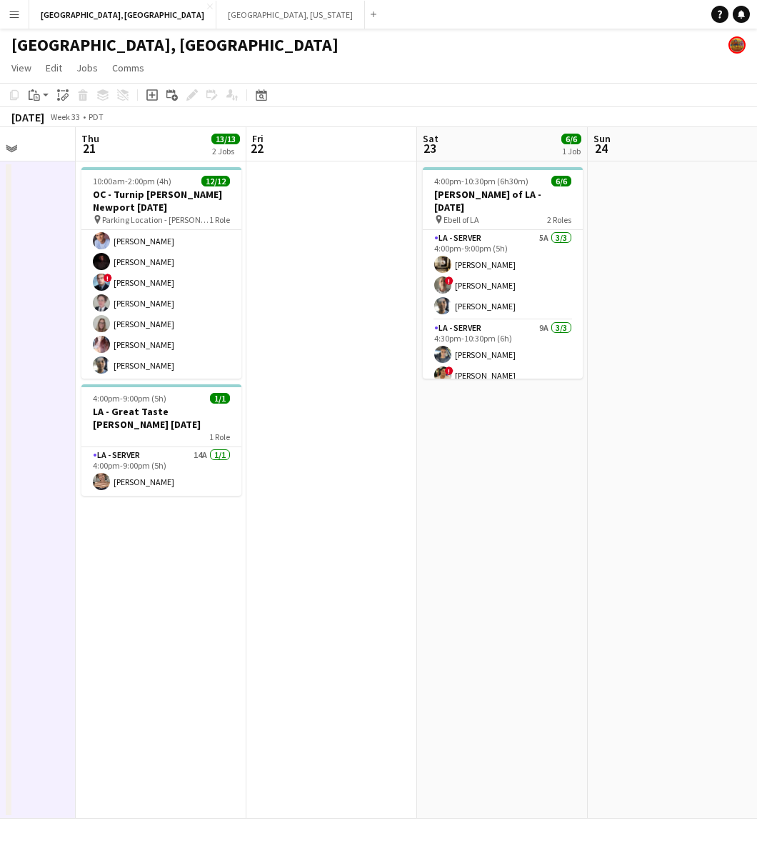
drag, startPoint x: 490, startPoint y: 244, endPoint x: -61, endPoint y: 390, distance: 569.9
click at [0, 390] on html "Menu Boards Boards Boards All jobs Status Workforce Workforce My Workforce Recr…" at bounding box center [378, 421] width 757 height 843
click at [217, 18] on button "Nashville, Tennessee Close" at bounding box center [291, 15] width 149 height 28
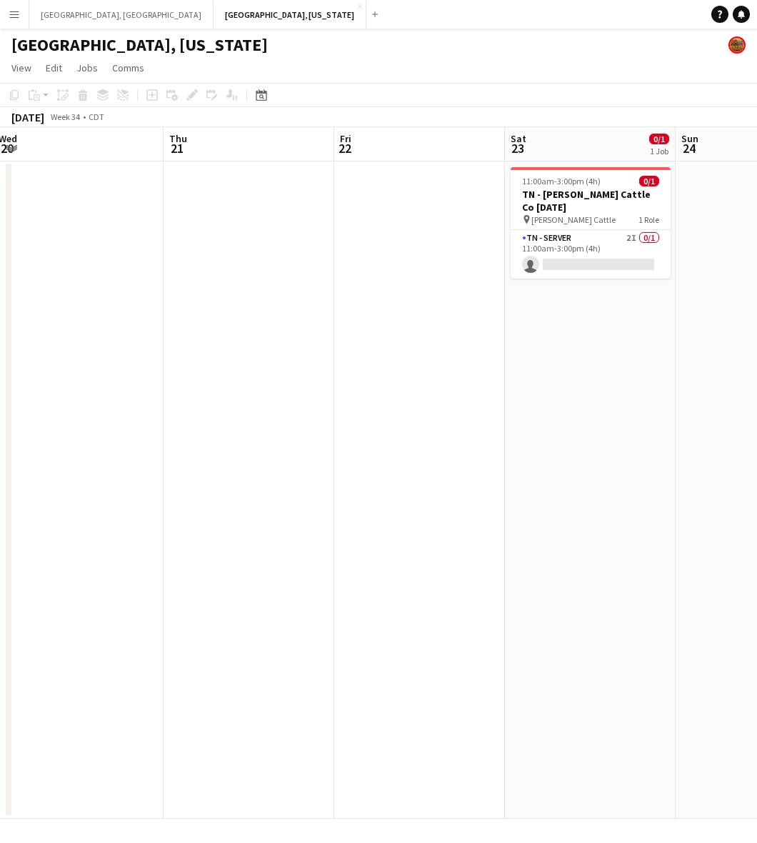
scroll to position [0, 520]
drag, startPoint x: 441, startPoint y: 397, endPoint x: 140, endPoint y: 441, distance: 304.1
click at [140, 441] on app-calendar-viewport "Sun 17 Mon 18 Tue 19 Wed 20 Thu 21 Fri 22 Sat 23 0/1 1 Job Sun 24 Mon 25 Tue 26…" at bounding box center [378, 473] width 757 height 692
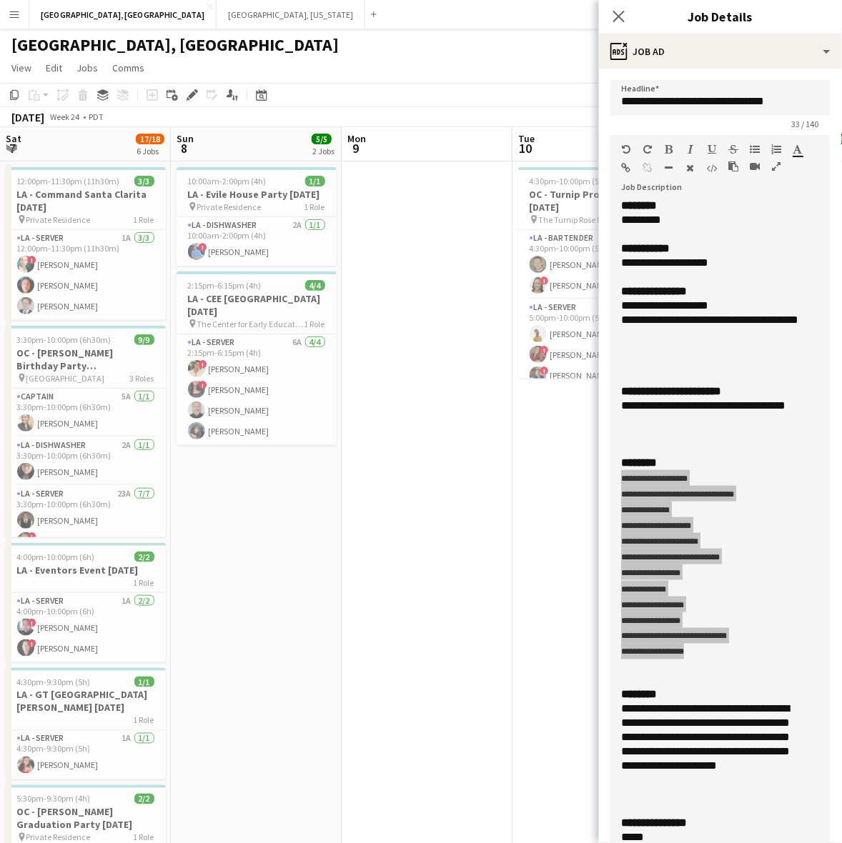
scroll to position [157, 0]
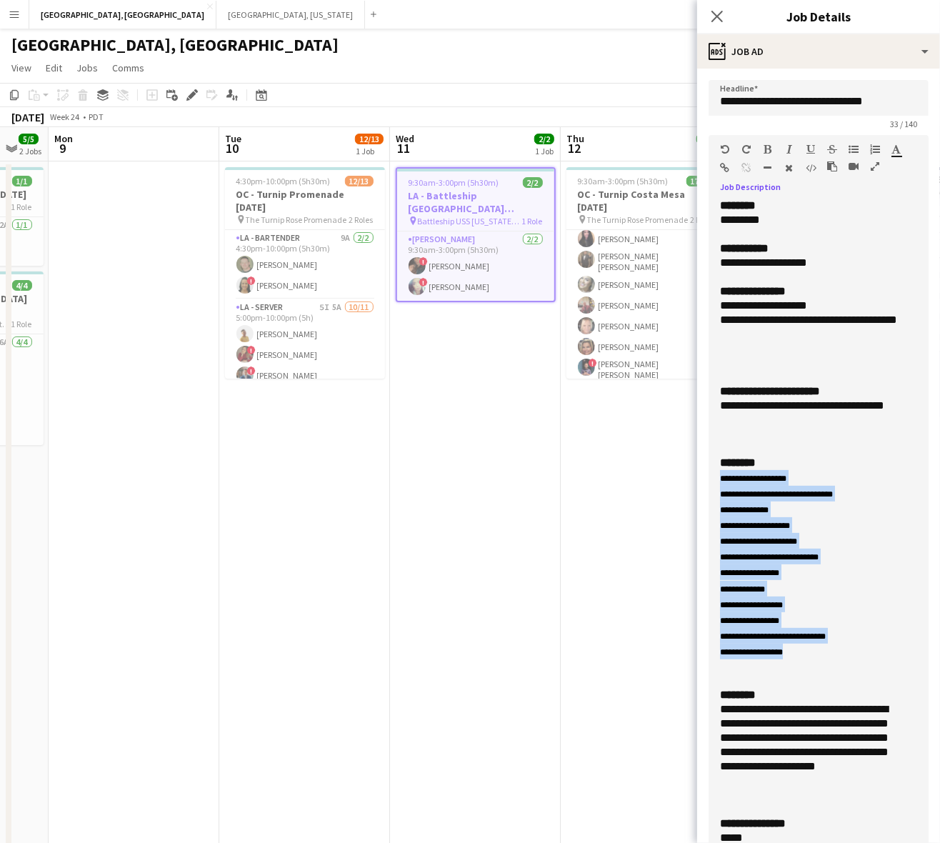
click at [19, 18] on app-icon "Menu" at bounding box center [14, 14] width 11 height 11
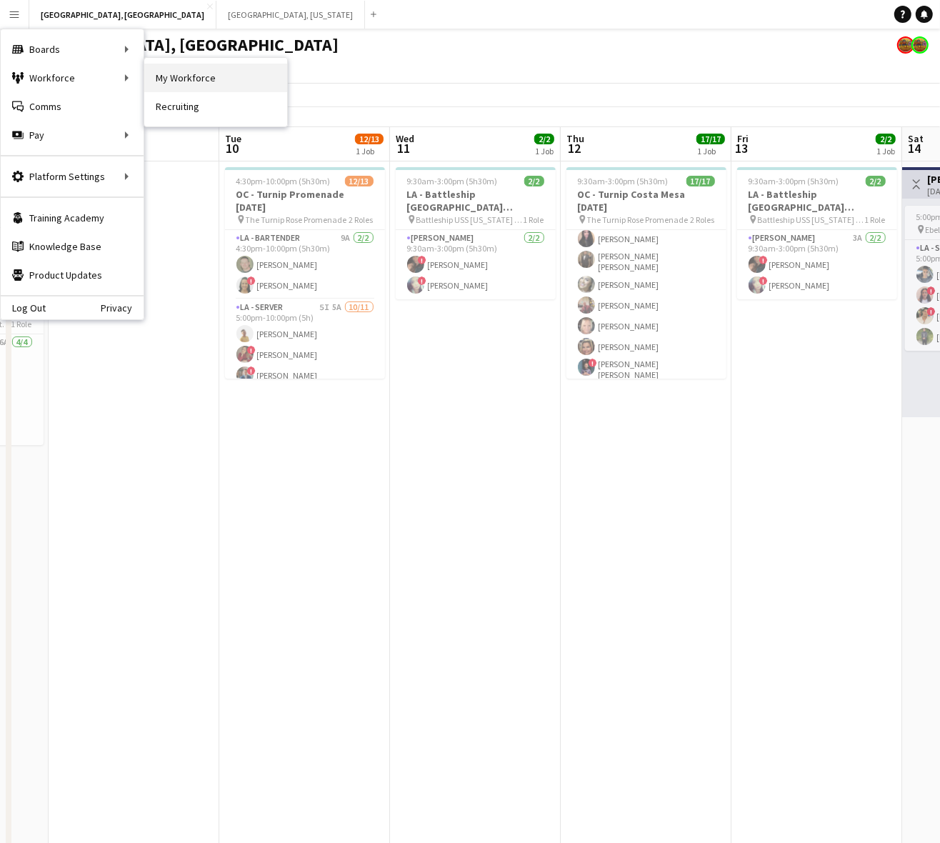
click at [172, 68] on link "My Workforce" at bounding box center [215, 78] width 143 height 29
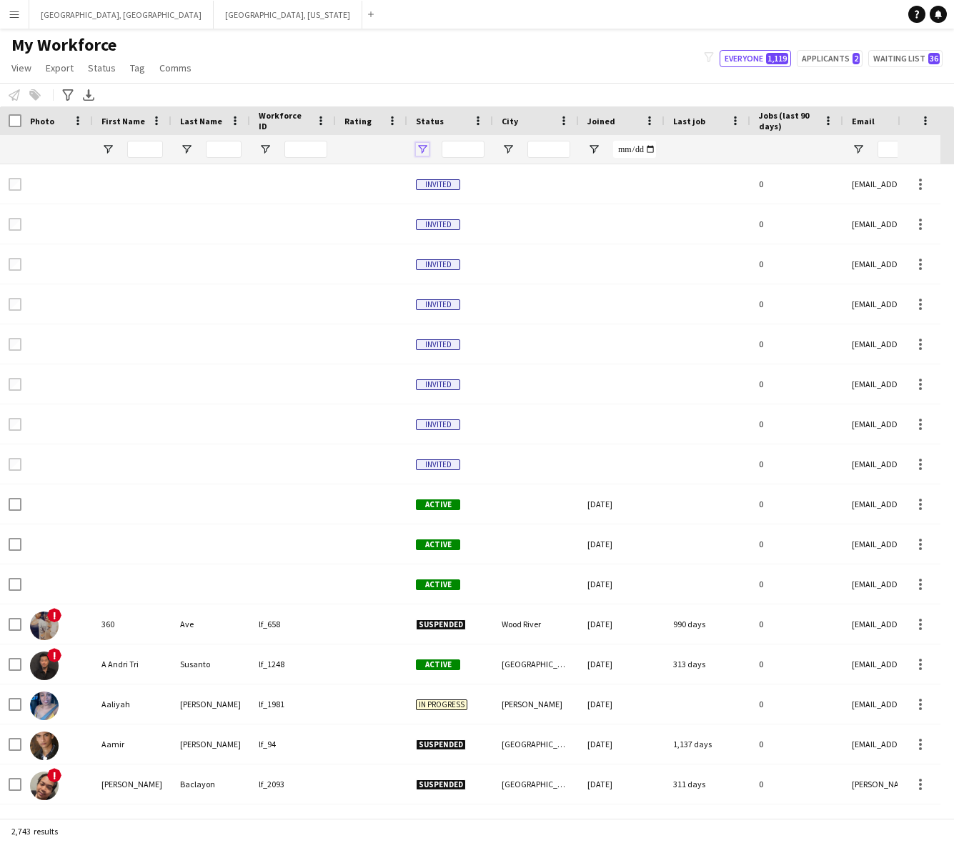
click at [426, 147] on span "Open Filter Menu" at bounding box center [422, 149] width 13 height 13
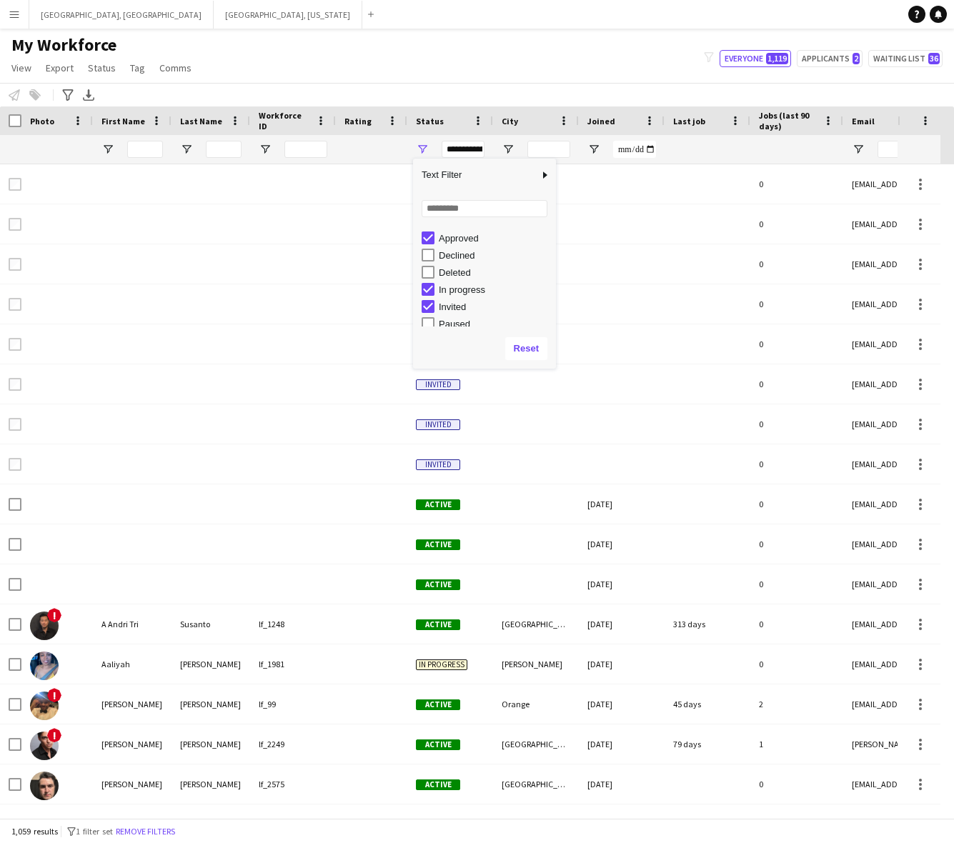
scroll to position [90, 0]
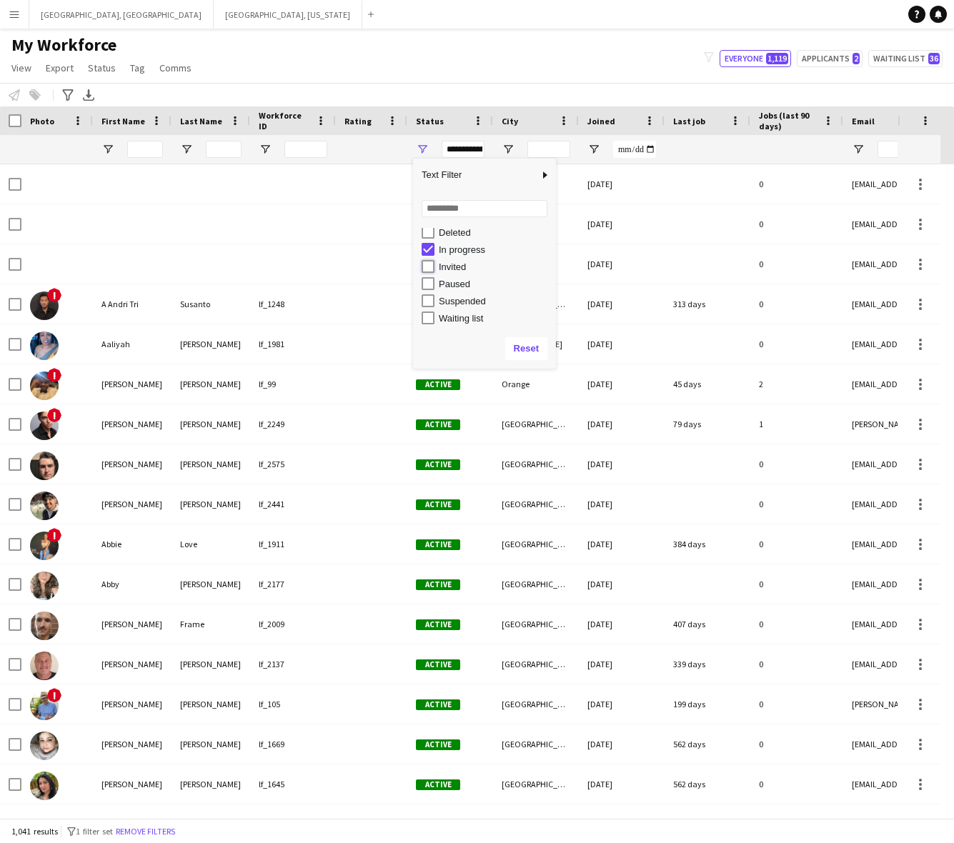
type input "**********"
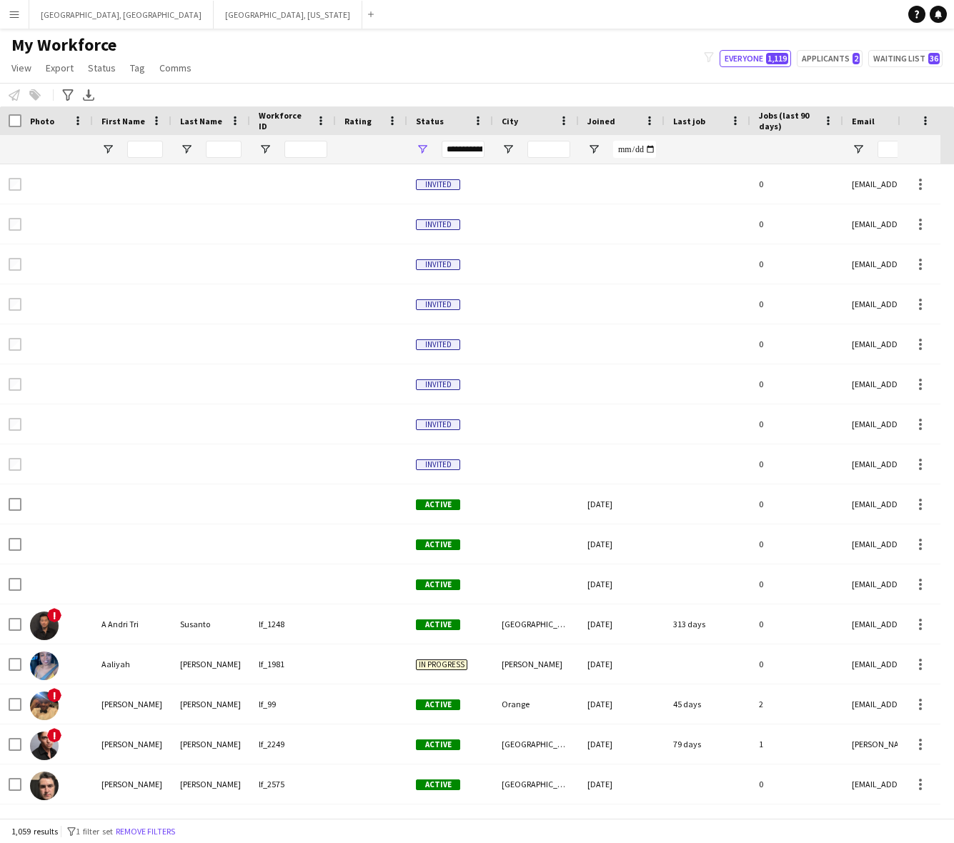
click at [432, 52] on div "My Workforce View Views Default view New view Update view Delete view Edit name…" at bounding box center [477, 58] width 954 height 49
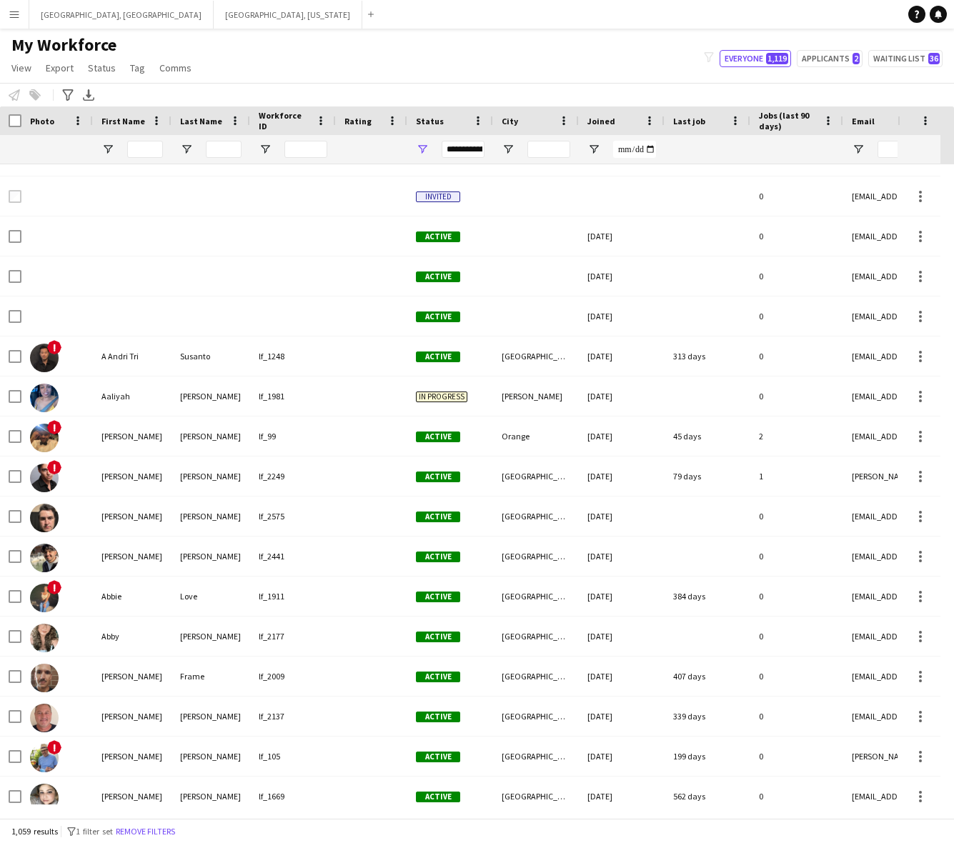
scroll to position [0, 0]
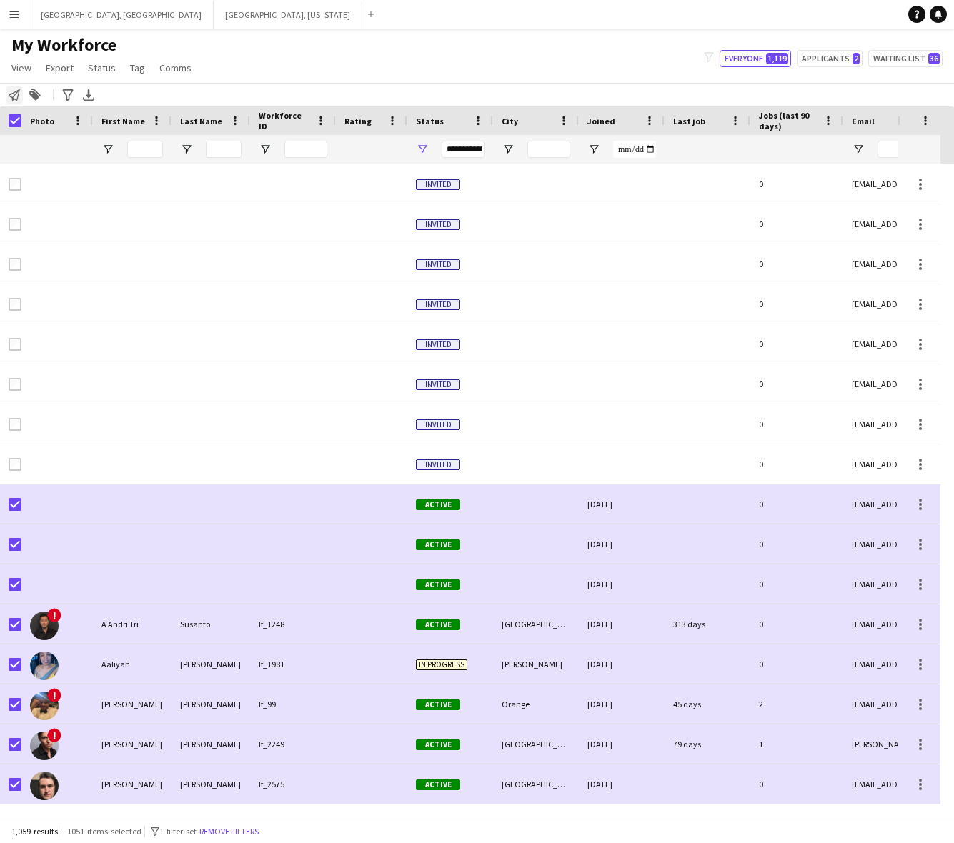
click at [16, 86] on div "Notify workforce" at bounding box center [14, 94] width 17 height 17
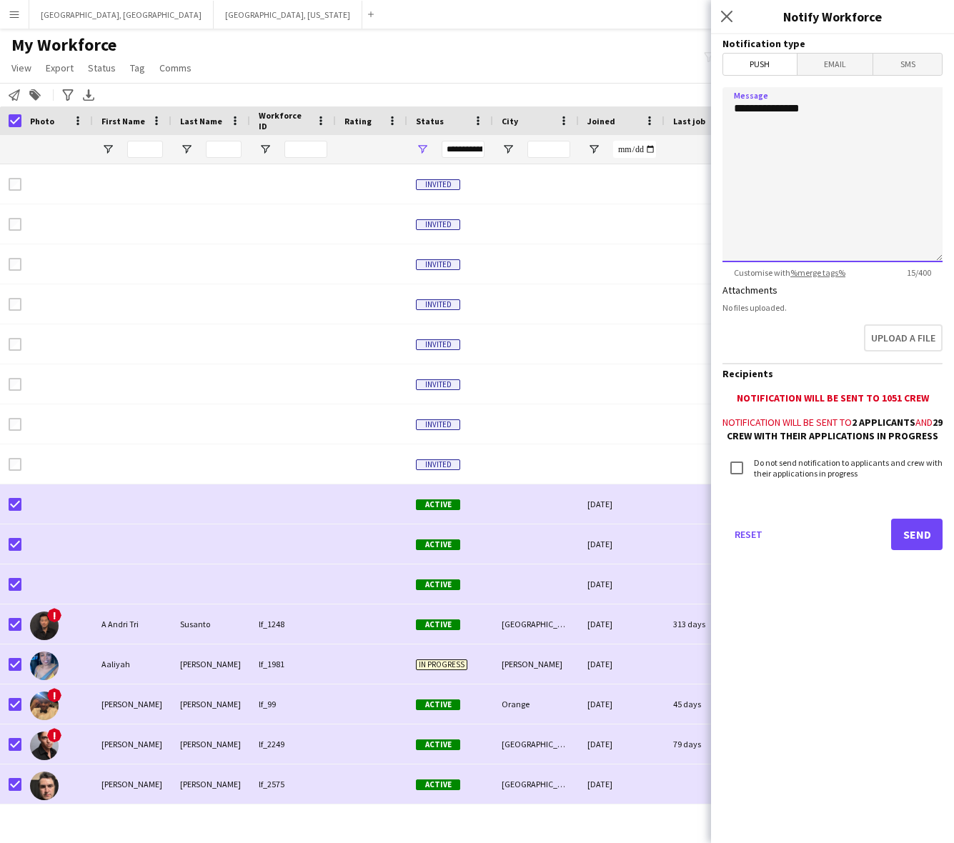
drag, startPoint x: 781, startPoint y: 129, endPoint x: 535, endPoint y: 161, distance: 248.6
click at [535, 161] on body "Menu Boards Boards Boards All jobs Status Workforce Workforce My Workforce Recr…" at bounding box center [477, 421] width 954 height 843
type textarea "**********"
